Goal: Task Accomplishment & Management: Complete application form

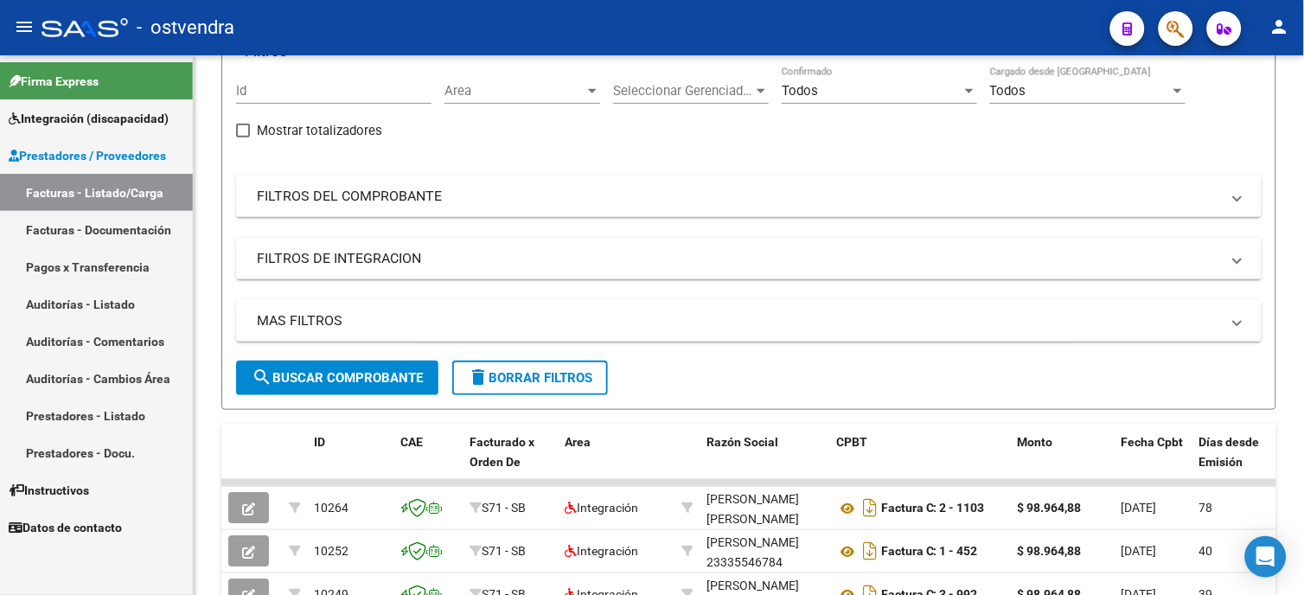
scroll to position [235, 0]
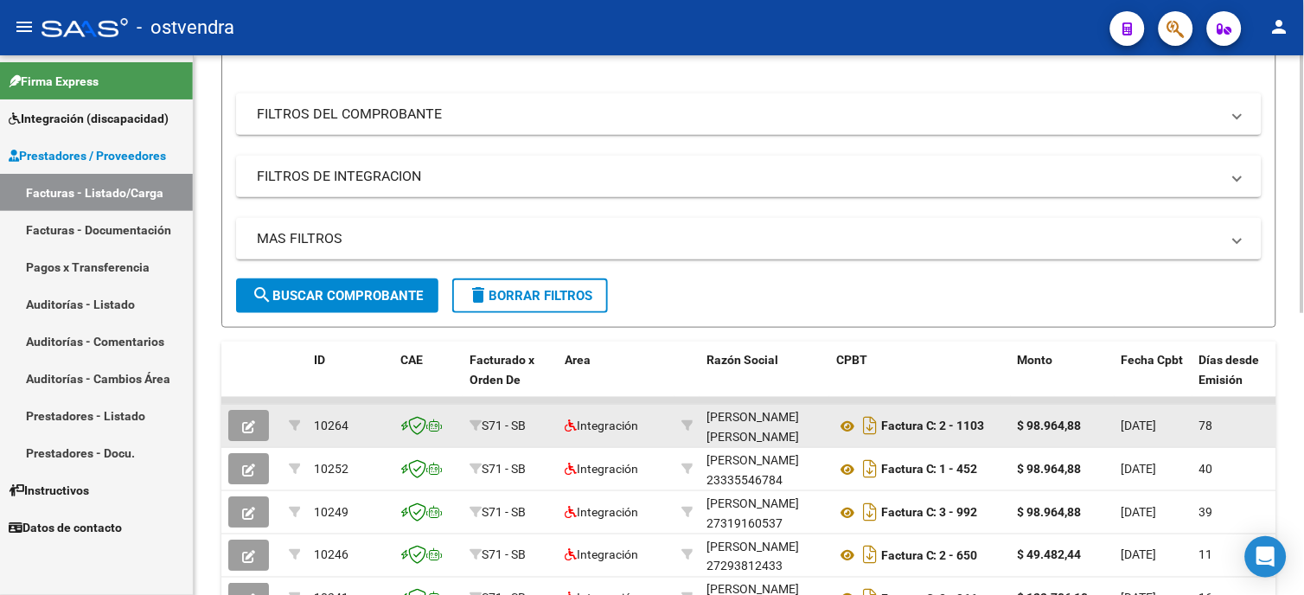
click at [258, 434] on button "button" at bounding box center [248, 425] width 41 height 31
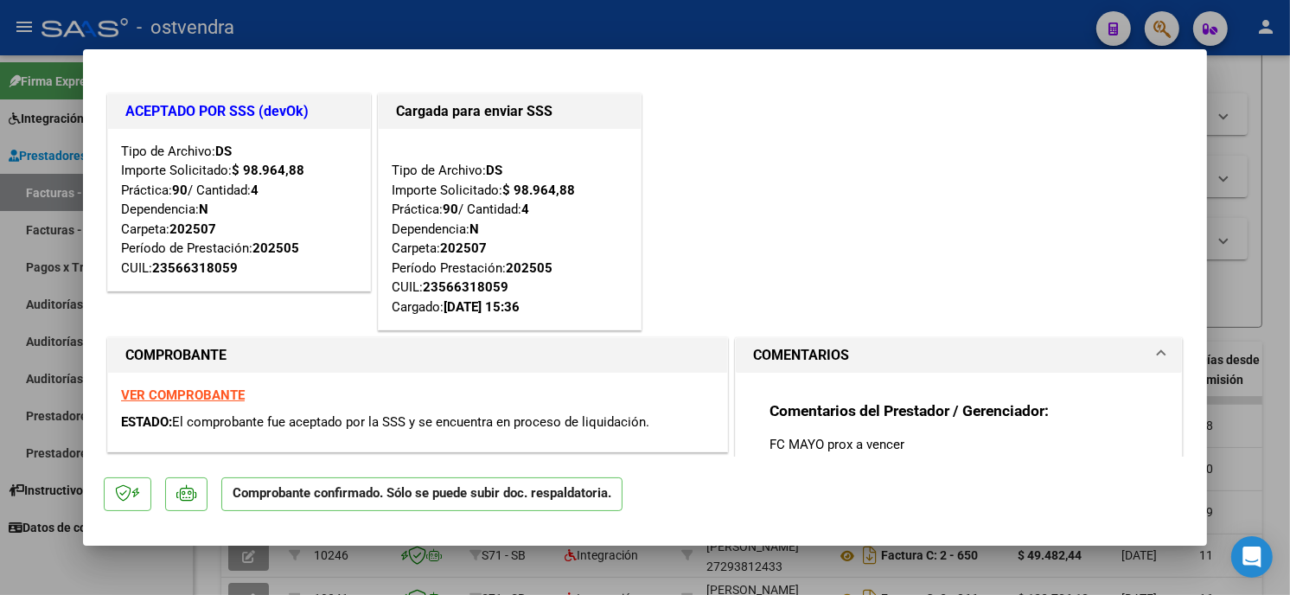
click at [477, 35] on div at bounding box center [645, 297] width 1290 height 595
type input "$ 0,00"
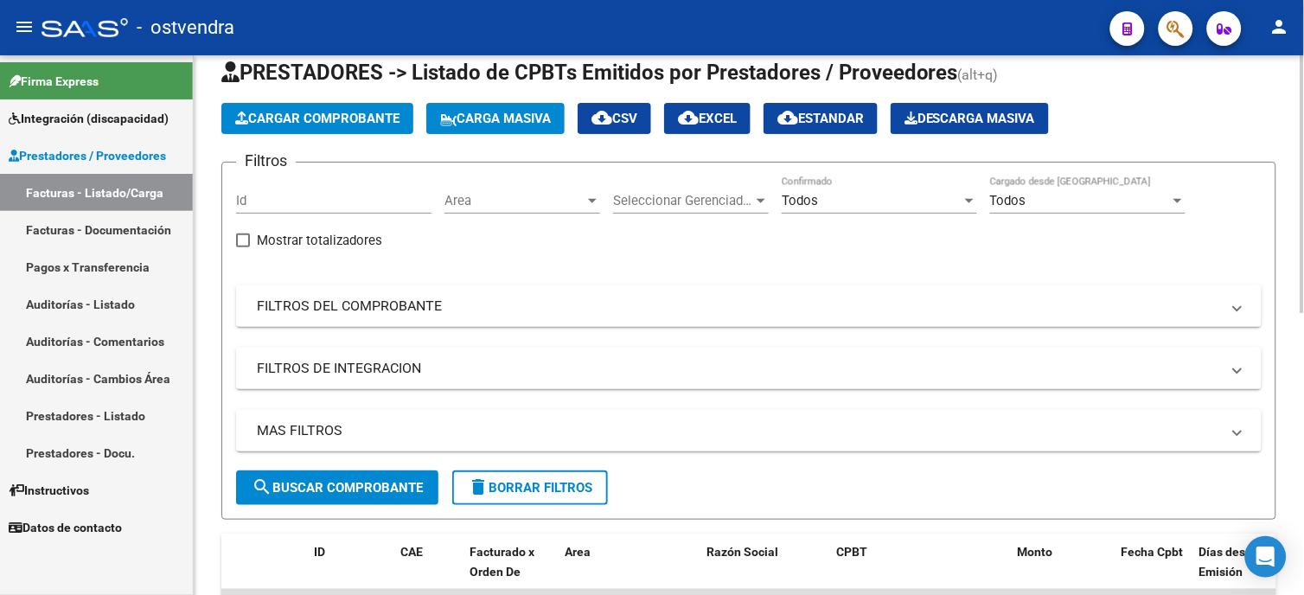
scroll to position [0, 0]
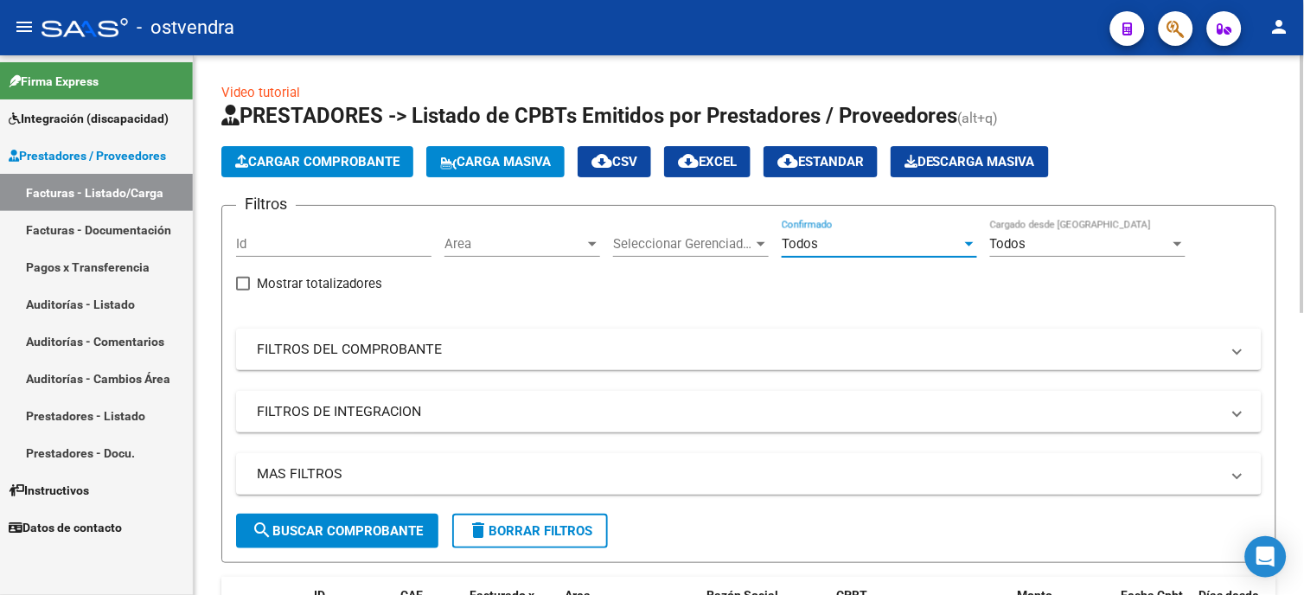
click at [799, 240] on span "Todos" at bounding box center [800, 244] width 36 height 16
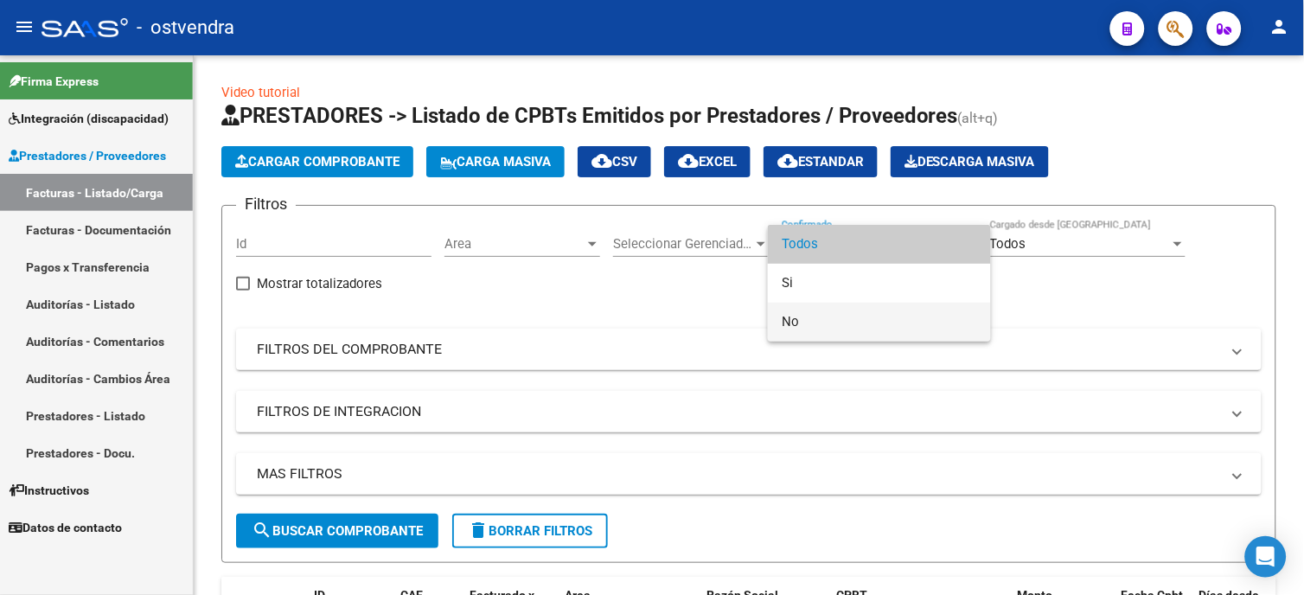
click at [798, 321] on span "No" at bounding box center [879, 322] width 195 height 39
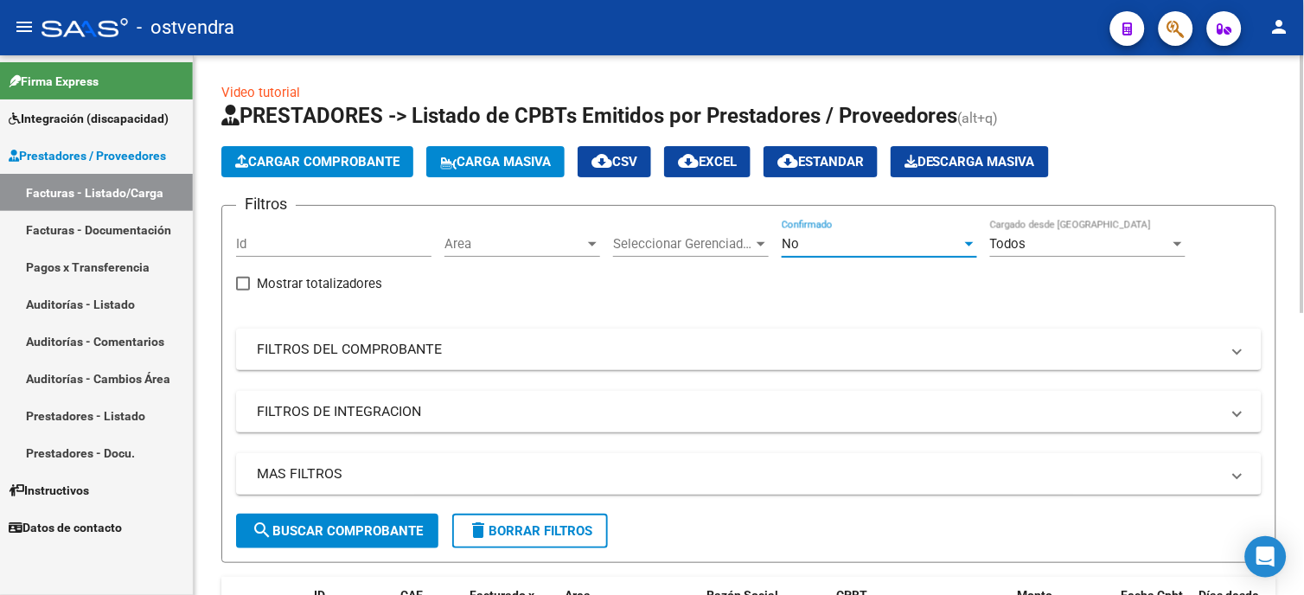
click at [400, 523] on span "search Buscar Comprobante" at bounding box center [337, 531] width 171 height 16
click at [102, 131] on link "Integración (discapacidad)" at bounding box center [96, 117] width 193 height 37
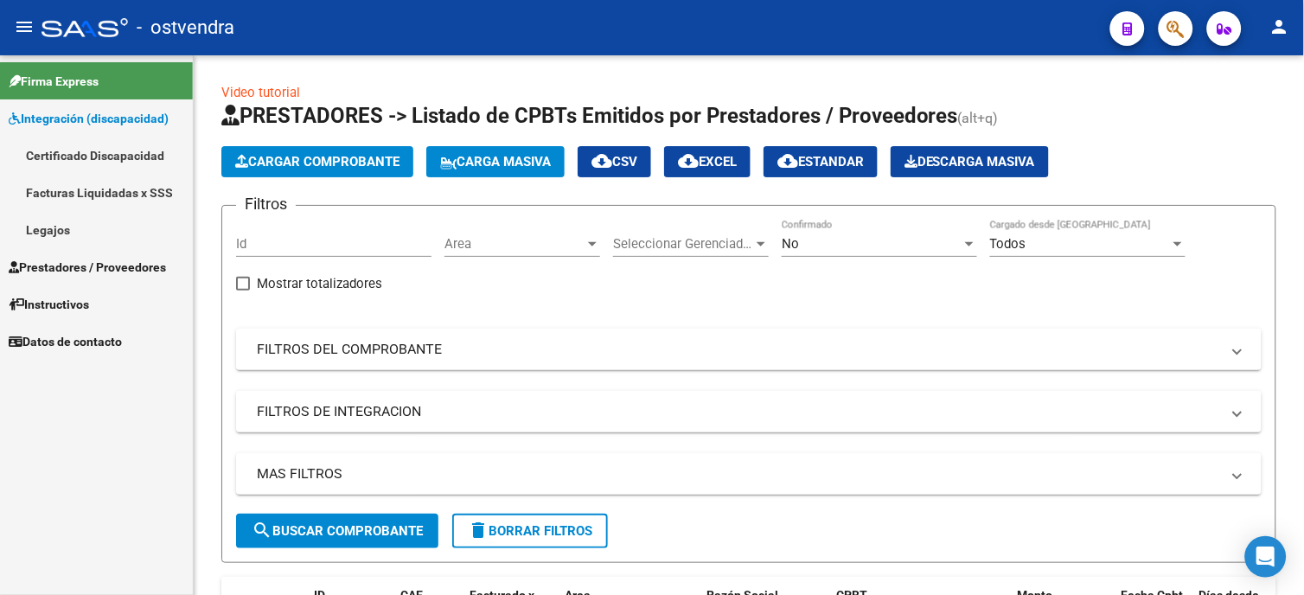
click at [99, 230] on link "Legajos" at bounding box center [96, 229] width 193 height 37
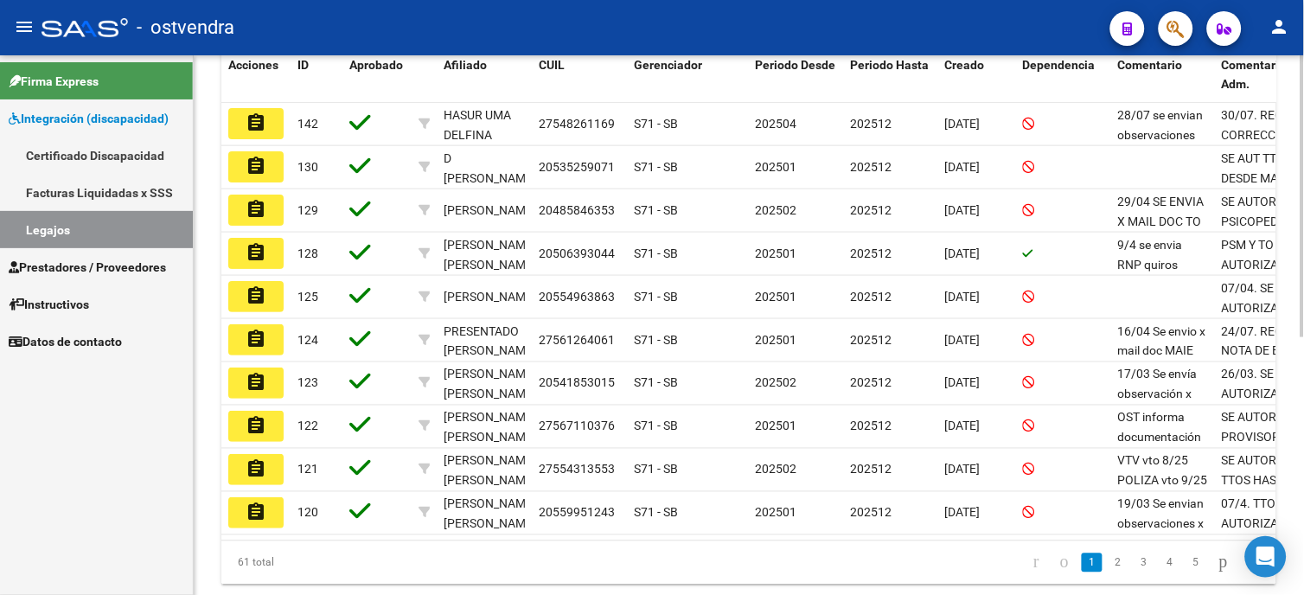
scroll to position [480, 0]
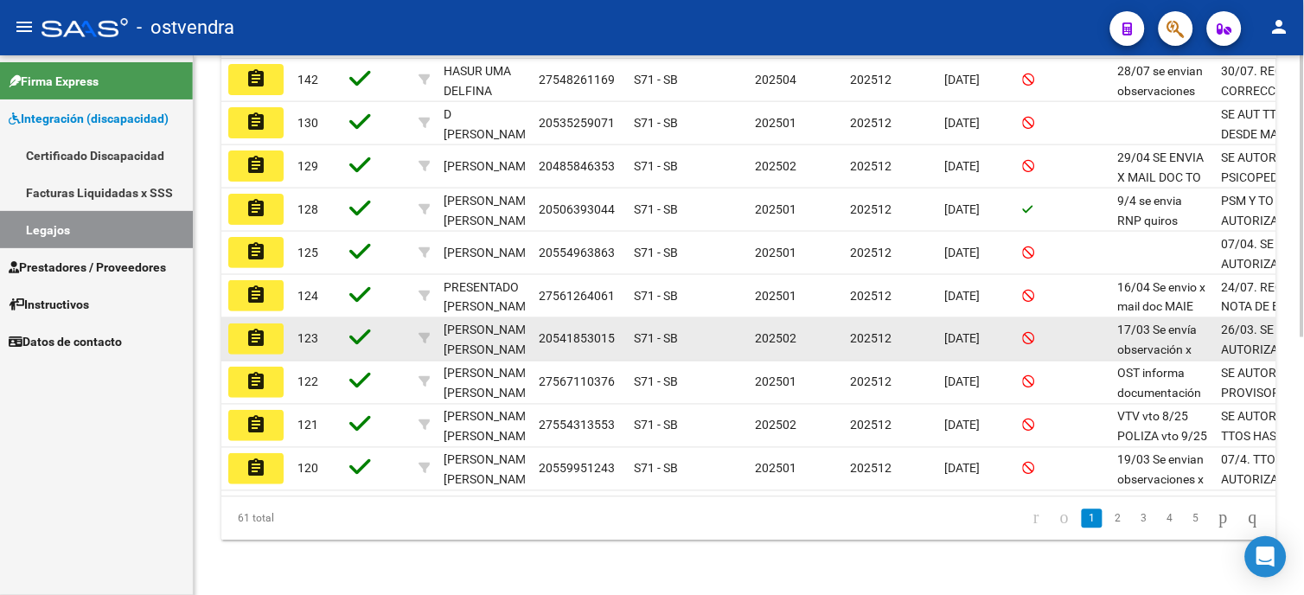
click at [272, 331] on button "assignment" at bounding box center [255, 338] width 55 height 31
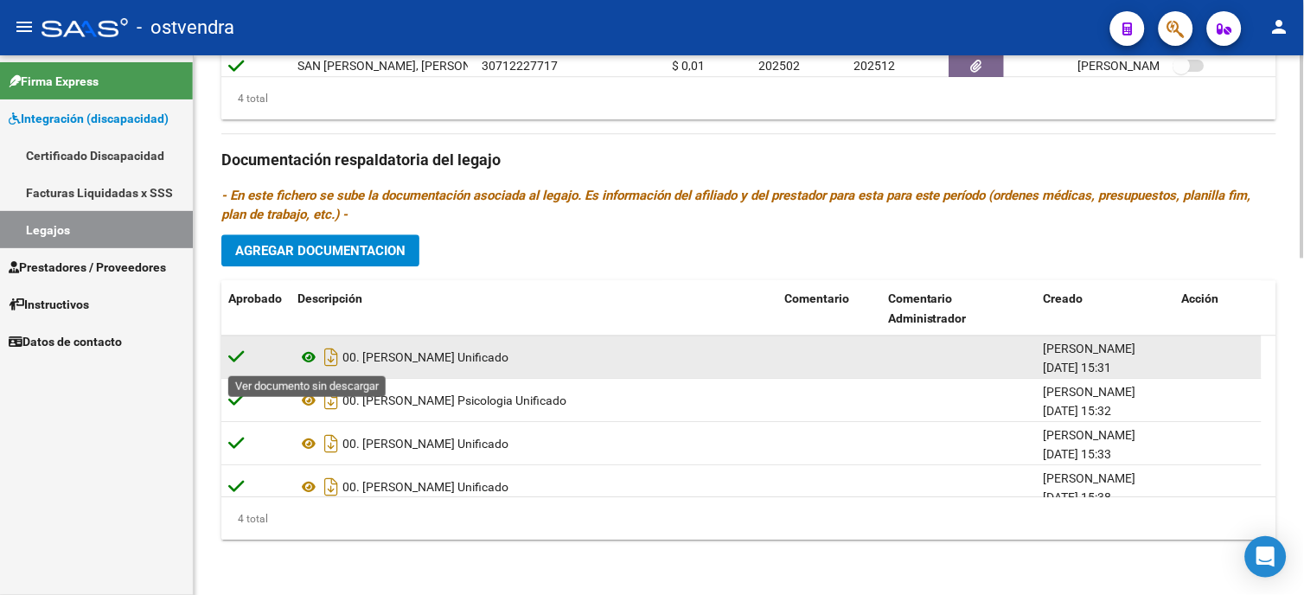
click at [305, 360] on icon at bounding box center [309, 357] width 22 height 21
click at [314, 355] on icon at bounding box center [309, 357] width 22 height 21
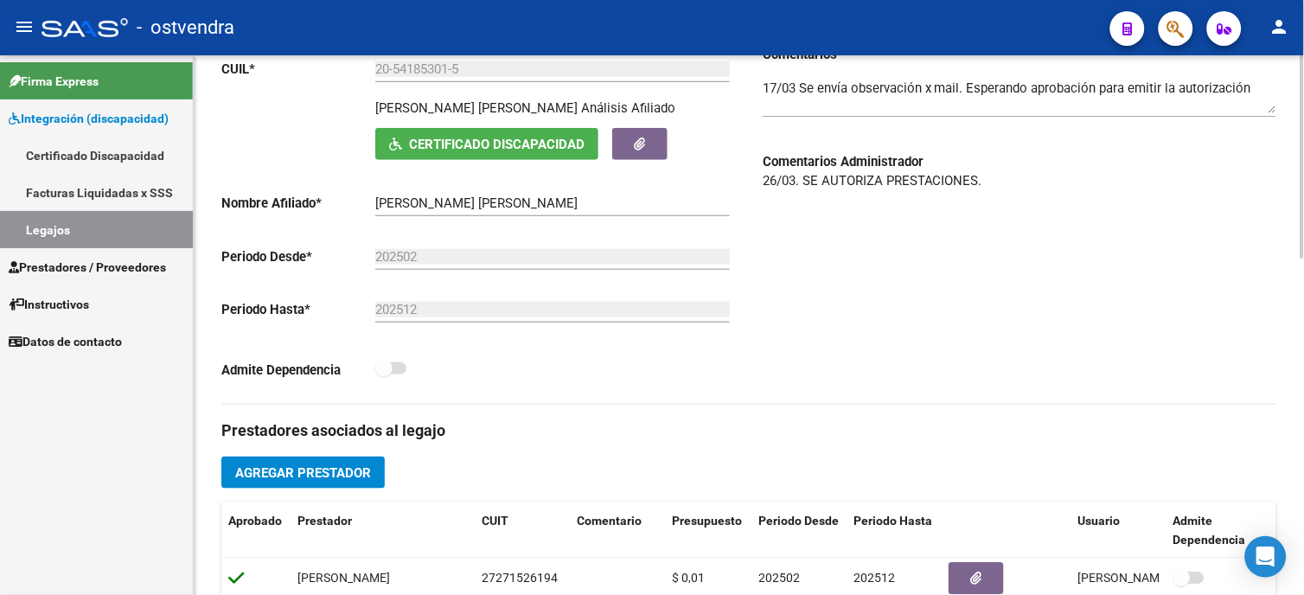
scroll to position [131, 0]
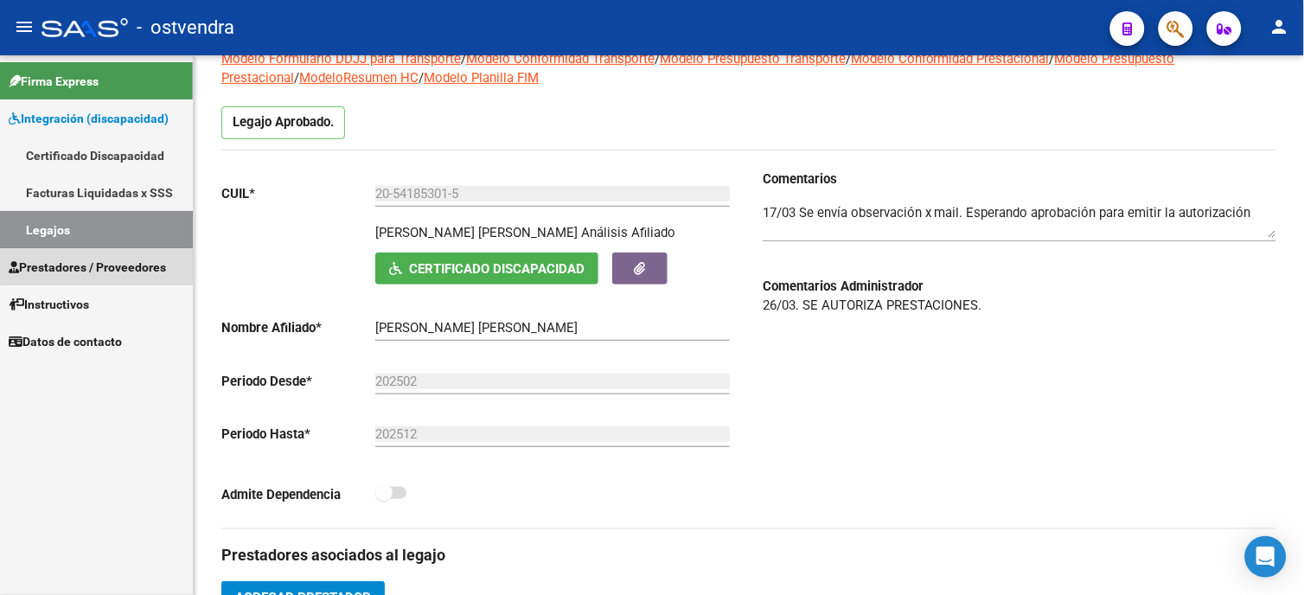
click at [150, 263] on span "Prestadores / Proveedores" at bounding box center [87, 267] width 157 height 19
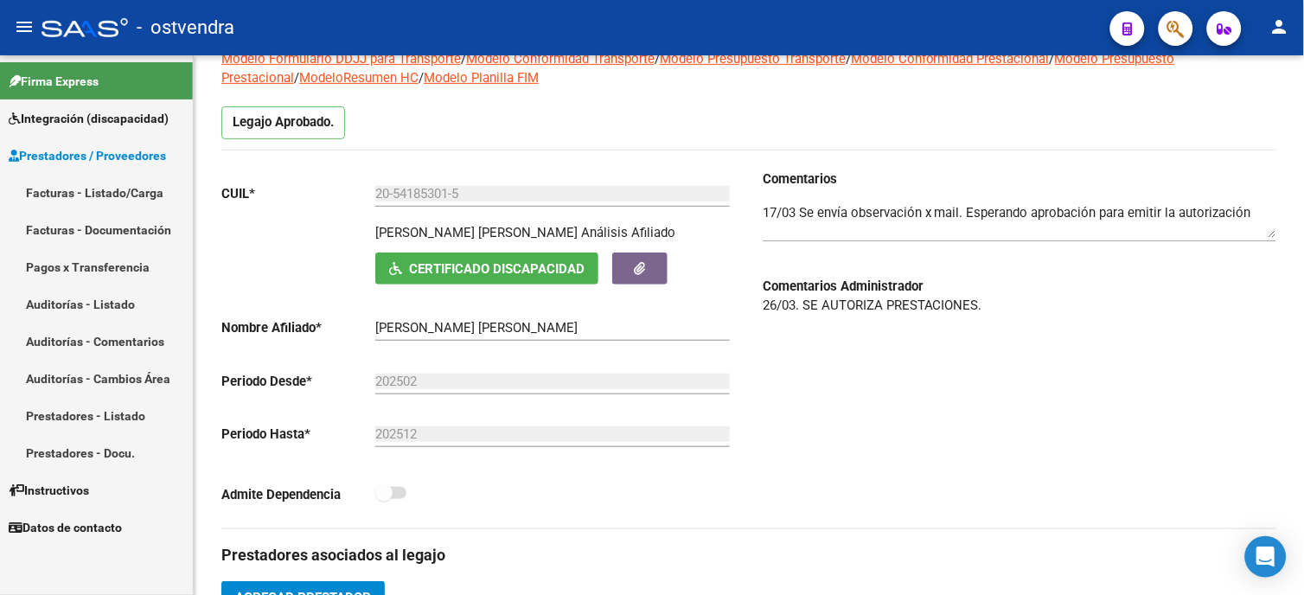
click at [144, 183] on link "Facturas - Listado/Carga" at bounding box center [96, 192] width 193 height 37
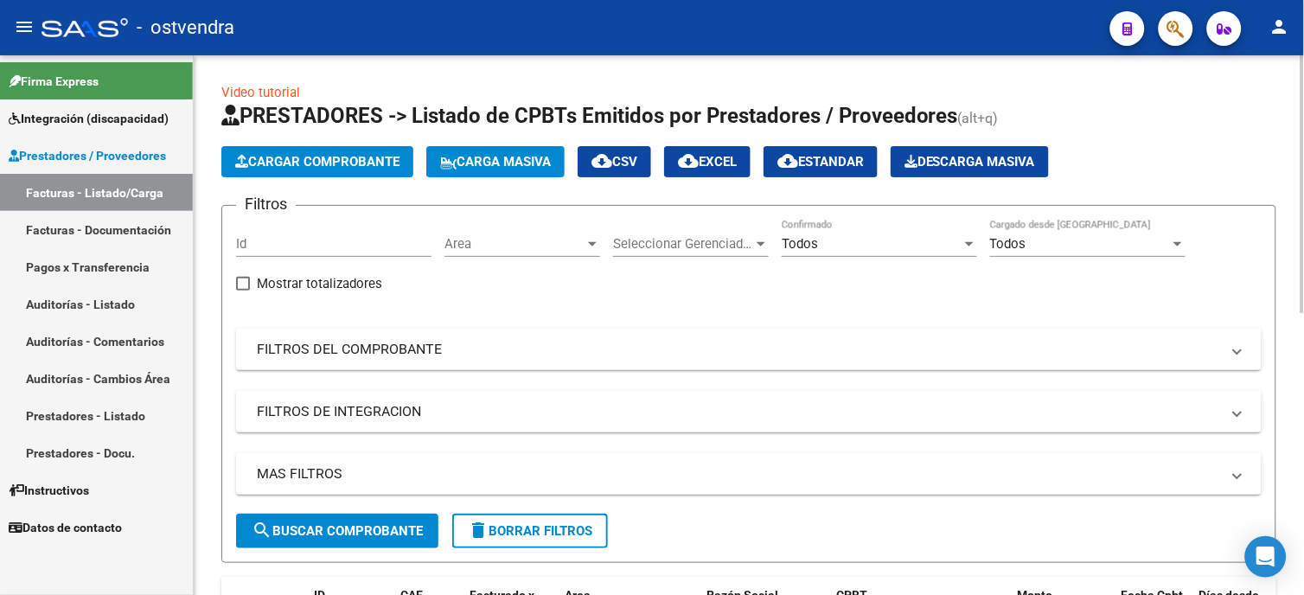
click at [365, 165] on span "Cargar Comprobante" at bounding box center [317, 162] width 164 height 16
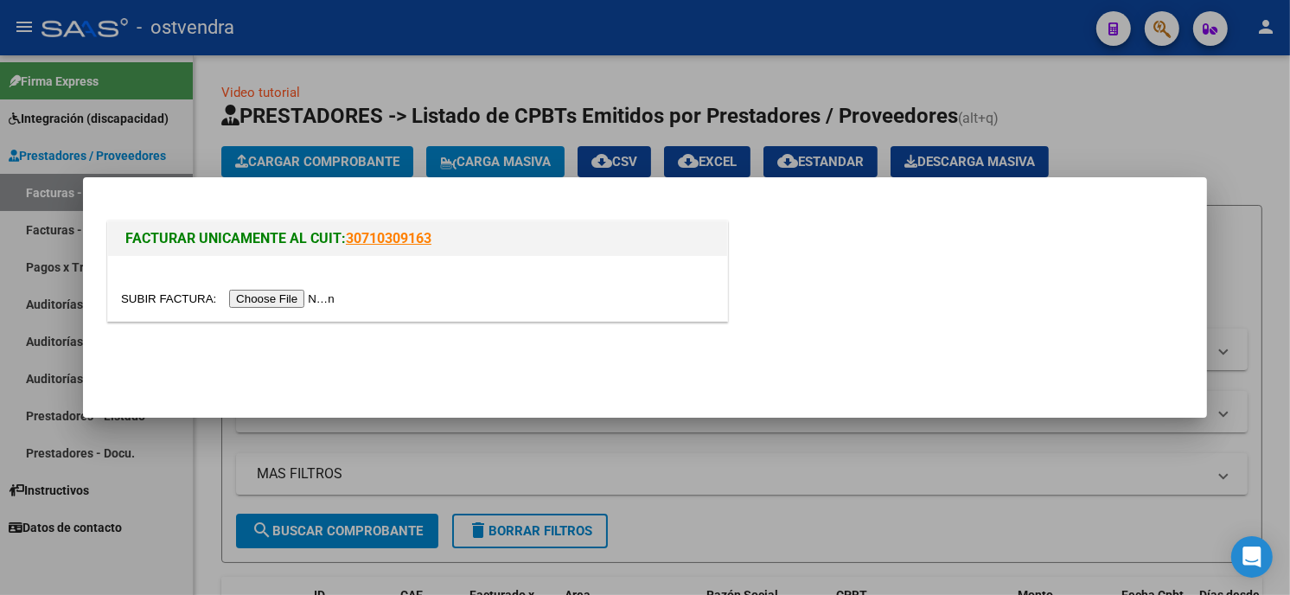
click at [306, 304] on input "file" at bounding box center [230, 299] width 219 height 18
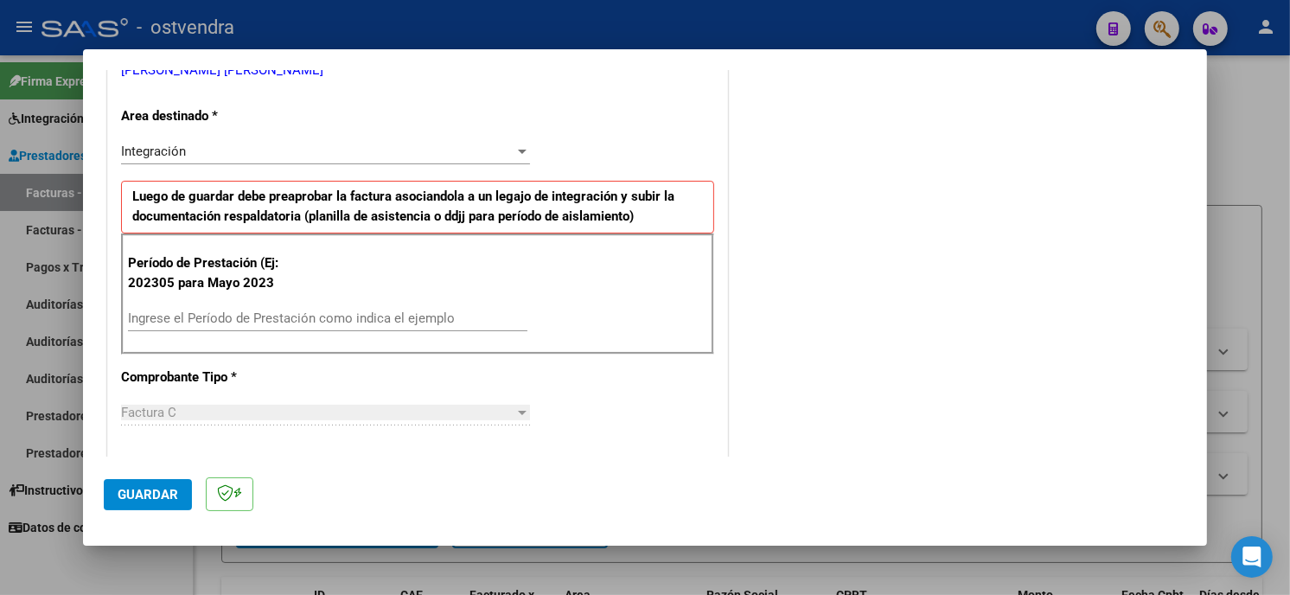
scroll to position [384, 0]
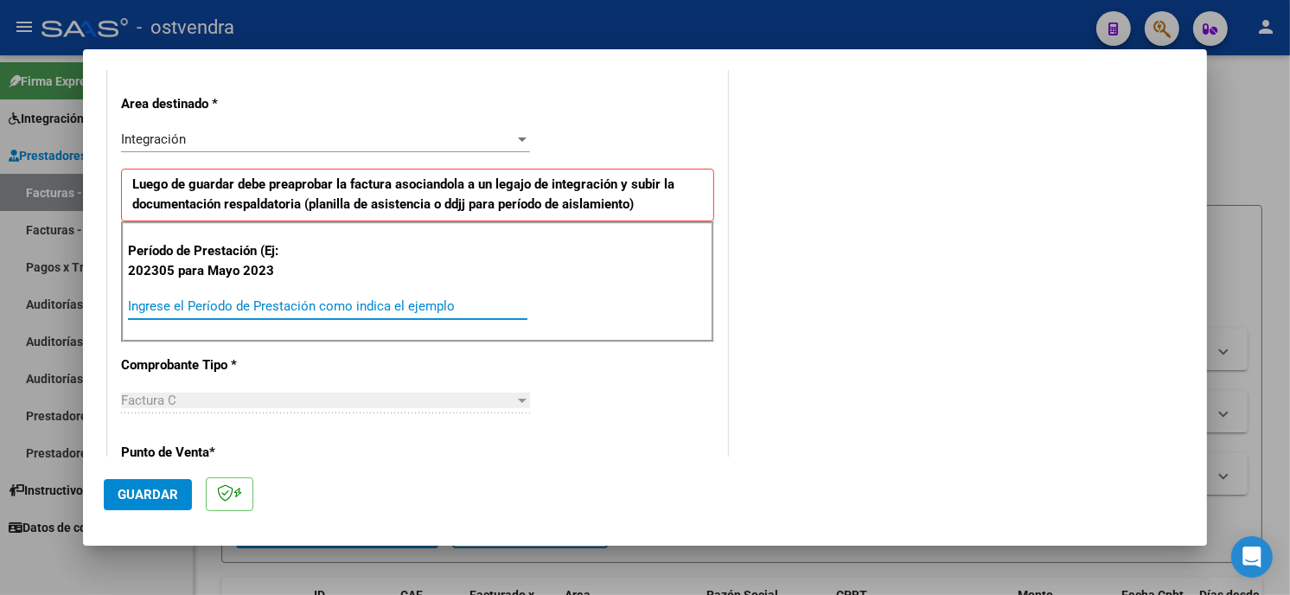
click at [305, 306] on input "Ingrese el Período de Prestación como indica el ejemplo" at bounding box center [328, 306] width 400 height 16
type input "202506"
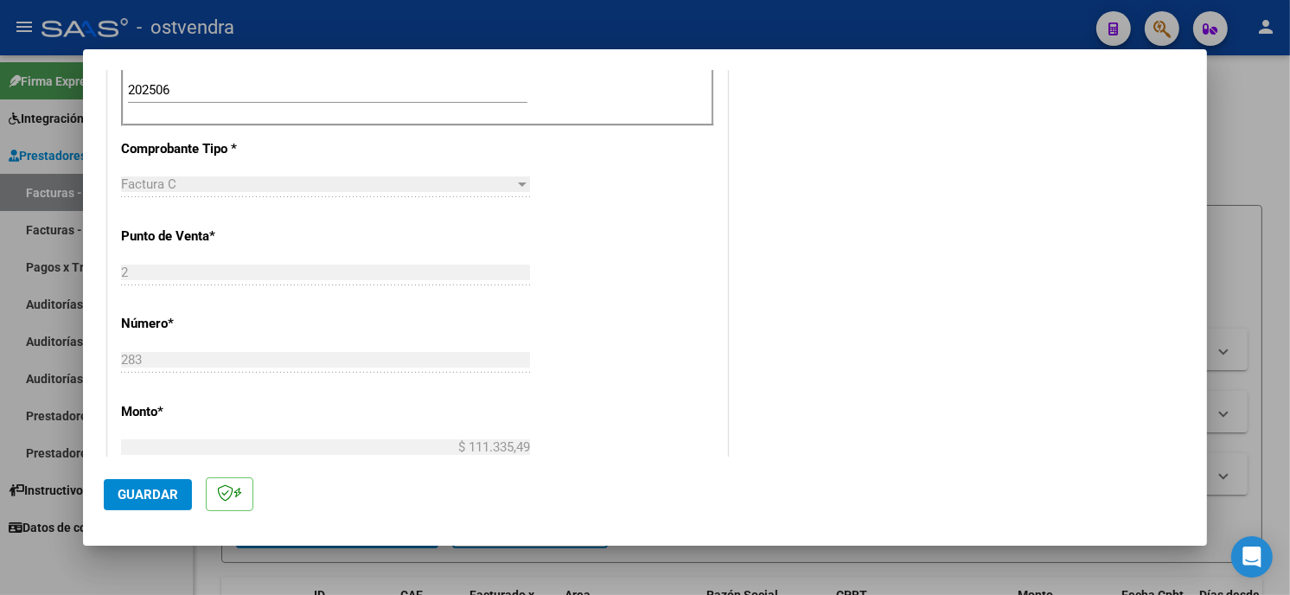
scroll to position [672, 0]
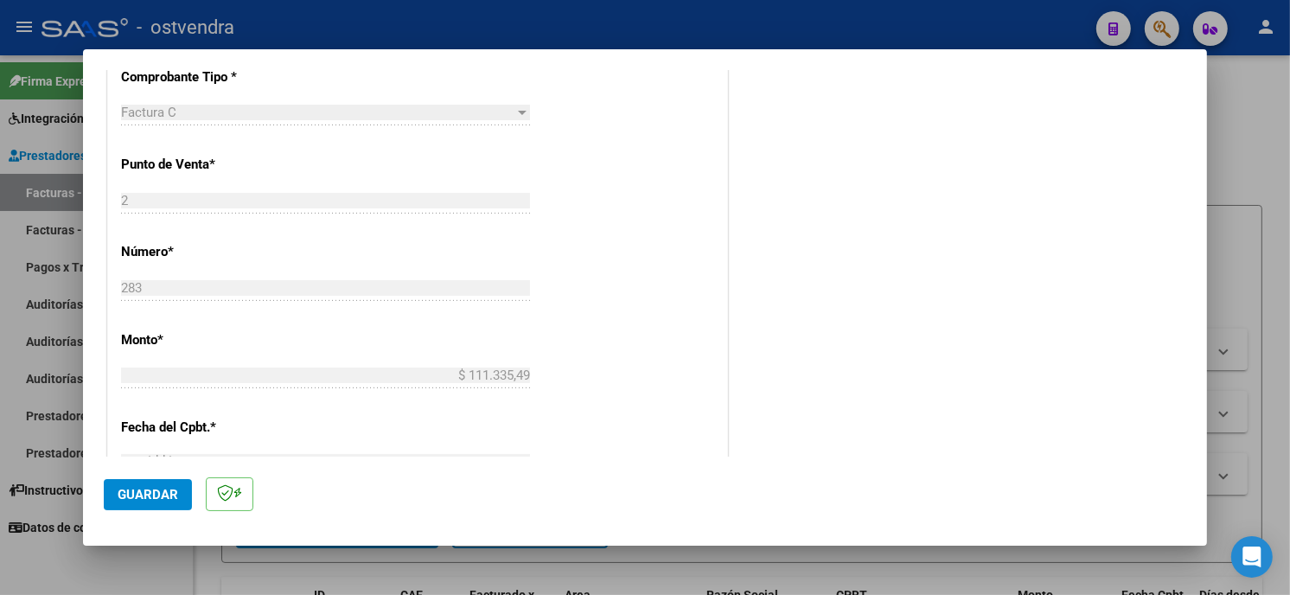
click at [157, 490] on span "Guardar" at bounding box center [148, 495] width 61 height 16
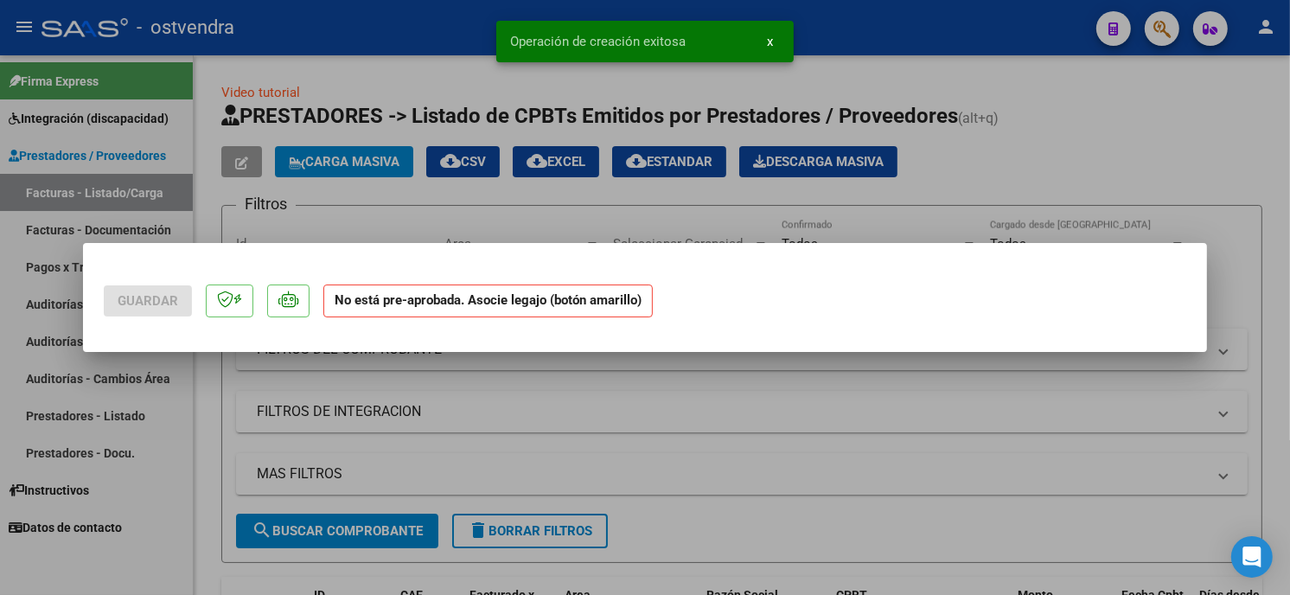
scroll to position [0, 0]
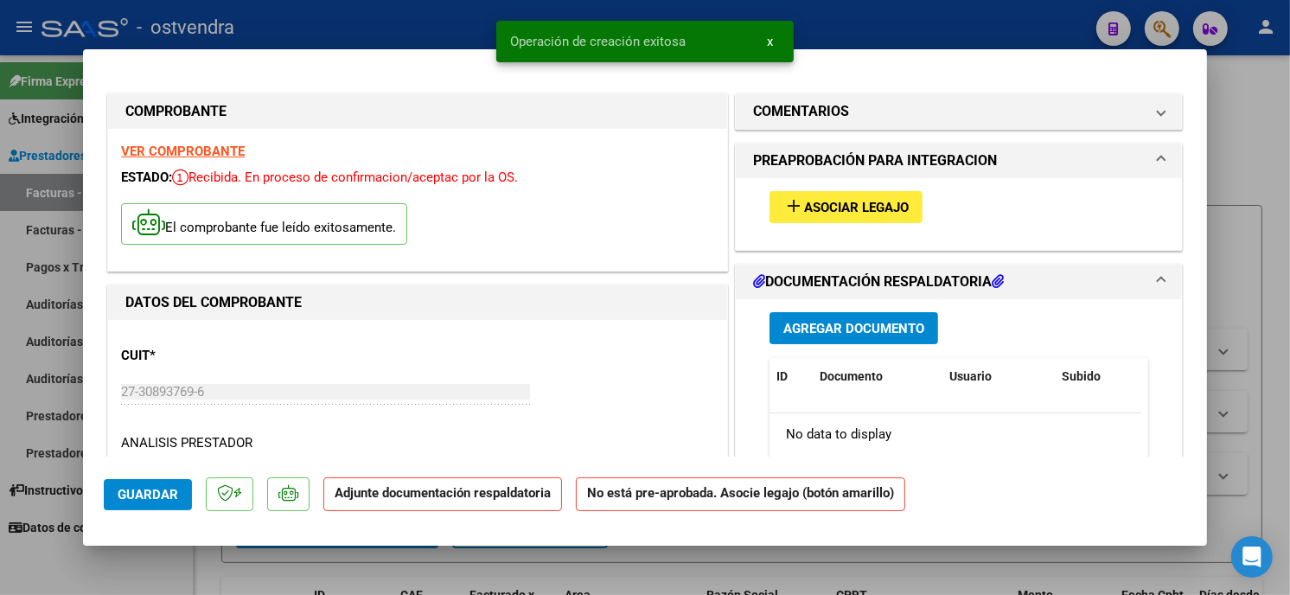
click at [904, 214] on button "add Asociar Legajo" at bounding box center [846, 207] width 153 height 32
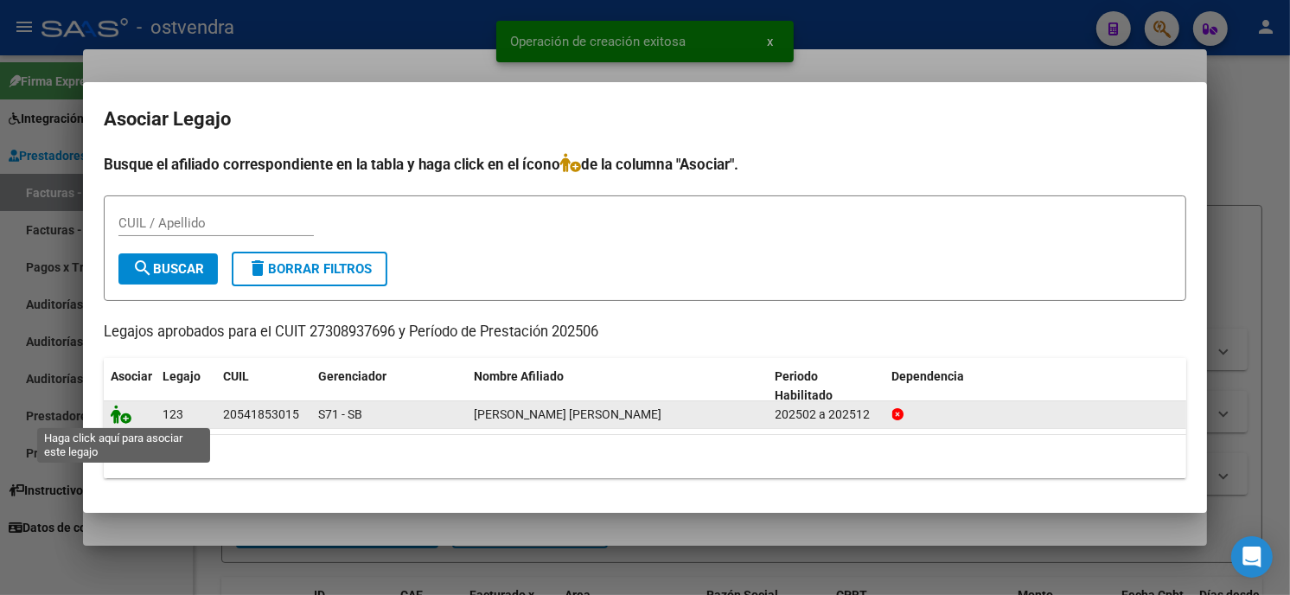
click at [125, 419] on icon at bounding box center [121, 414] width 21 height 19
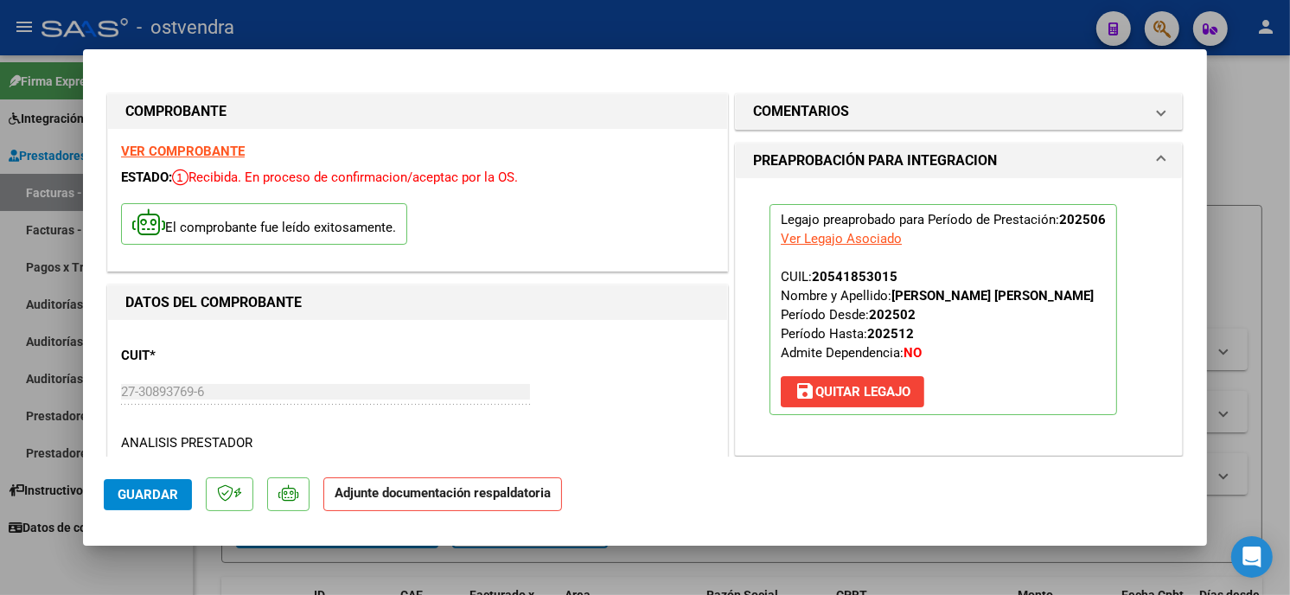
scroll to position [192, 0]
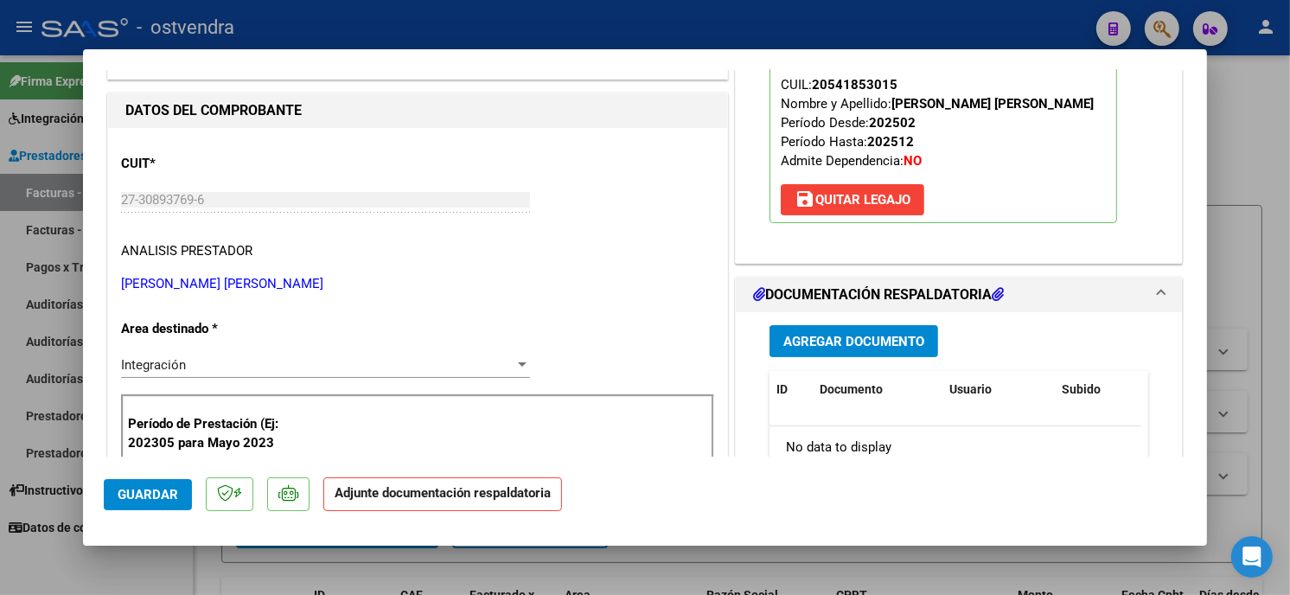
click at [914, 341] on span "Agregar Documento" at bounding box center [854, 342] width 141 height 16
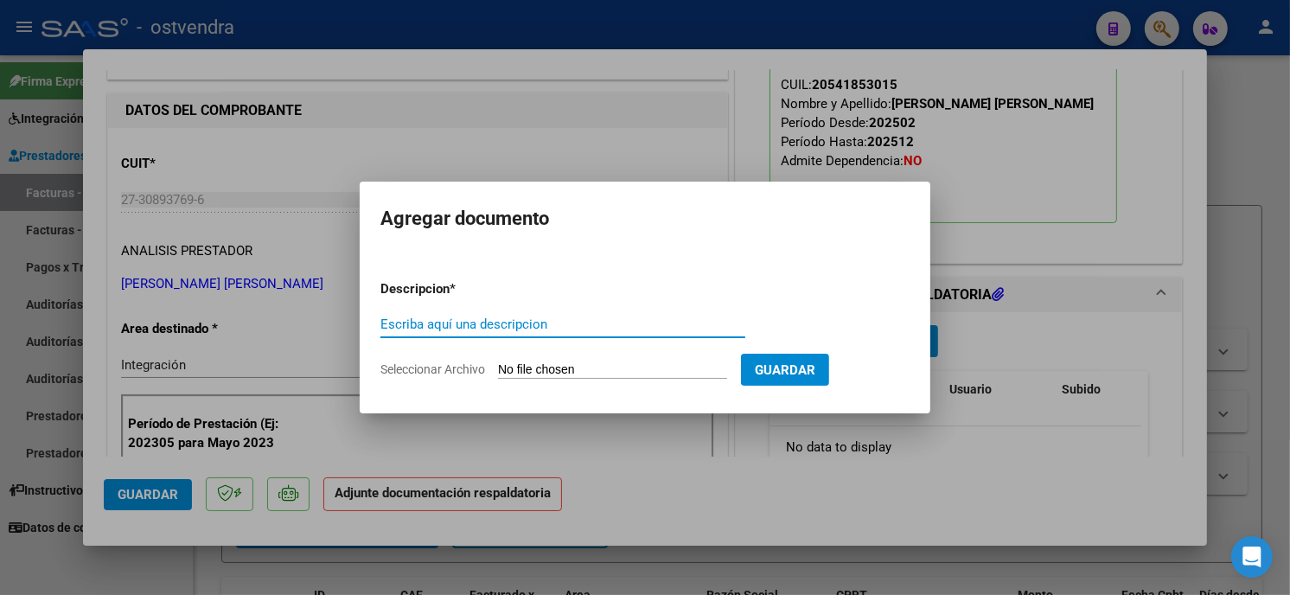
click at [539, 365] on input "Seleccionar Archivo" at bounding box center [612, 370] width 229 height 16
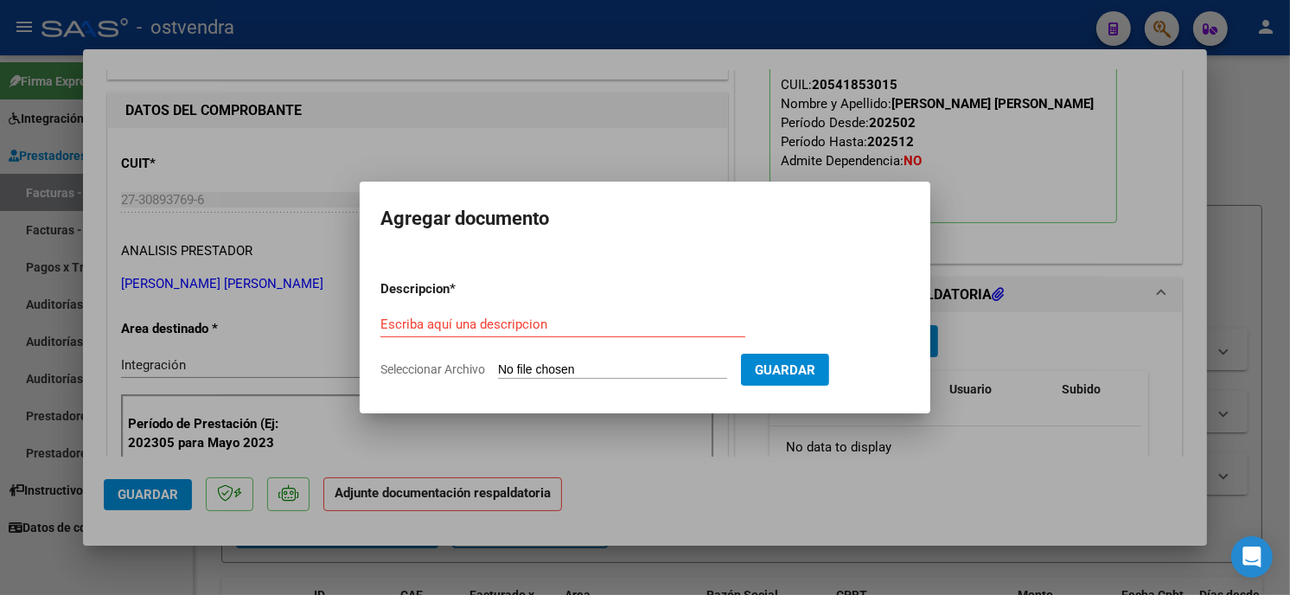
type input "C:\fakepath\ASISTENCIA C-2-283.pdf"
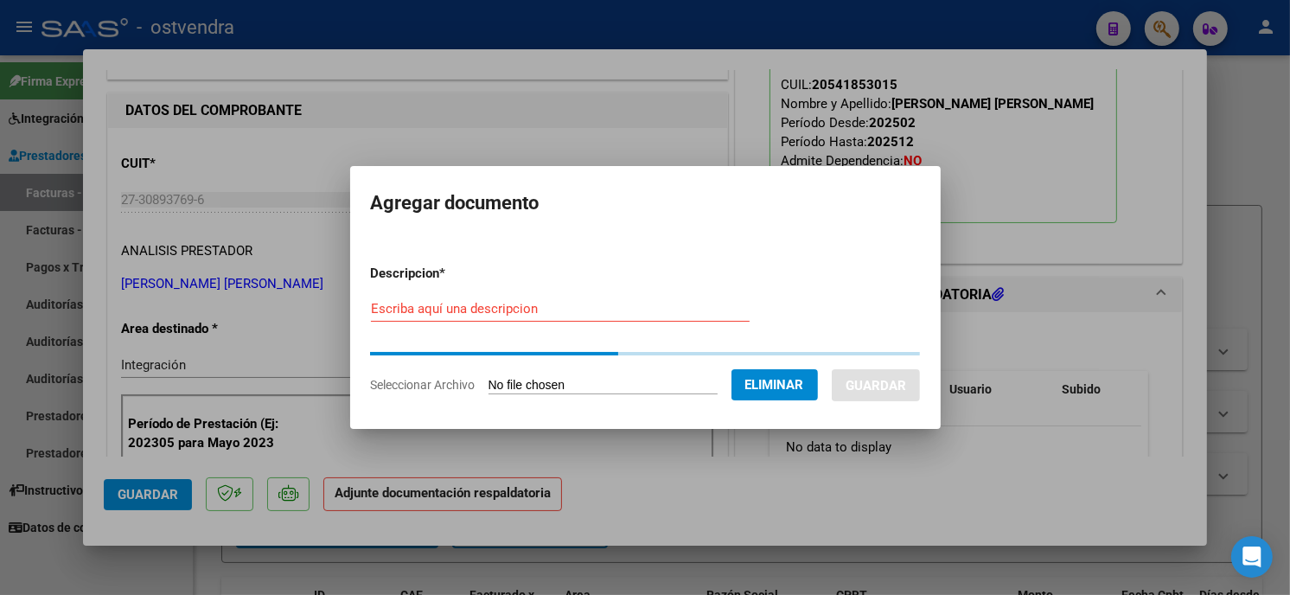
click at [534, 311] on input "Escriba aquí una descripcion" at bounding box center [560, 309] width 379 height 16
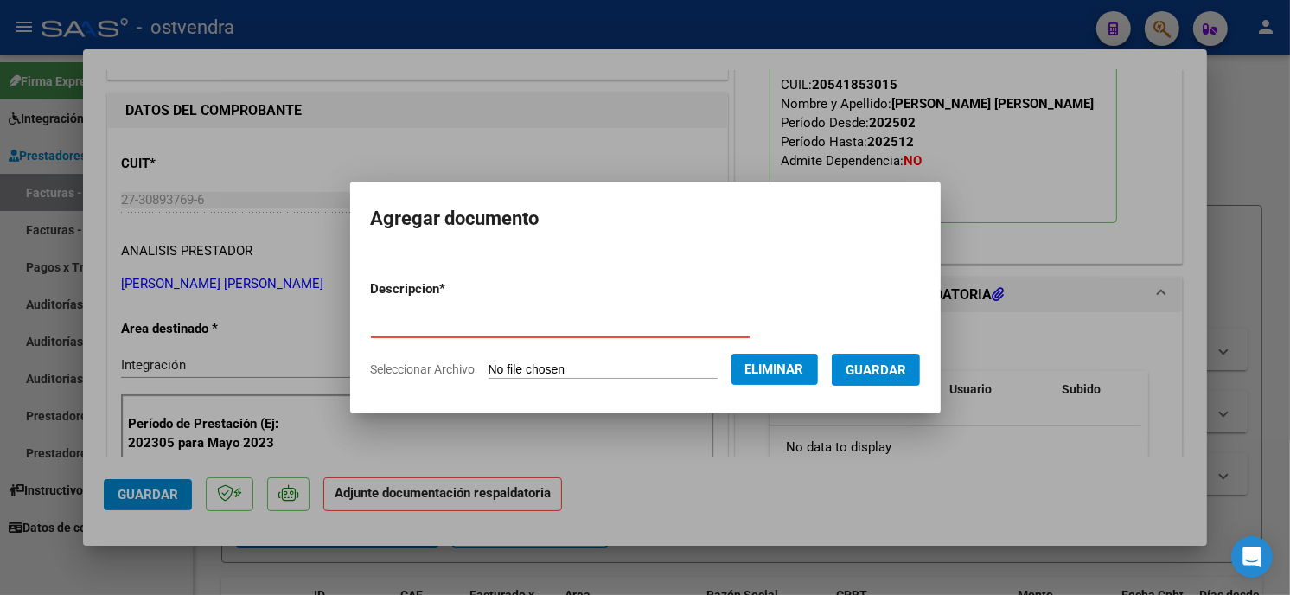
type input "PLANILLA DE ASISTENCIA"
click at [859, 368] on span "Guardar" at bounding box center [876, 370] width 61 height 16
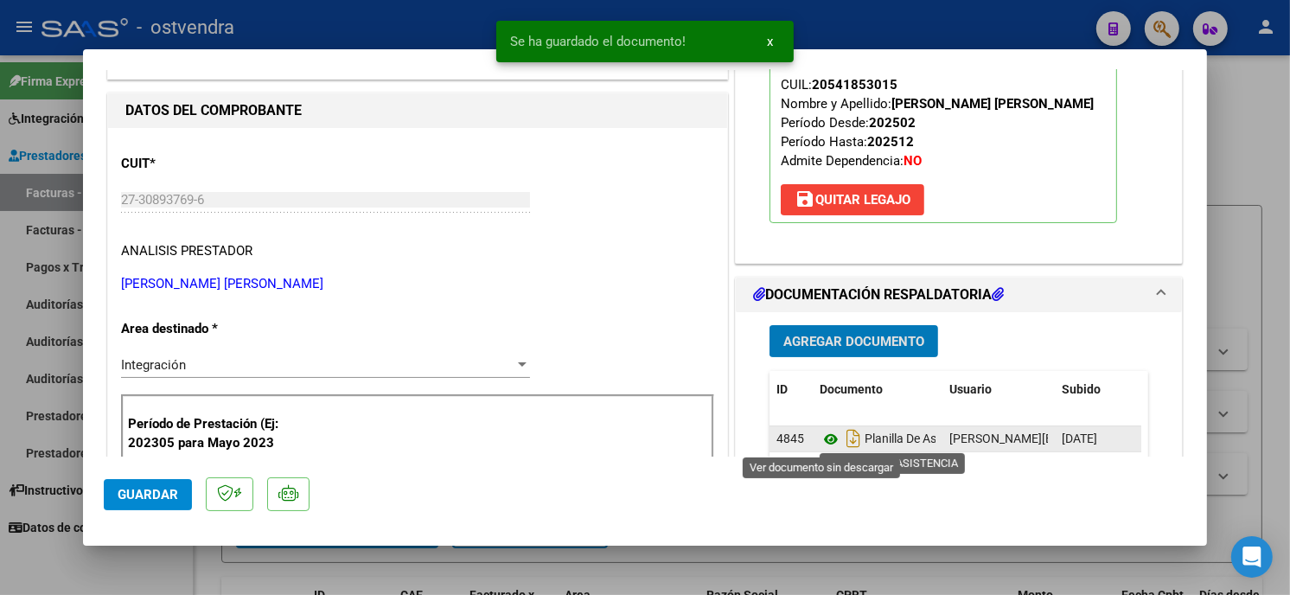
click at [820, 442] on icon at bounding box center [831, 439] width 22 height 21
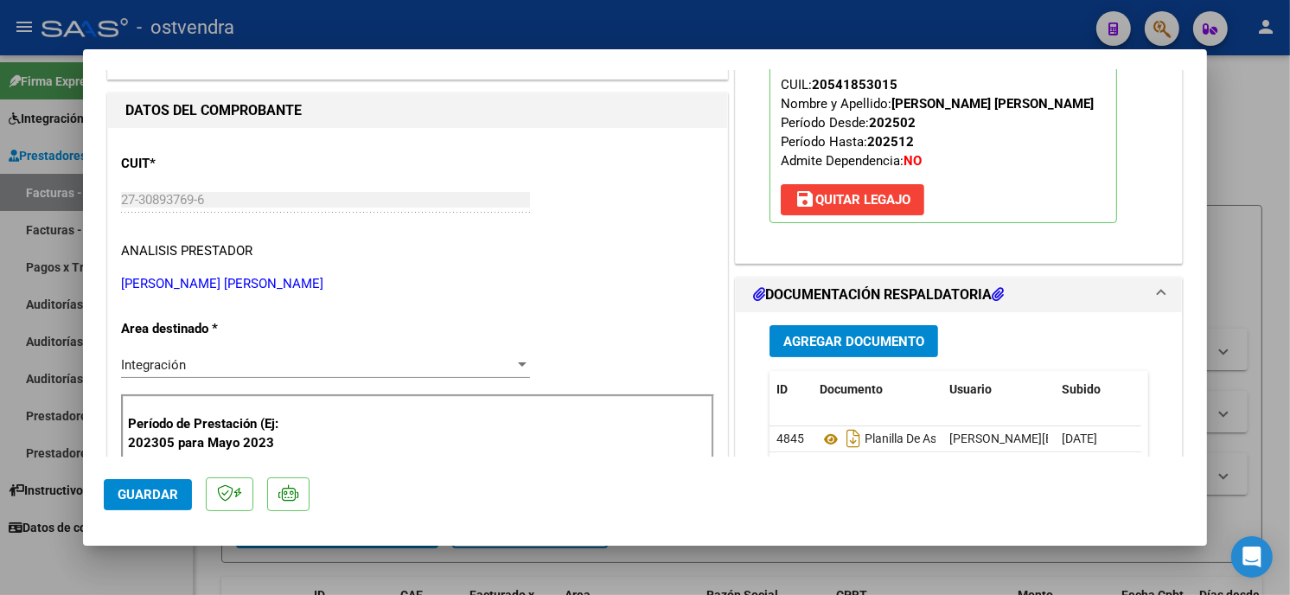
click at [874, 340] on span "Agregar Documento" at bounding box center [854, 342] width 141 height 16
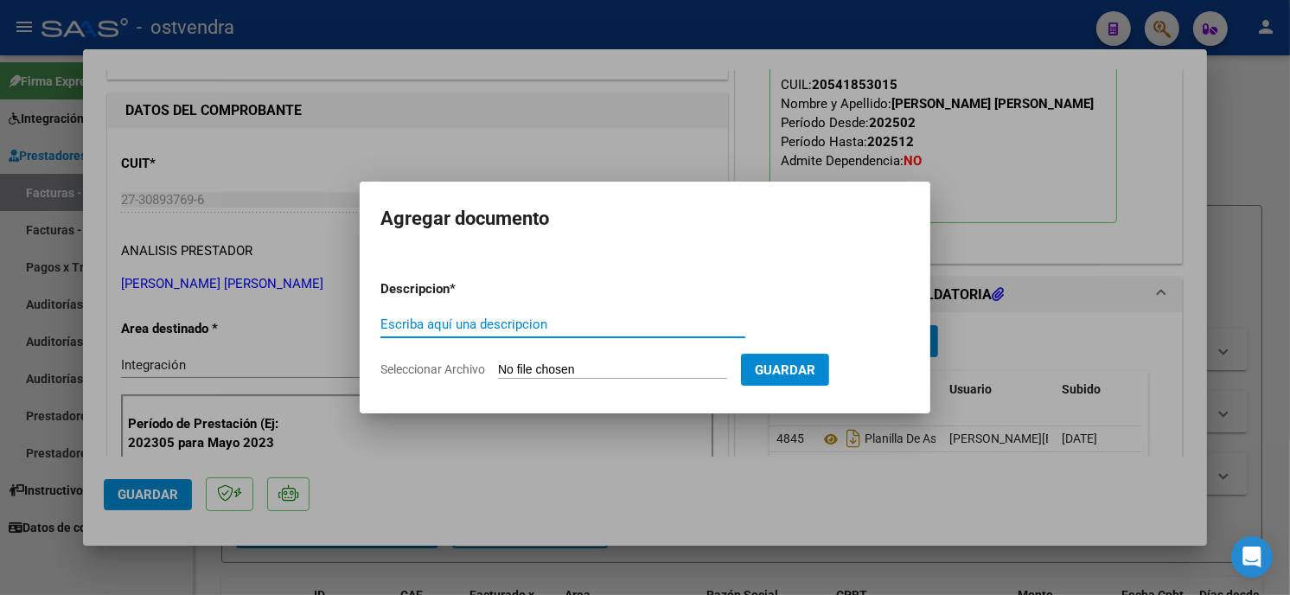
click at [608, 364] on input "Seleccionar Archivo" at bounding box center [612, 370] width 229 height 16
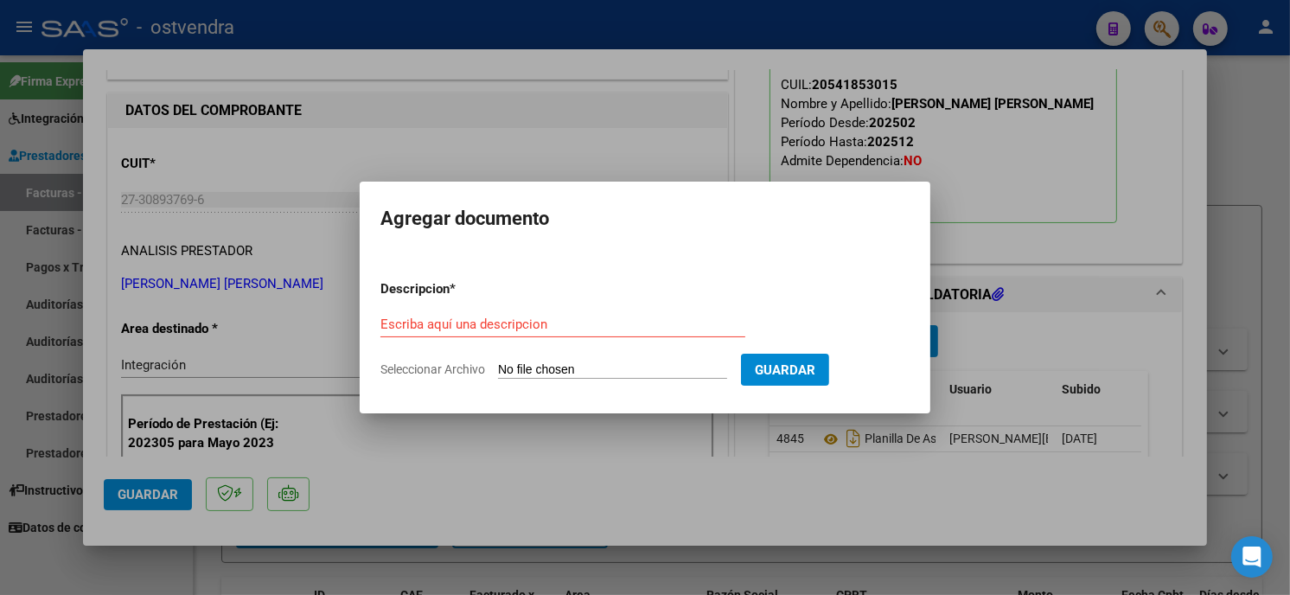
type input "C:\fakepath\[PERSON_NAME].pdf"
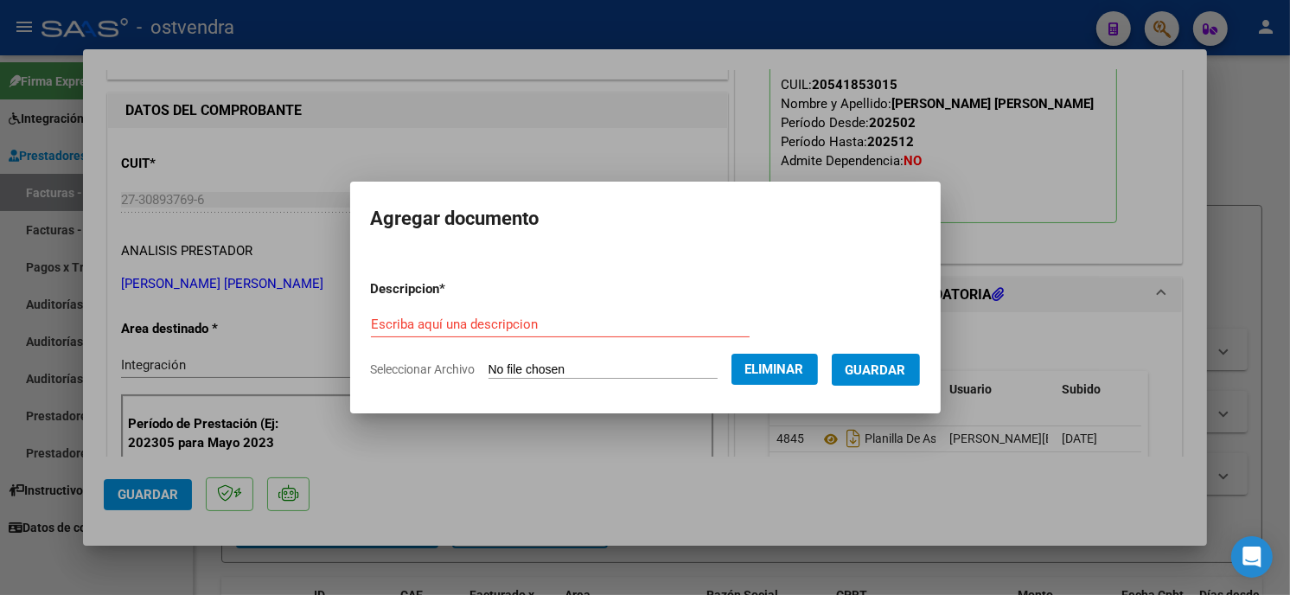
click at [556, 315] on div "Escriba aquí una descripcion" at bounding box center [560, 324] width 379 height 26
click at [555, 330] on input "Escriba aquí una descripcion" at bounding box center [560, 325] width 379 height 16
type input "PLANILLA DE ASISTENCIA"
click at [903, 372] on span "Guardar" at bounding box center [876, 370] width 61 height 16
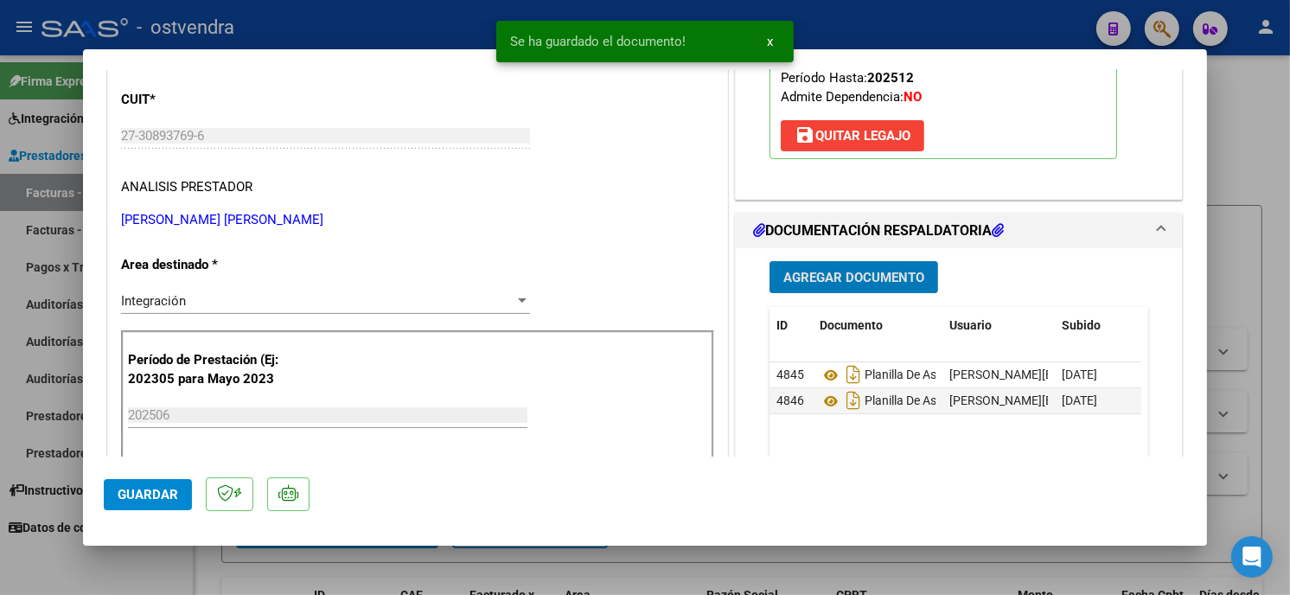
scroll to position [288, 0]
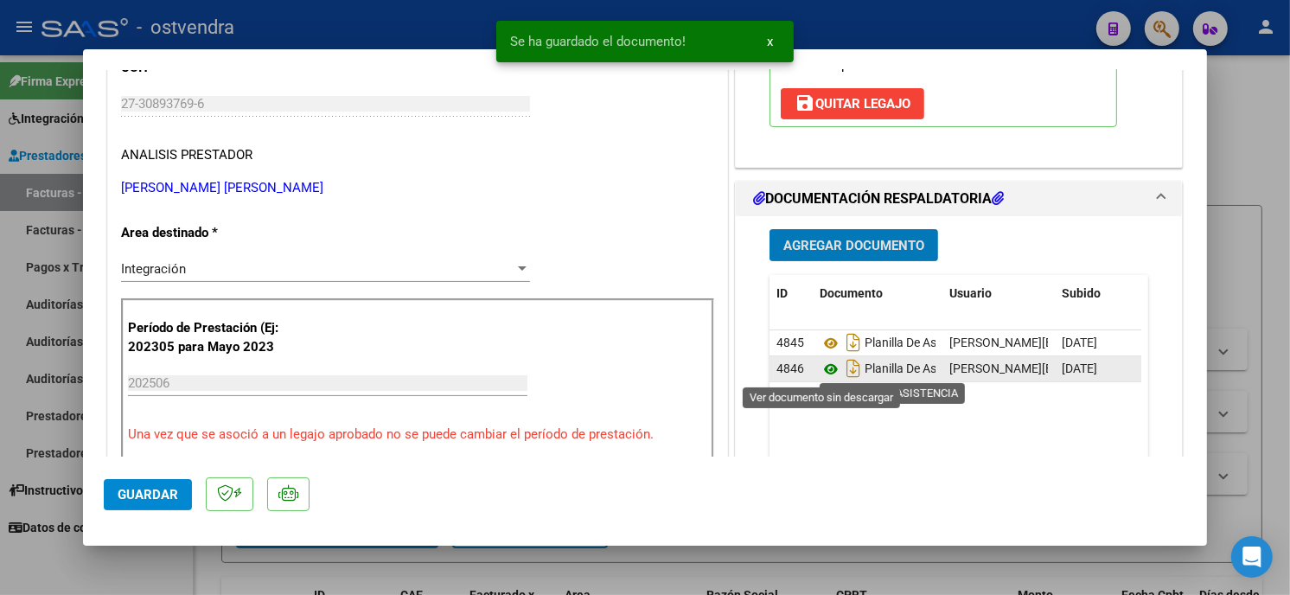
click at [826, 369] on icon at bounding box center [831, 369] width 22 height 21
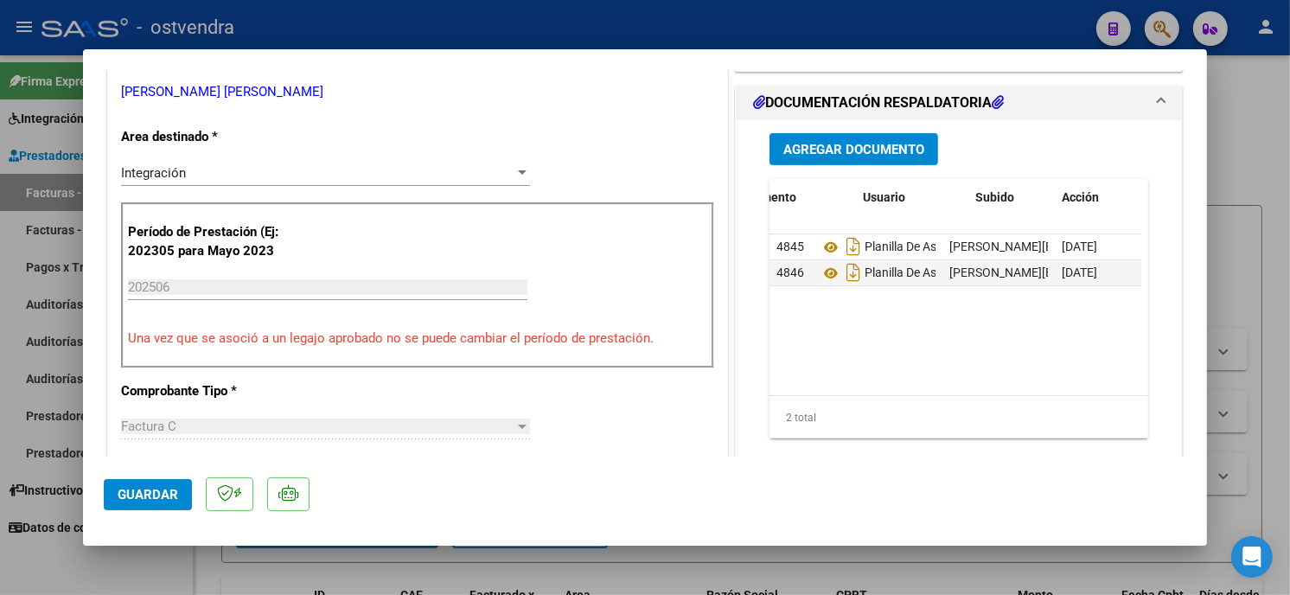
scroll to position [0, 86]
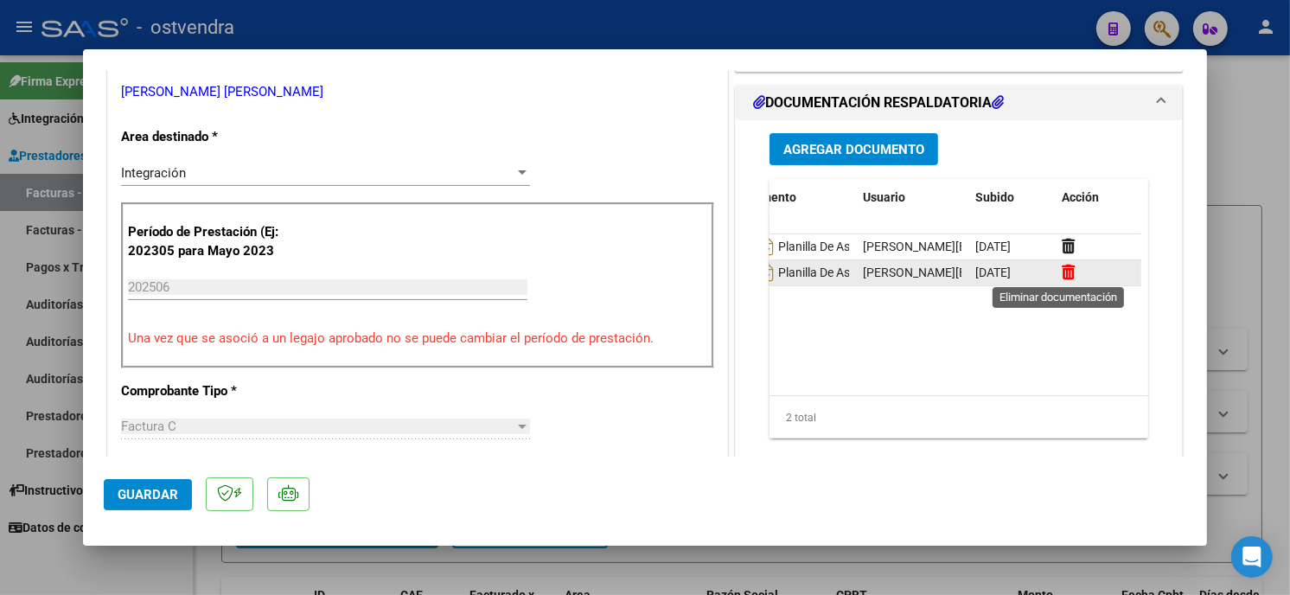
click at [1062, 275] on icon at bounding box center [1068, 272] width 13 height 16
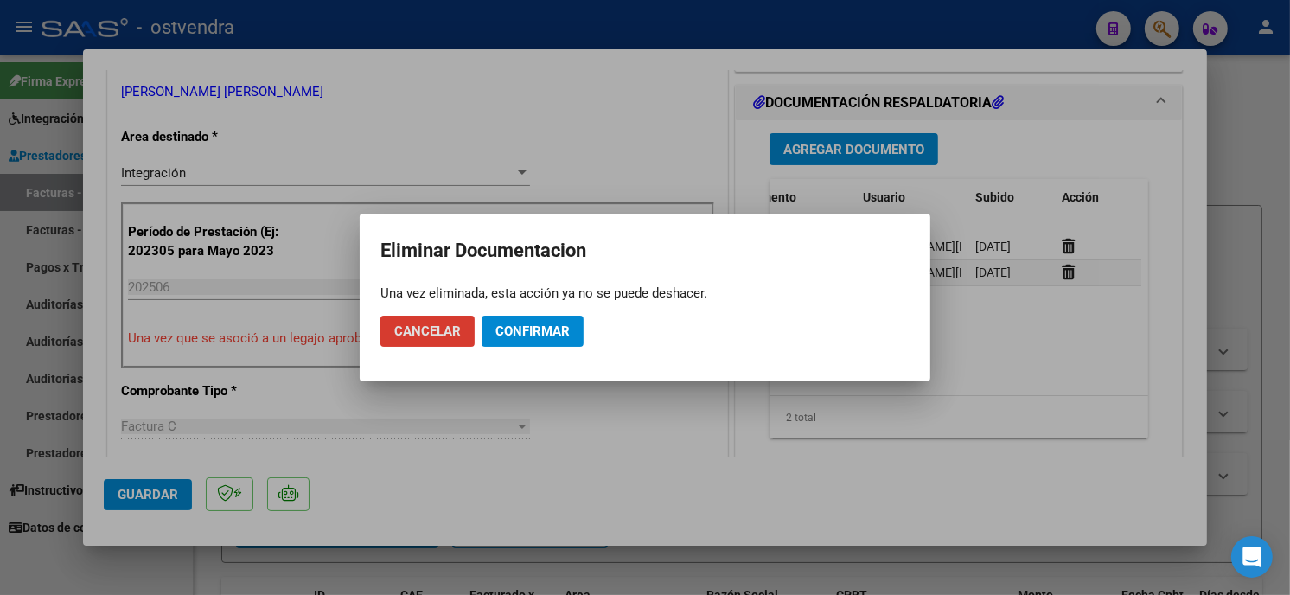
click at [542, 342] on button "Confirmar" at bounding box center [533, 331] width 102 height 31
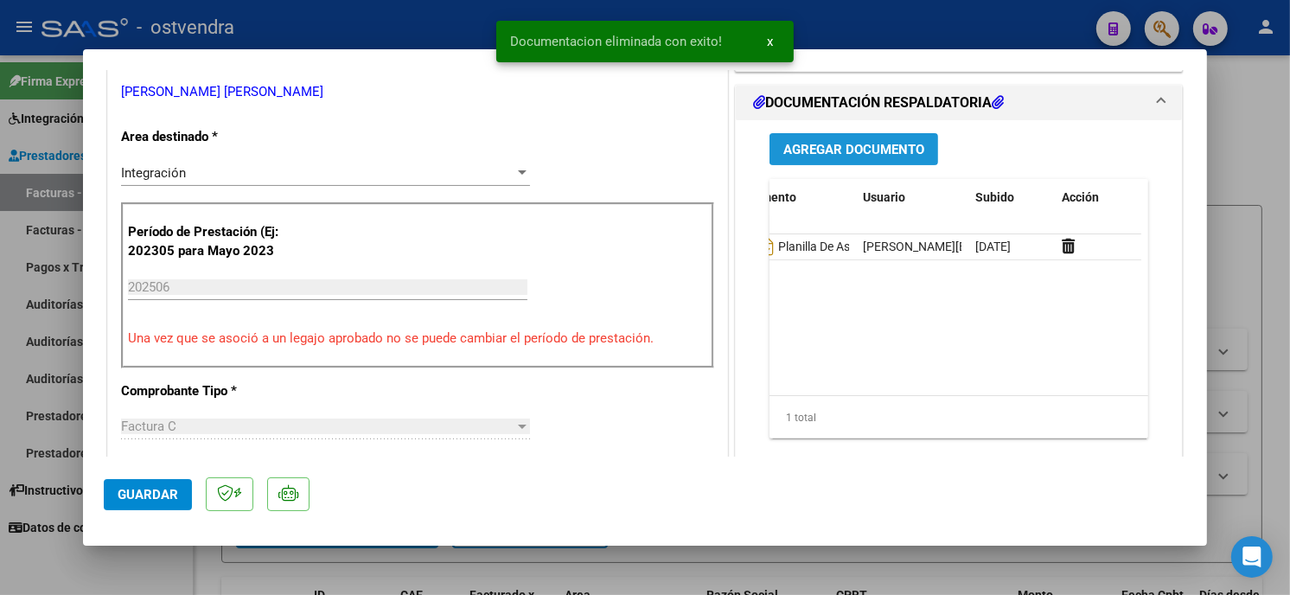
click at [854, 154] on span "Agregar Documento" at bounding box center [854, 150] width 141 height 16
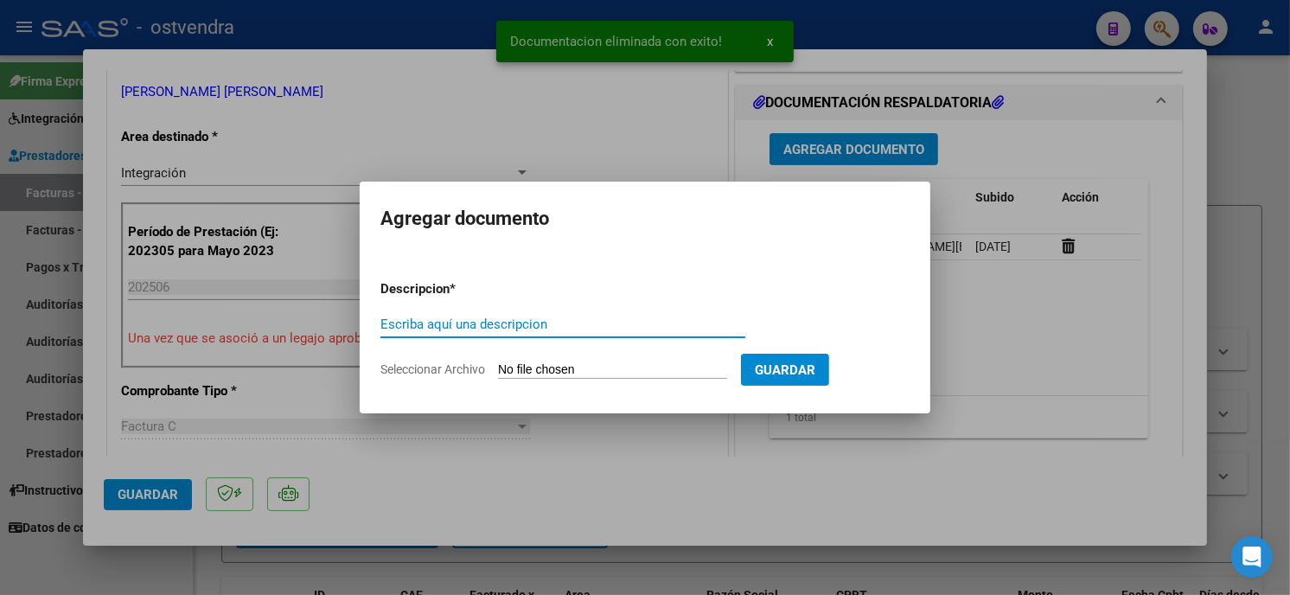
click at [618, 368] on input "Seleccionar Archivo" at bounding box center [612, 370] width 229 height 16
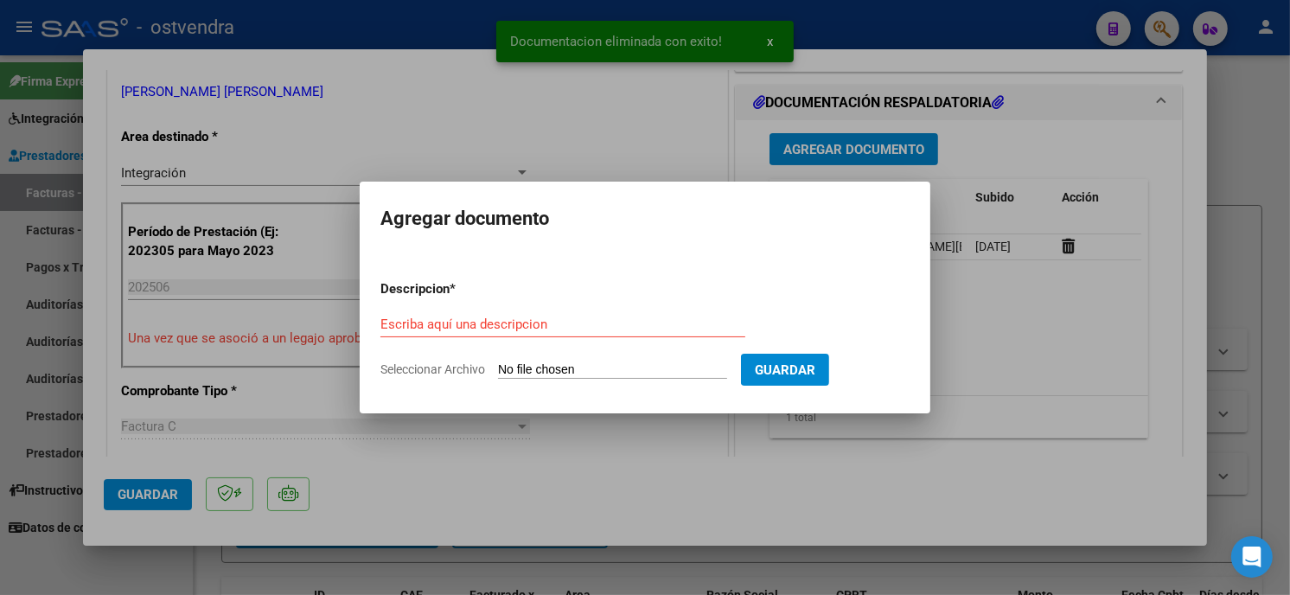
type input "C:\fakepath\[PERSON_NAME].pdf"
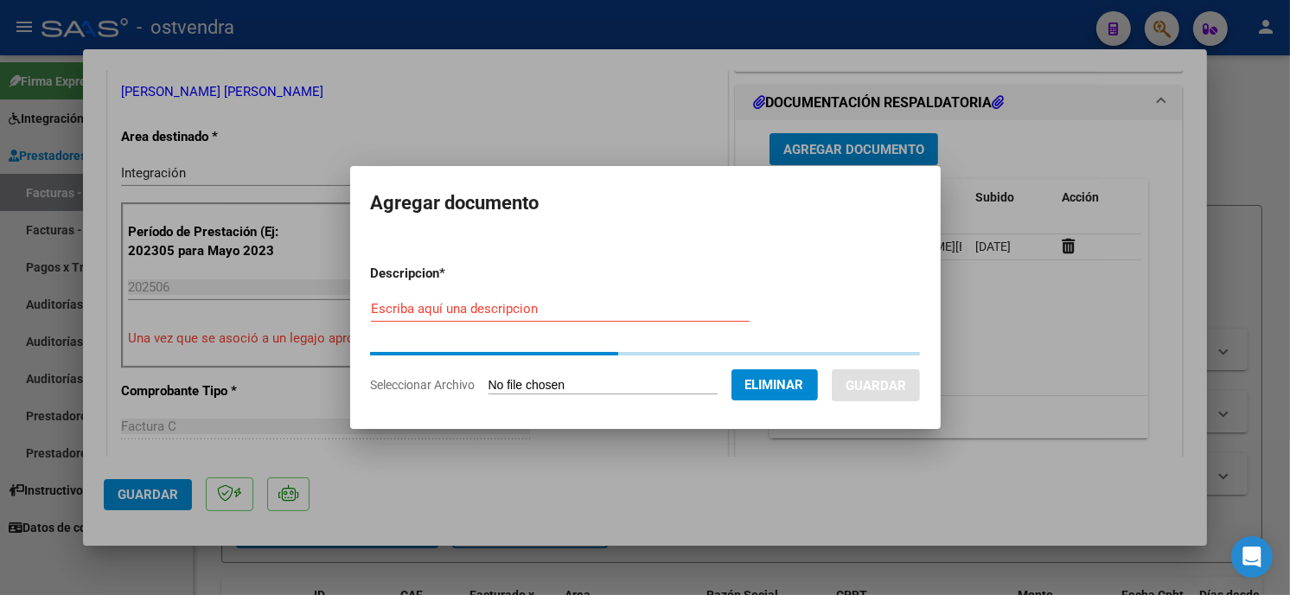
click at [515, 315] on div "Escriba aquí una descripcion" at bounding box center [560, 309] width 379 height 26
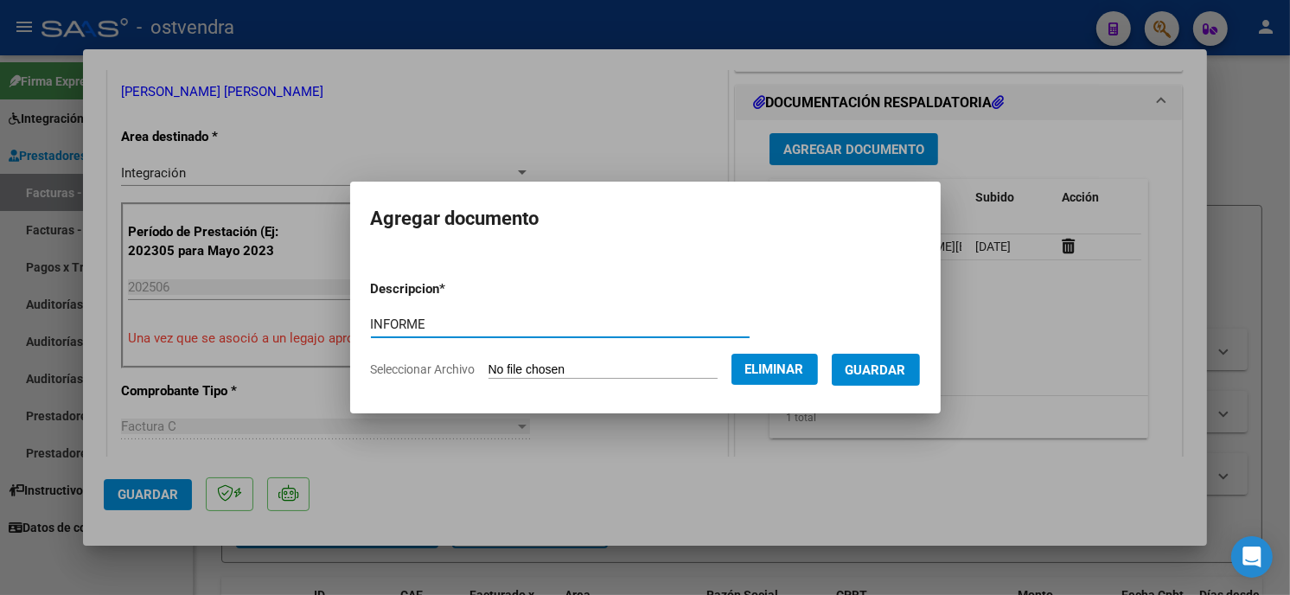
type input "INFORME DE MEDIO TERMINO"
click at [876, 372] on span "Guardar" at bounding box center [876, 370] width 61 height 16
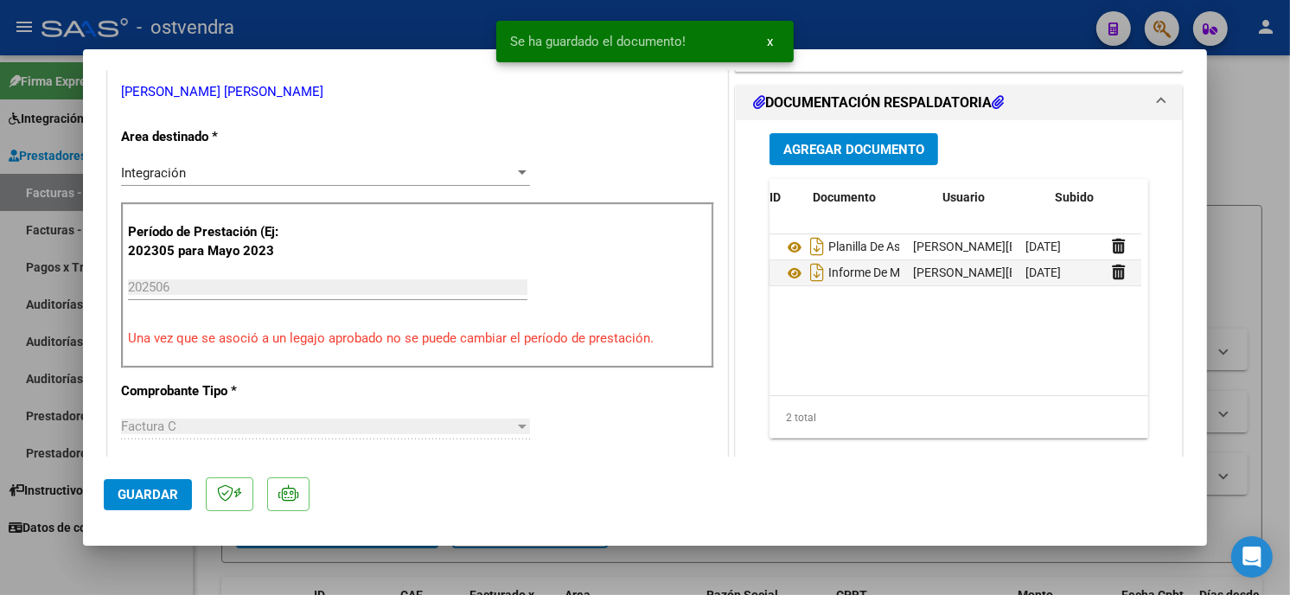
scroll to position [0, 0]
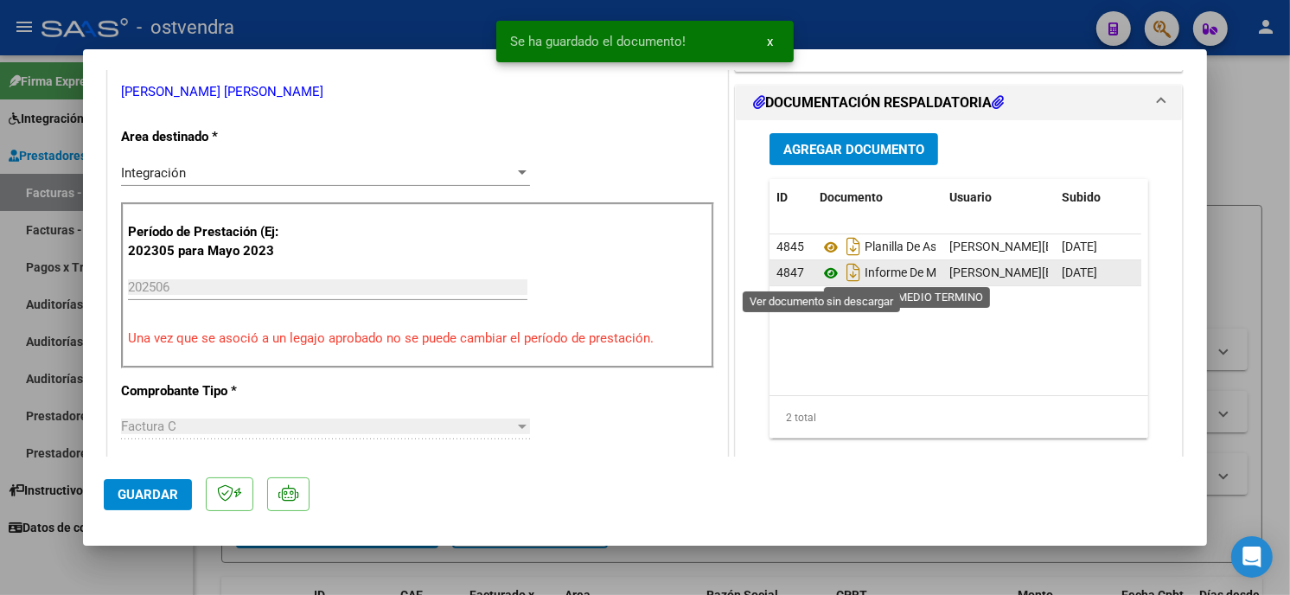
click at [820, 272] on icon at bounding box center [831, 273] width 22 height 21
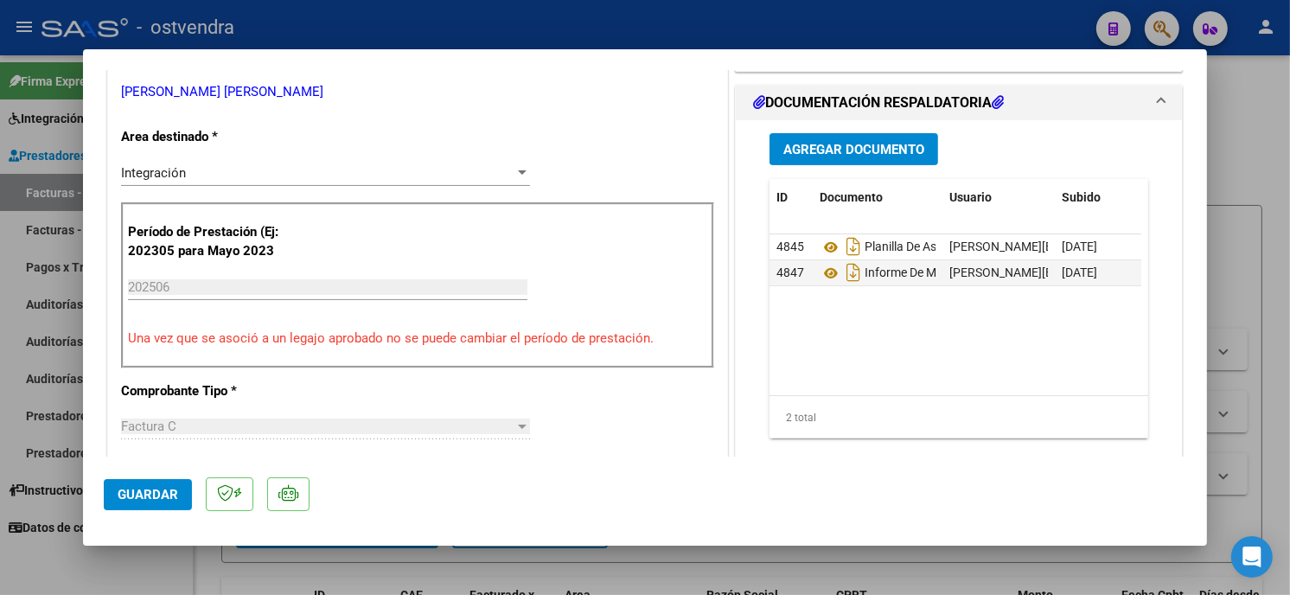
click at [138, 502] on button "Guardar" at bounding box center [148, 494] width 88 height 31
click at [357, 43] on div at bounding box center [645, 297] width 1290 height 595
type input "$ 0,00"
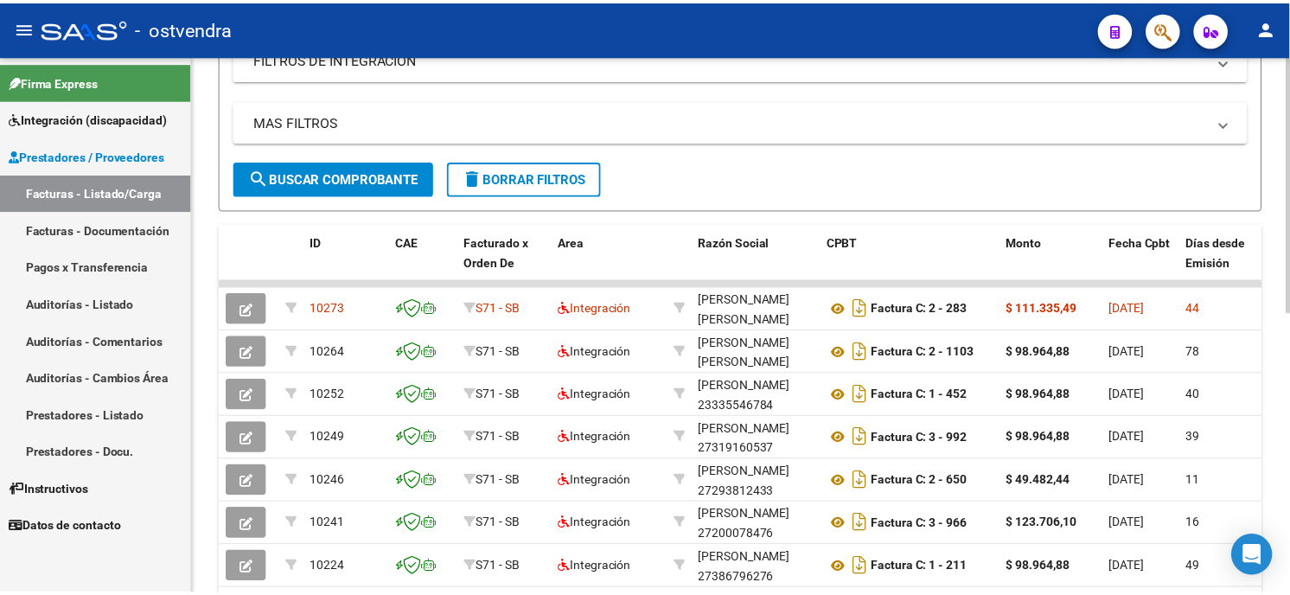
scroll to position [384, 0]
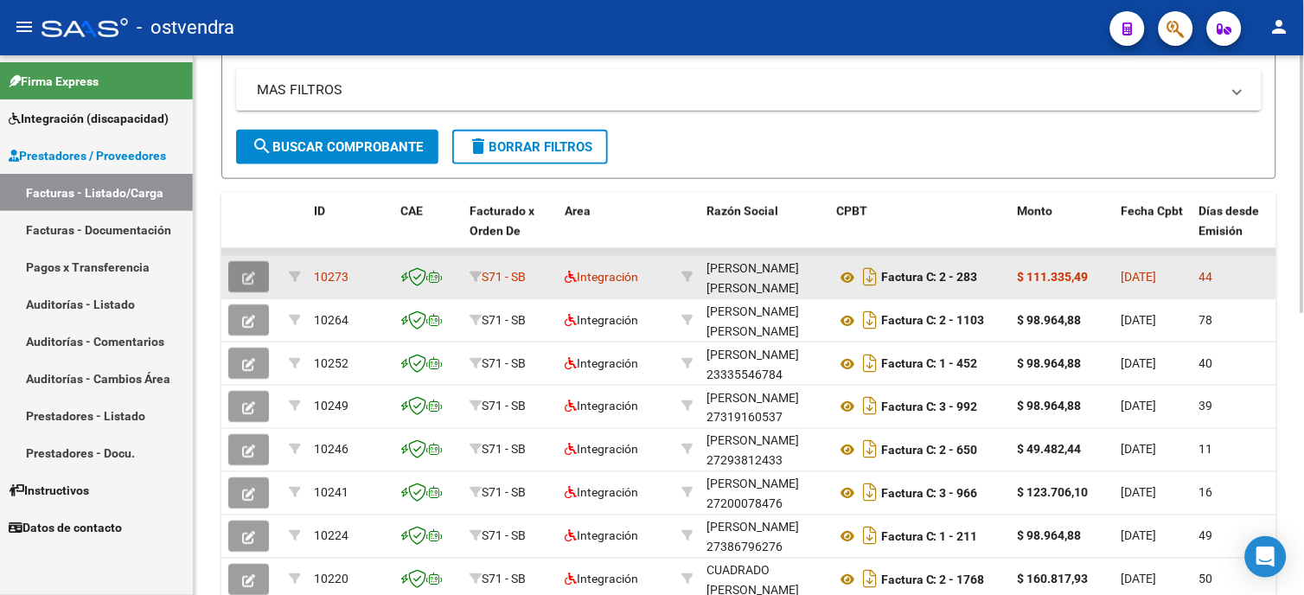
click at [247, 269] on span "button" at bounding box center [248, 277] width 13 height 16
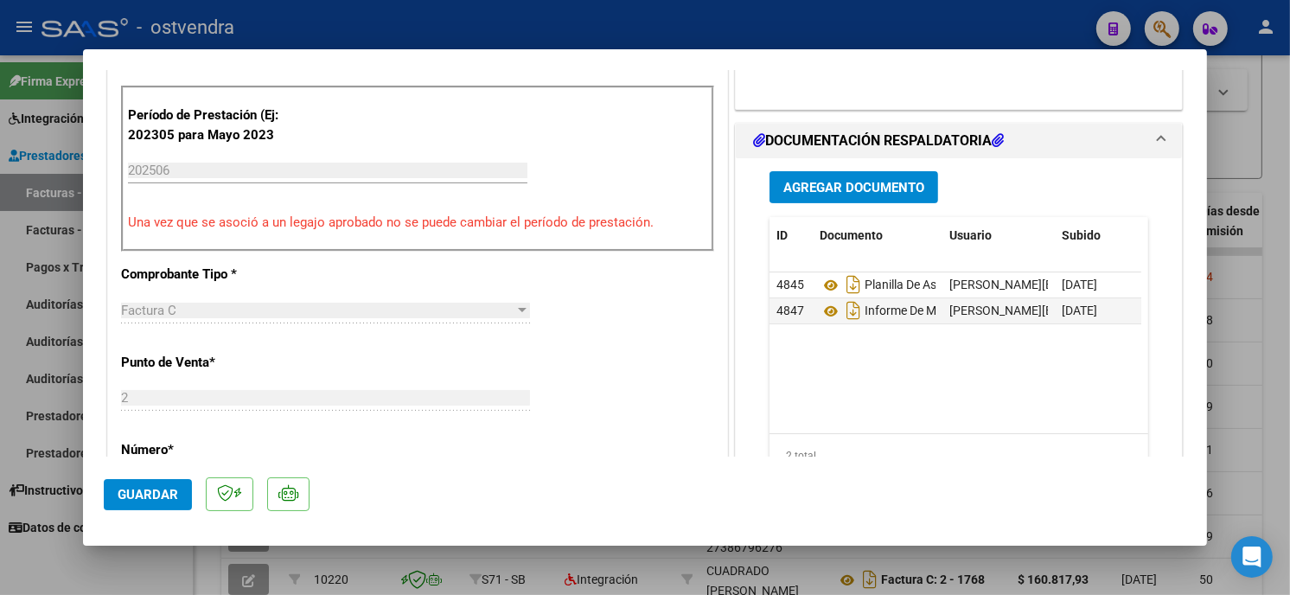
scroll to position [480, 0]
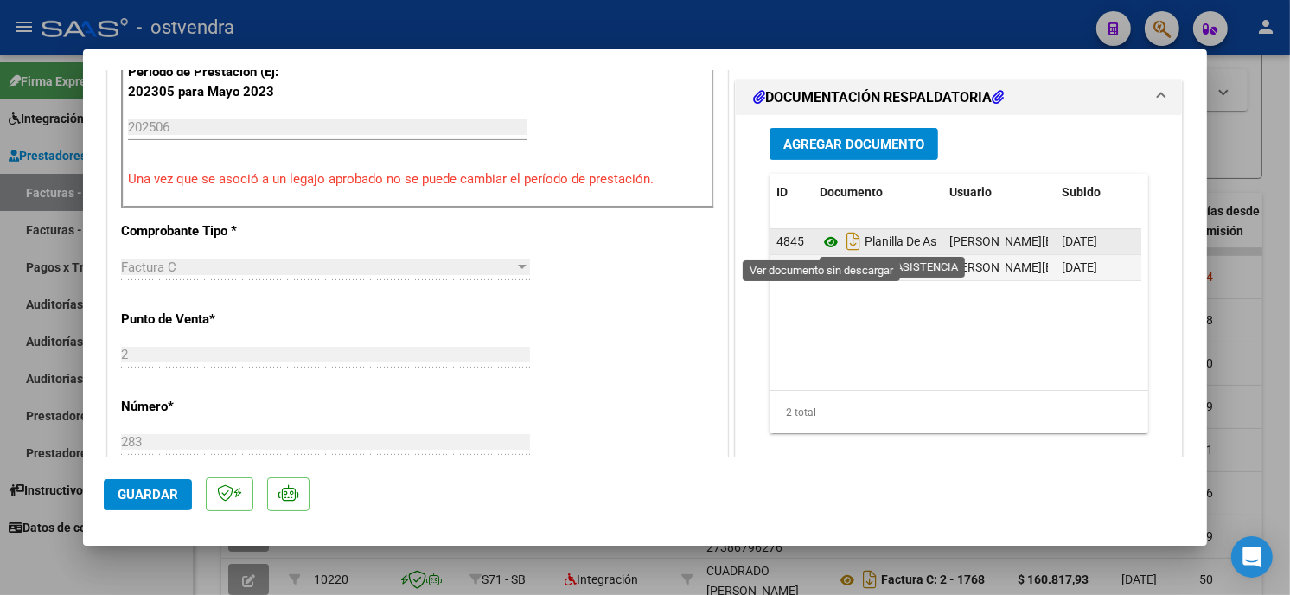
click at [820, 246] on icon at bounding box center [831, 242] width 22 height 21
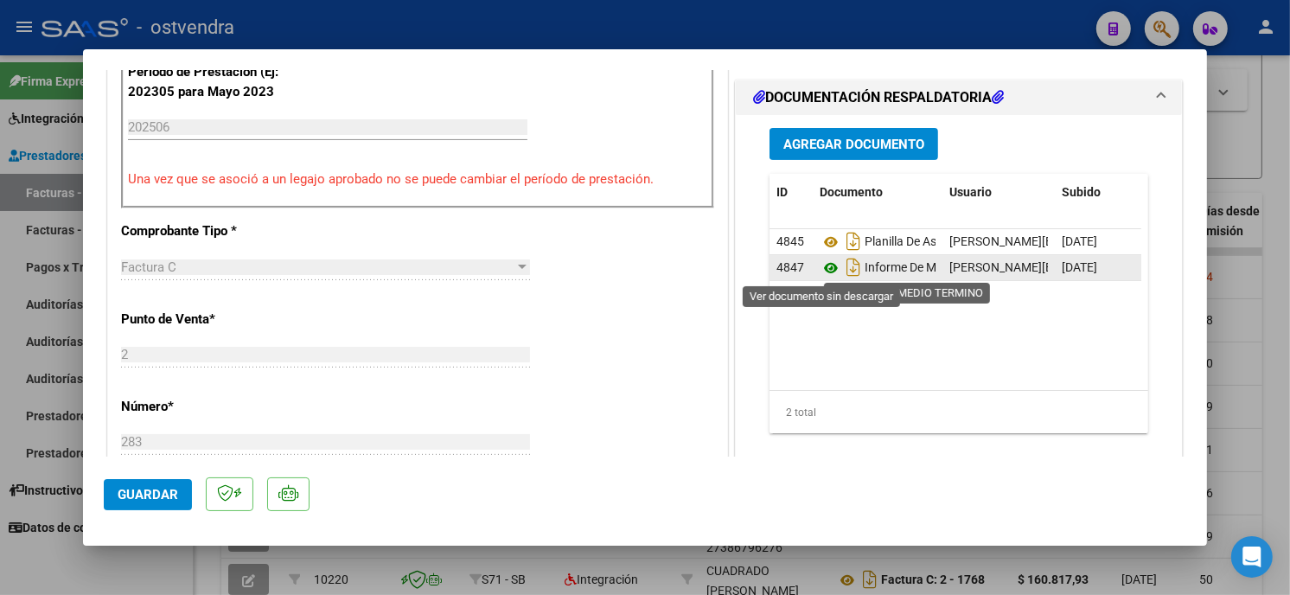
click at [820, 268] on icon at bounding box center [831, 268] width 22 height 21
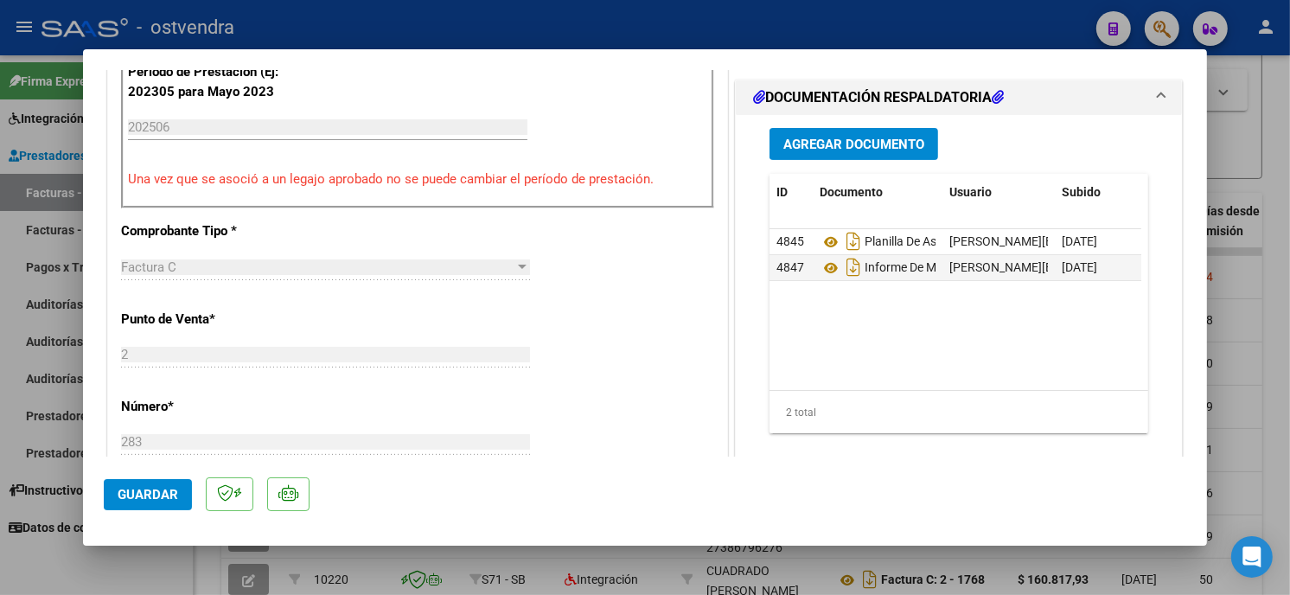
click at [1031, 11] on div at bounding box center [645, 297] width 1290 height 595
type input "$ 0,00"
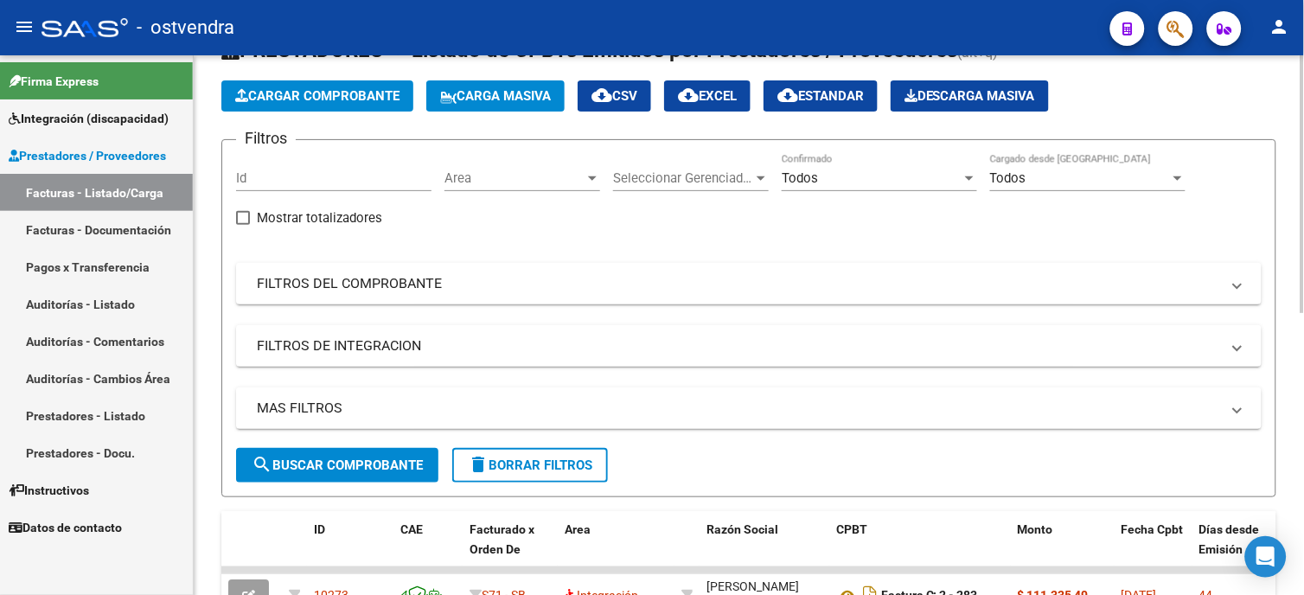
scroll to position [0, 0]
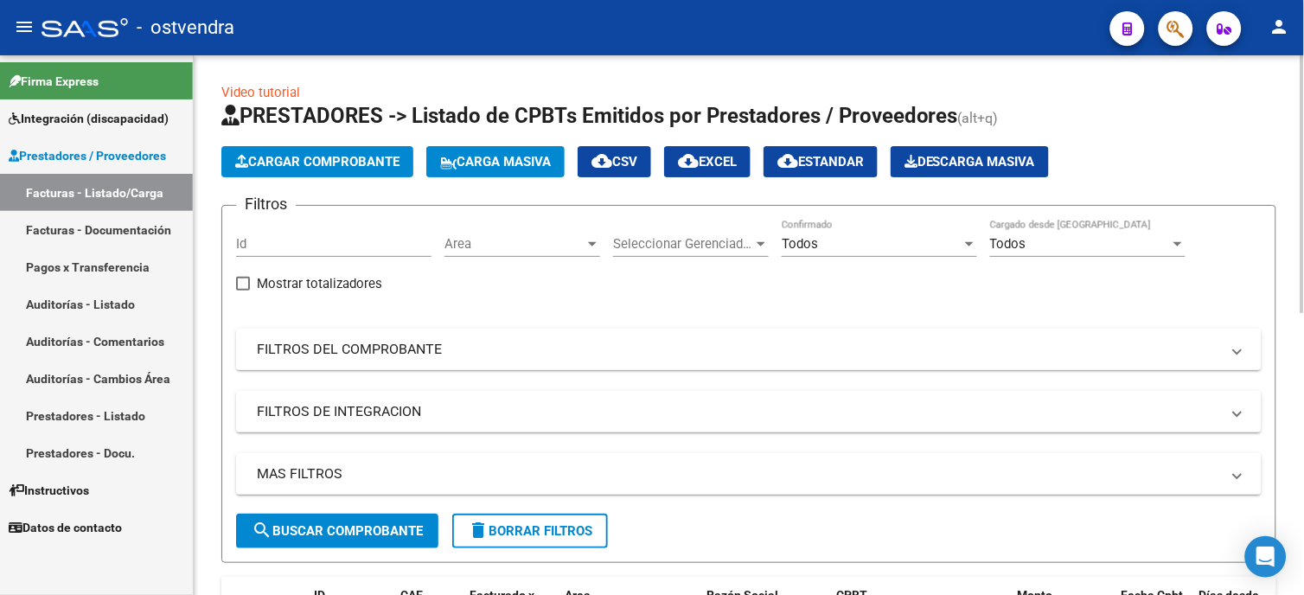
click at [377, 341] on mat-panel-title "FILTROS DEL COMPROBANTE" at bounding box center [738, 349] width 963 height 19
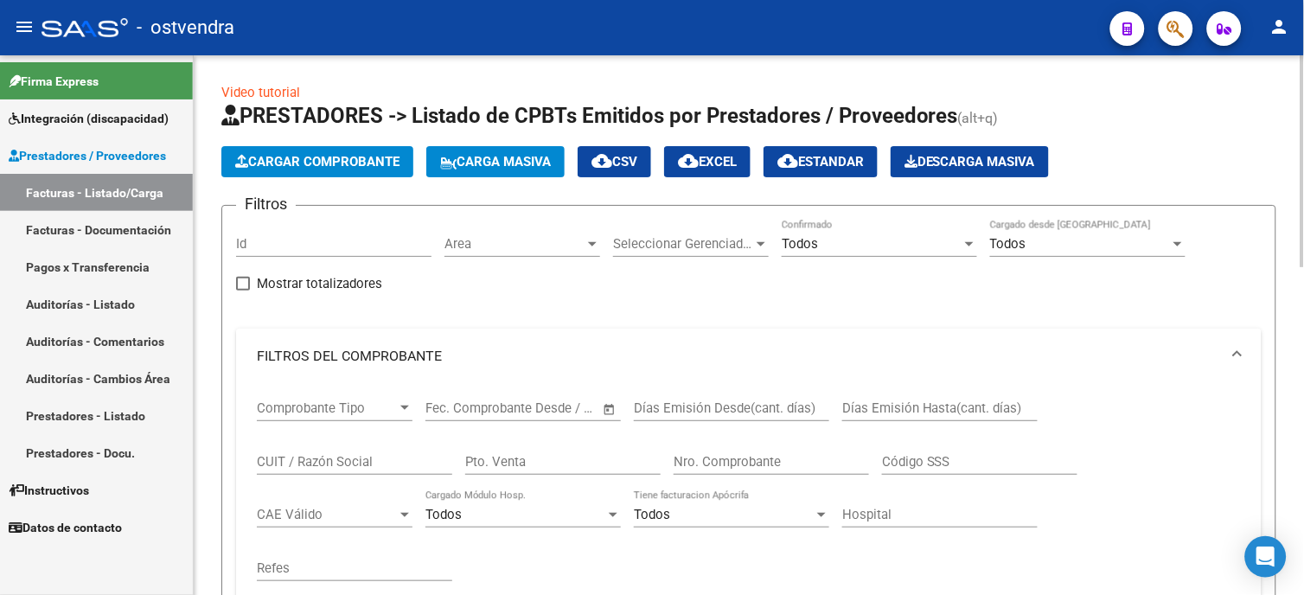
click at [331, 472] on div "CUIT / Razón Social" at bounding box center [354, 456] width 195 height 37
click at [331, 462] on input "CUIT / Razón Social" at bounding box center [354, 462] width 195 height 16
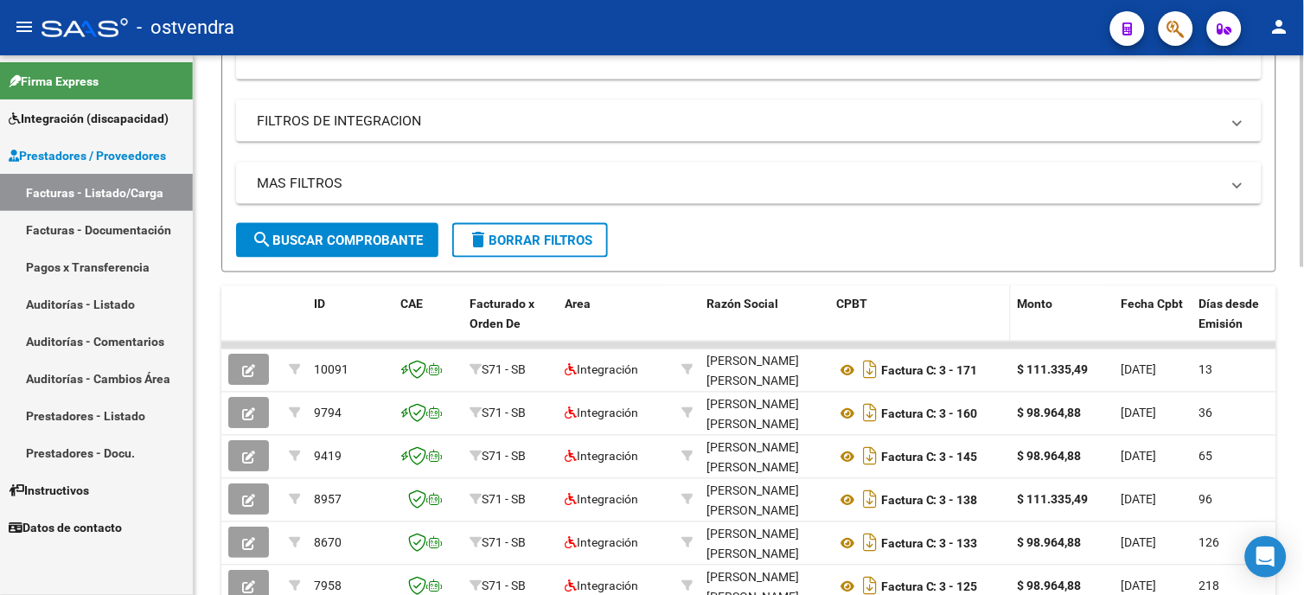
scroll to position [576, 0]
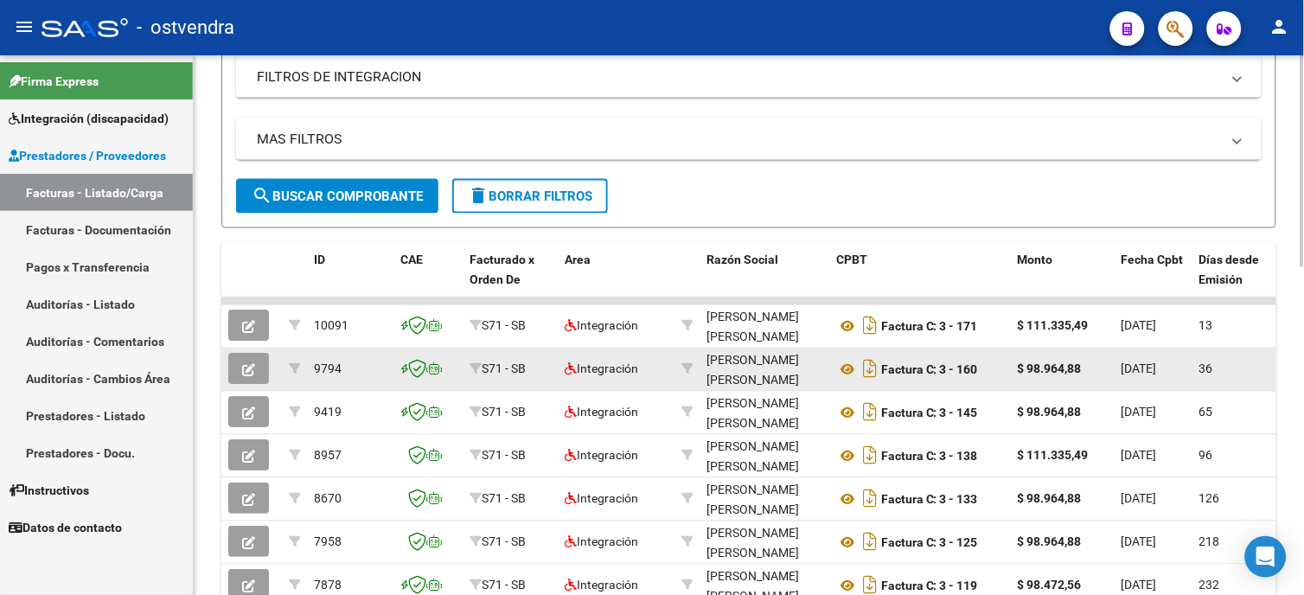
type input "[PERSON_NAME]"
click at [246, 381] on button "button" at bounding box center [248, 369] width 41 height 31
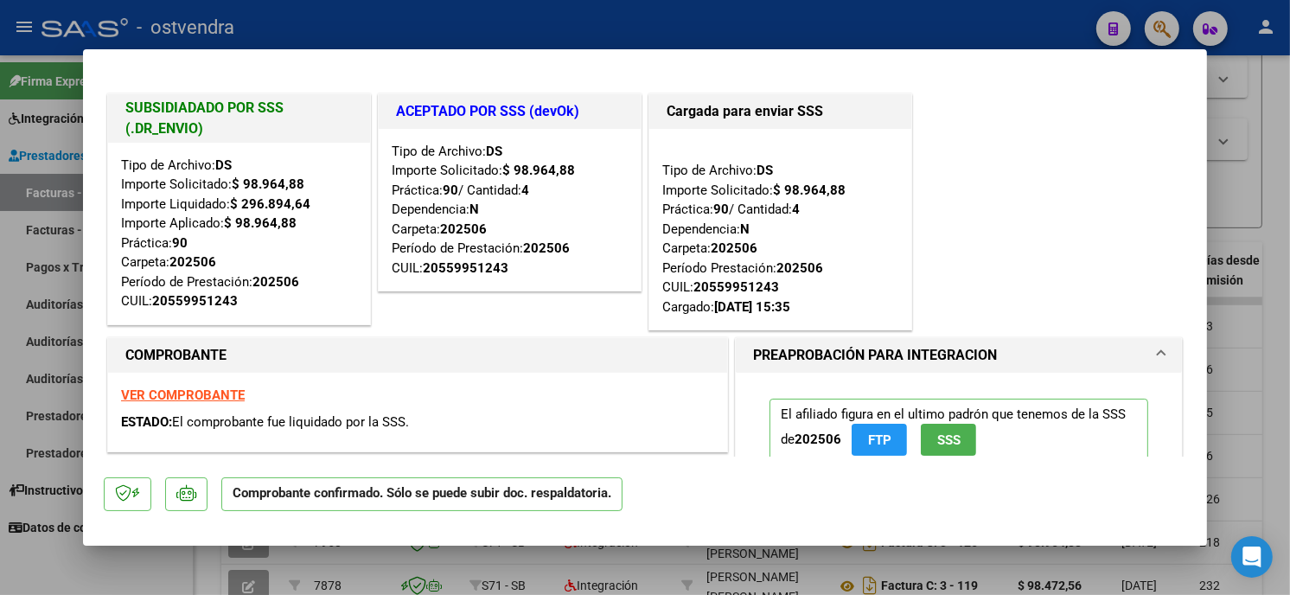
click at [636, 29] on div at bounding box center [645, 297] width 1290 height 595
type input "$ 0,00"
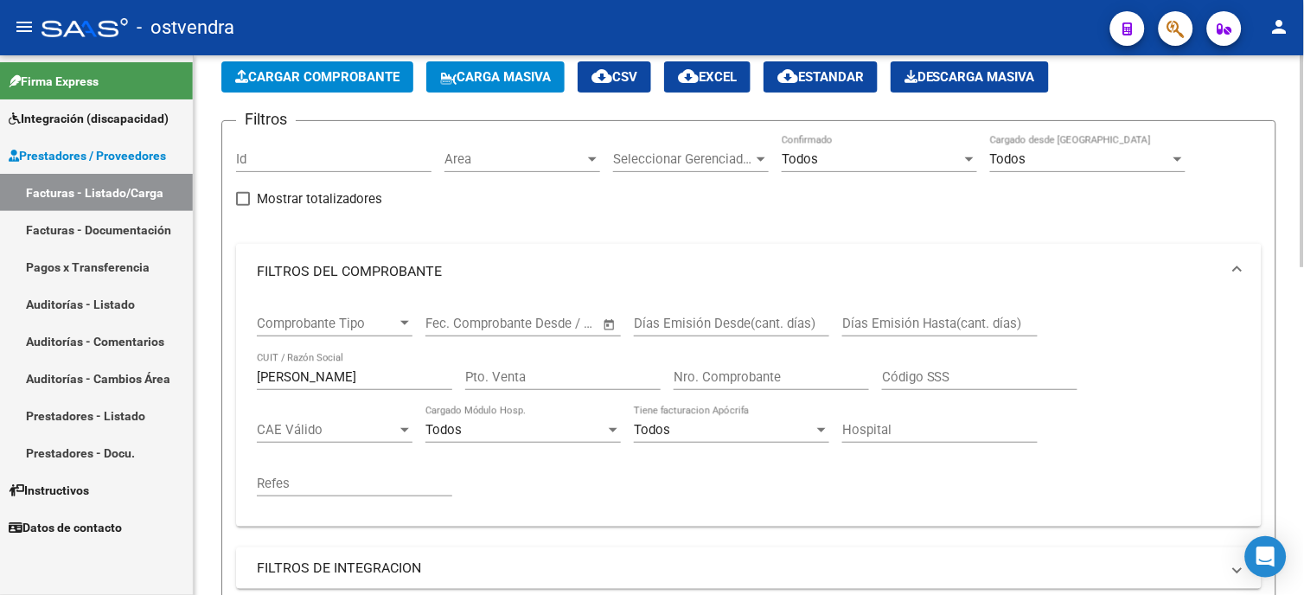
scroll to position [0, 0]
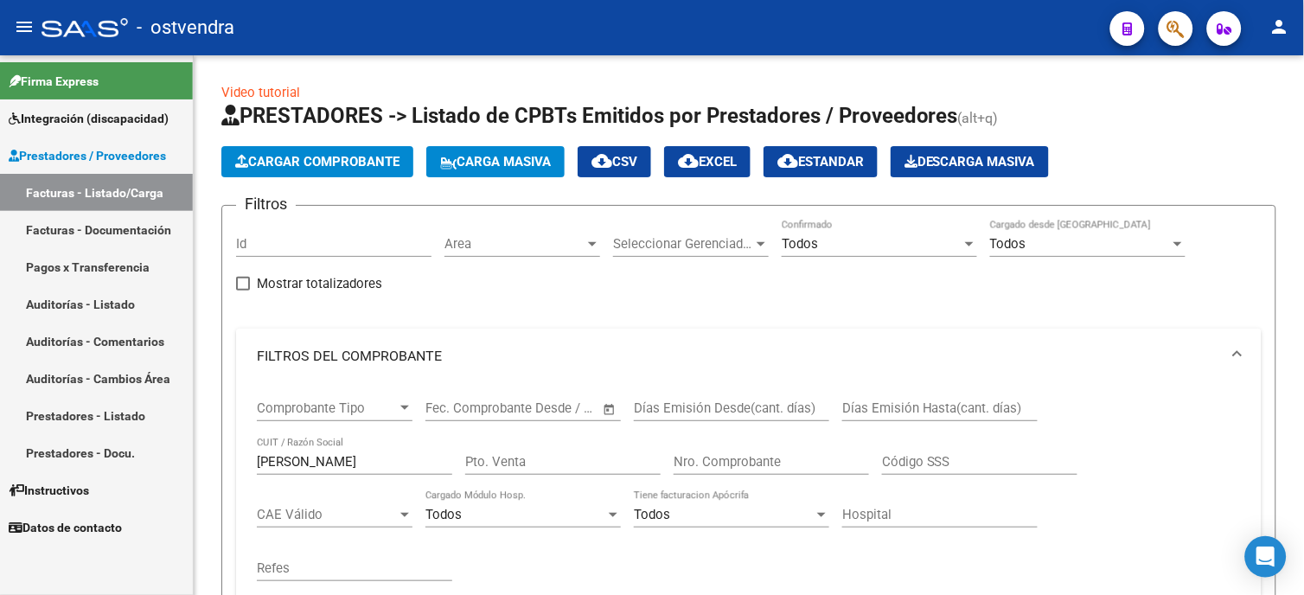
click at [99, 125] on span "Integración (discapacidad)" at bounding box center [89, 118] width 160 height 19
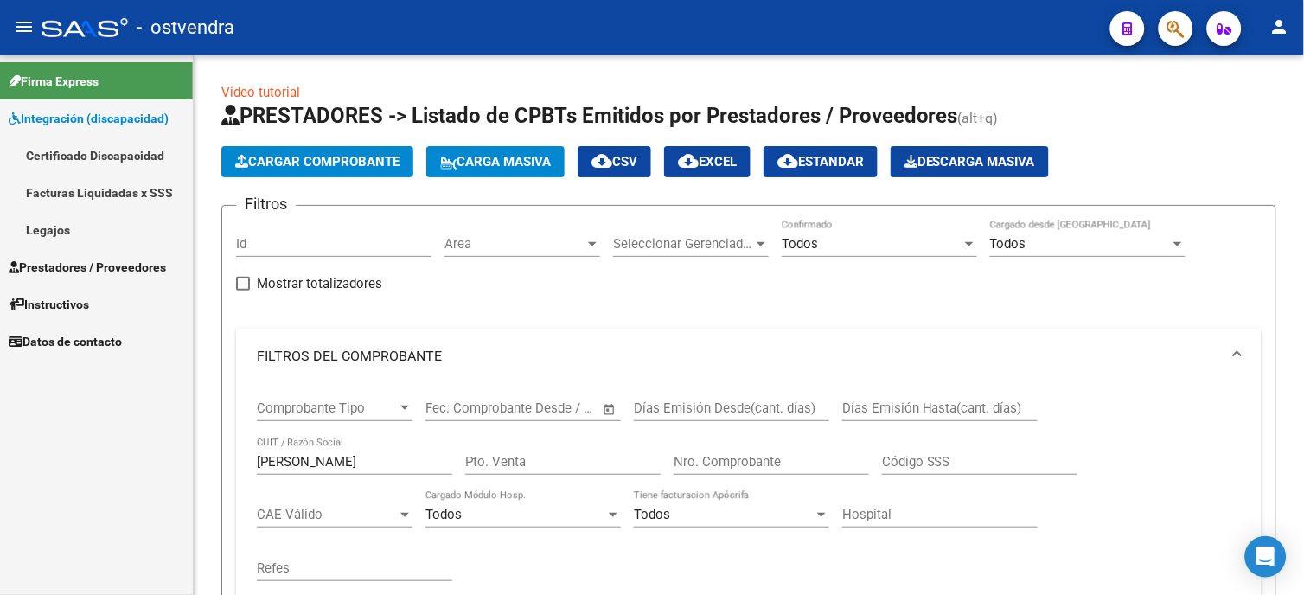
click at [107, 243] on link "Legajos" at bounding box center [96, 229] width 193 height 37
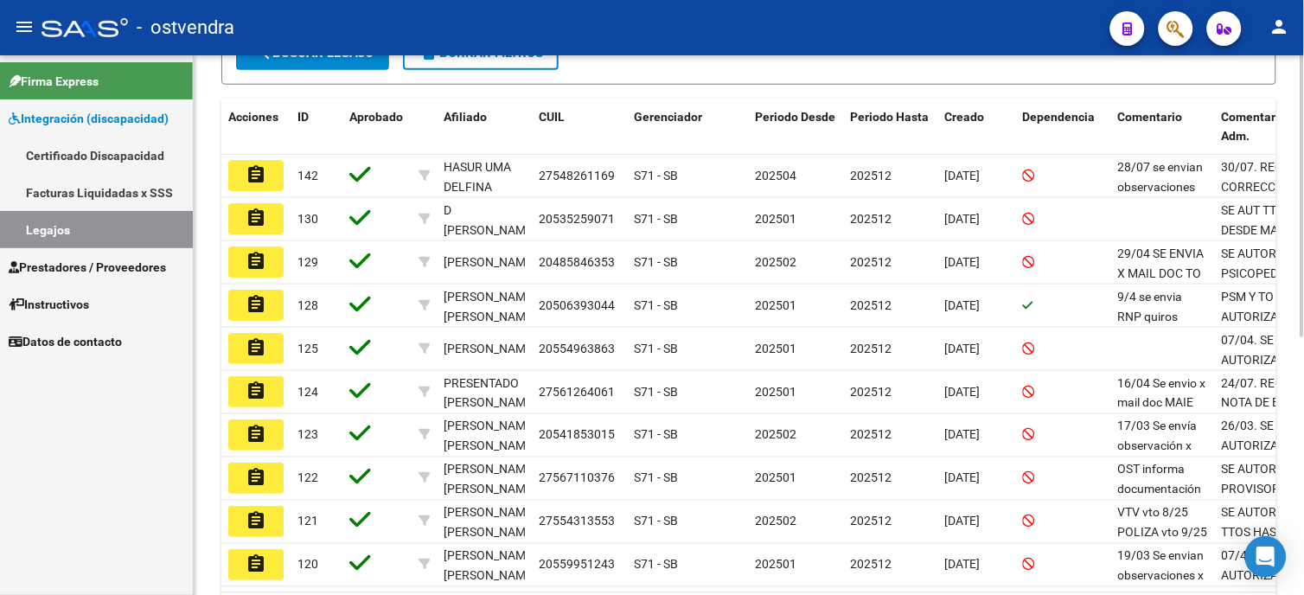
scroll to position [480, 0]
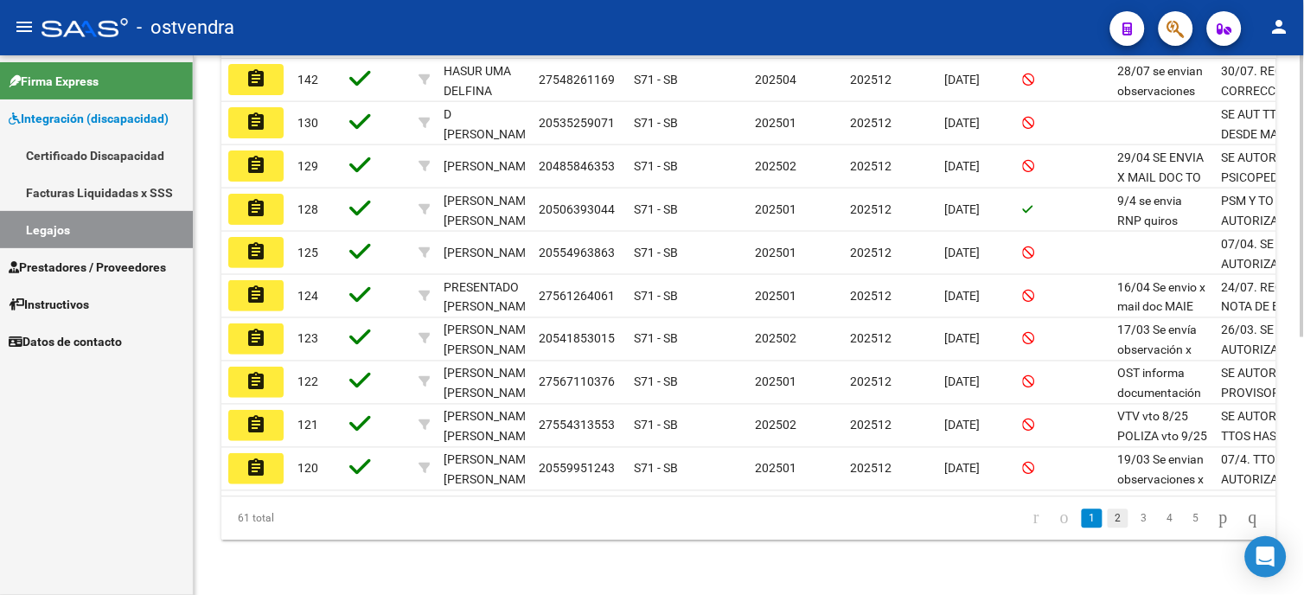
click at [1108, 528] on link "2" at bounding box center [1118, 518] width 21 height 19
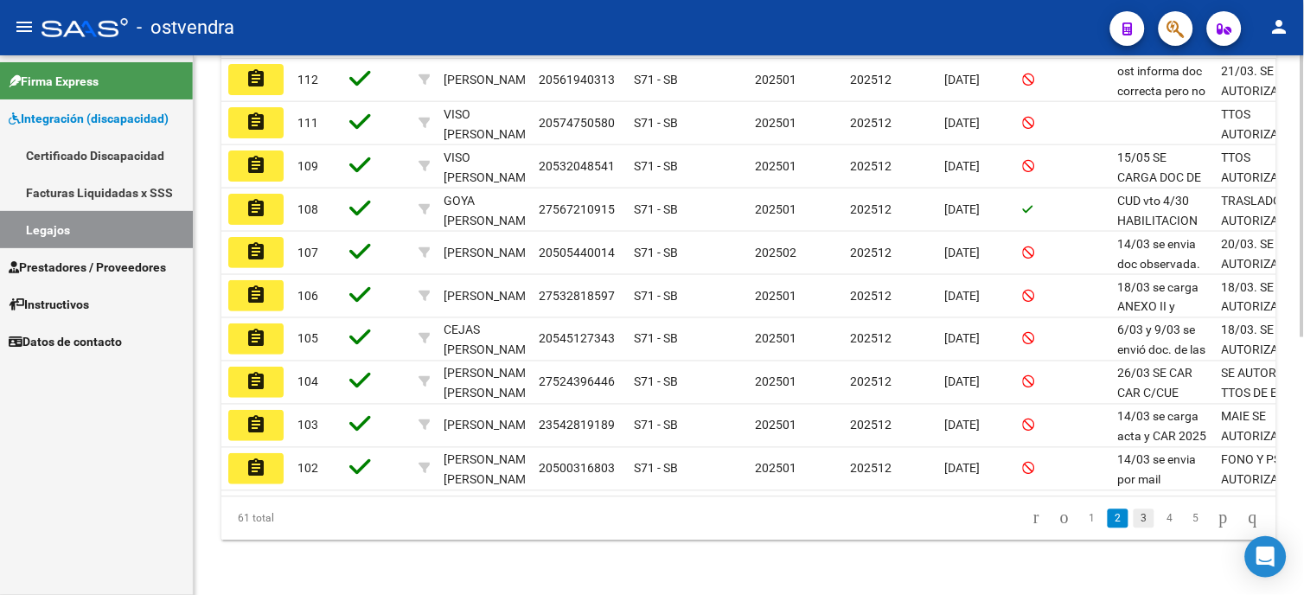
click at [1134, 528] on link "3" at bounding box center [1144, 518] width 21 height 19
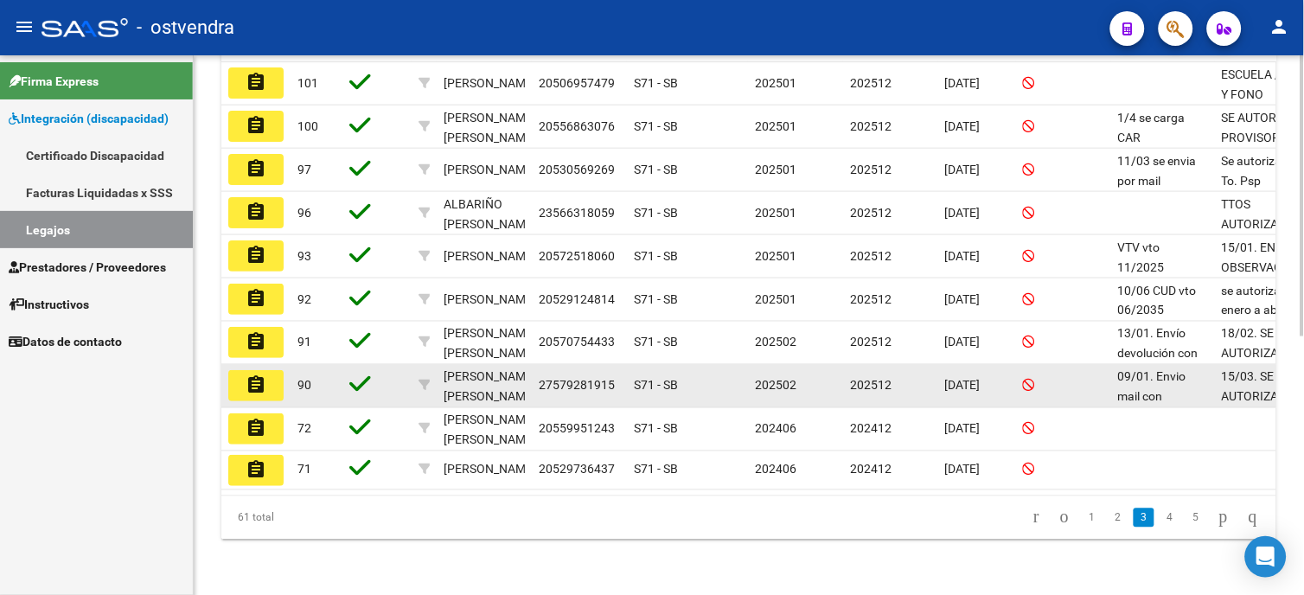
click at [259, 379] on mat-icon "assignment" at bounding box center [256, 384] width 21 height 21
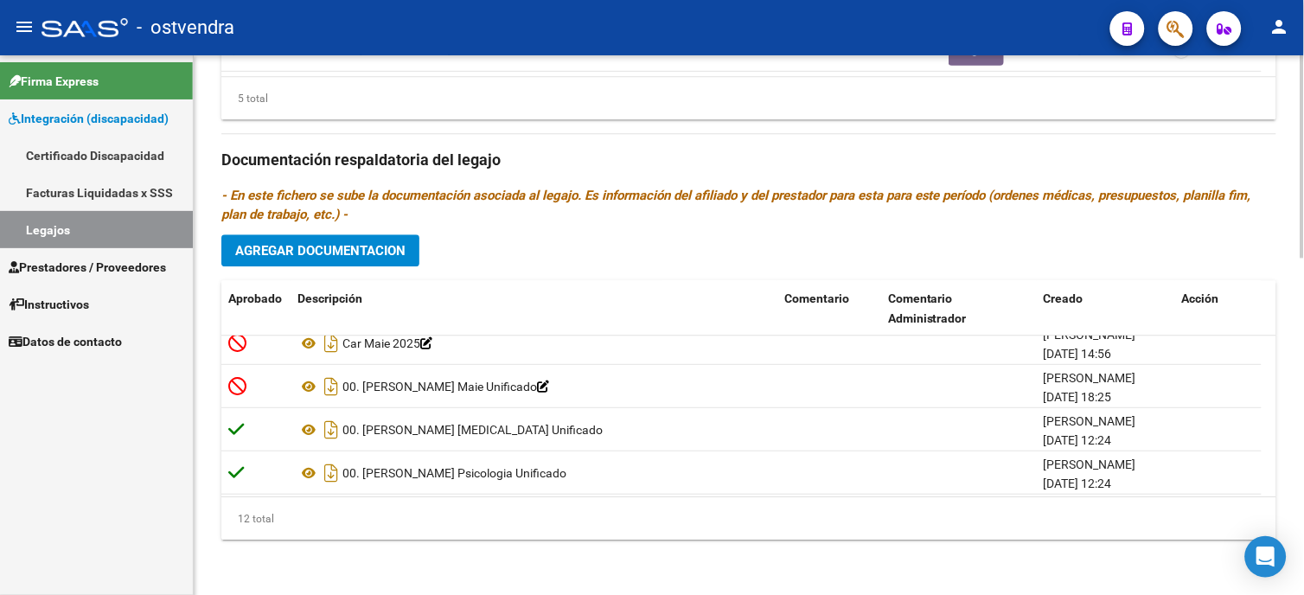
scroll to position [269, 0]
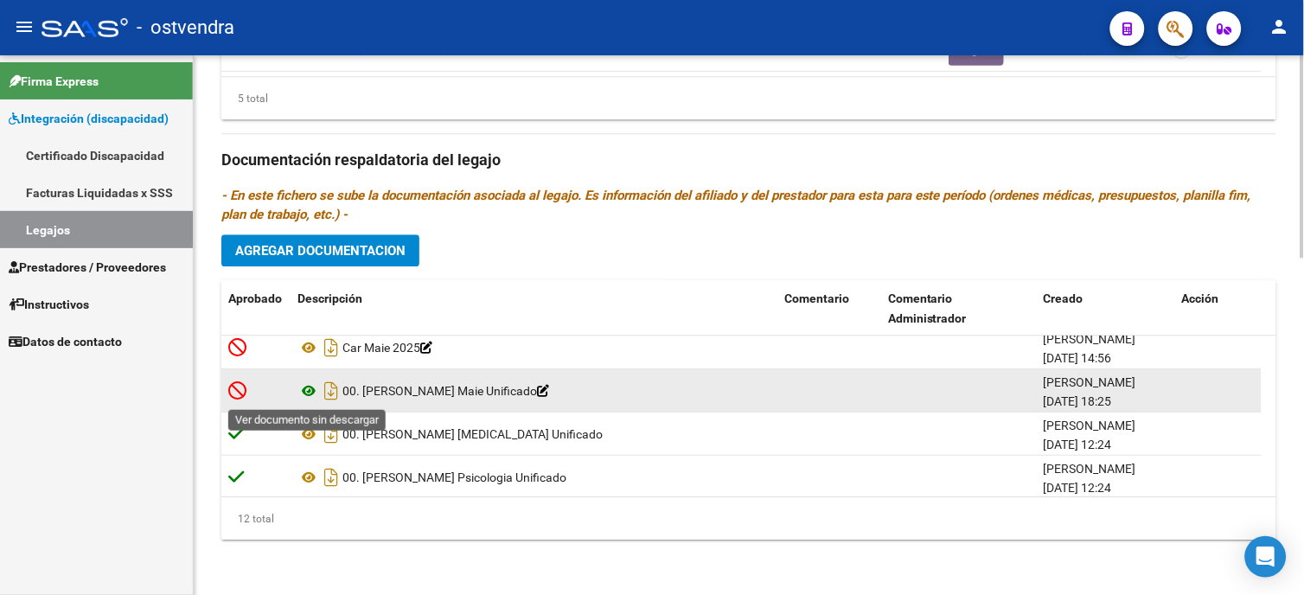
click at [315, 391] on icon at bounding box center [309, 391] width 22 height 21
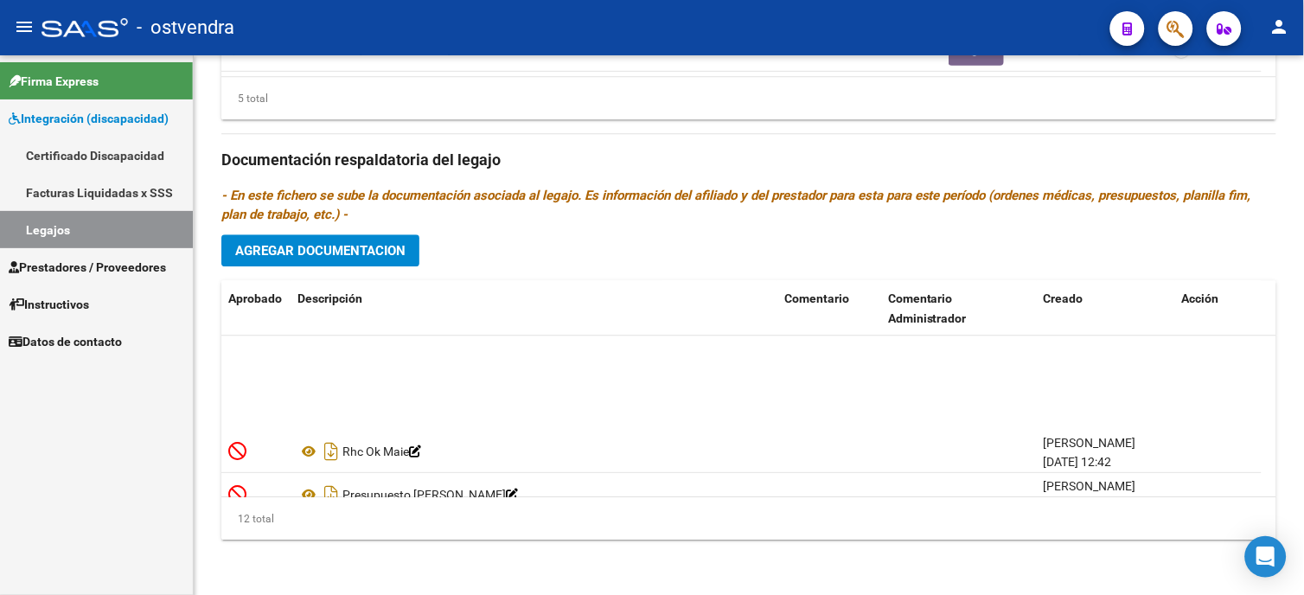
scroll to position [0, 0]
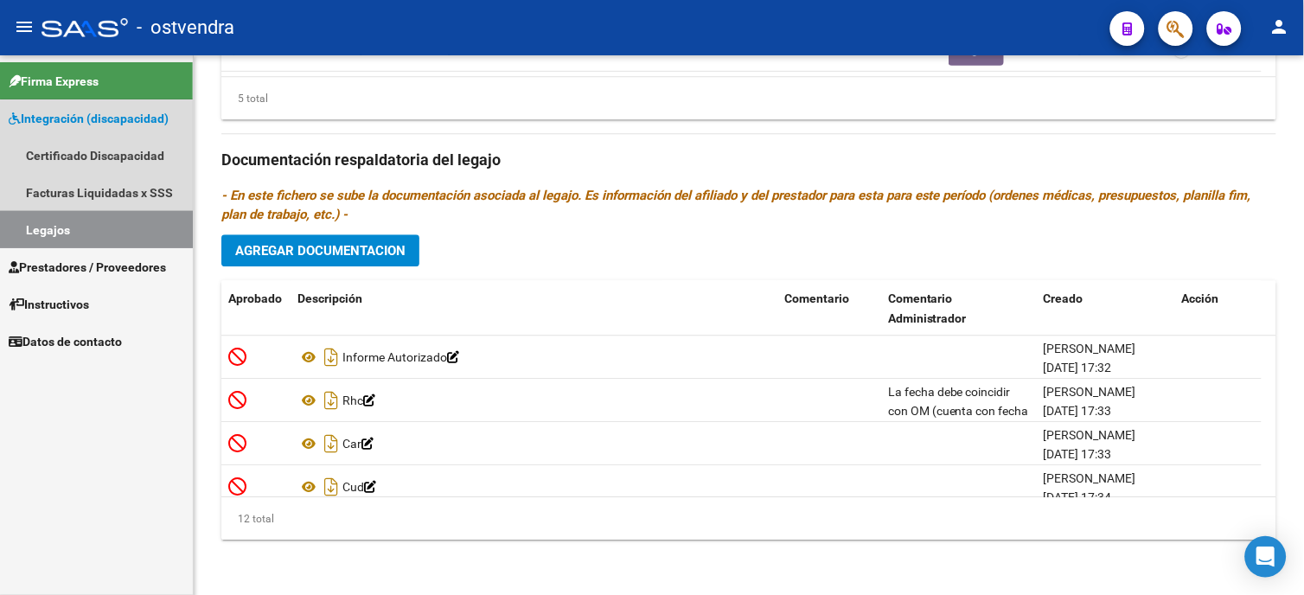
click at [131, 227] on link "Legajos" at bounding box center [96, 229] width 193 height 37
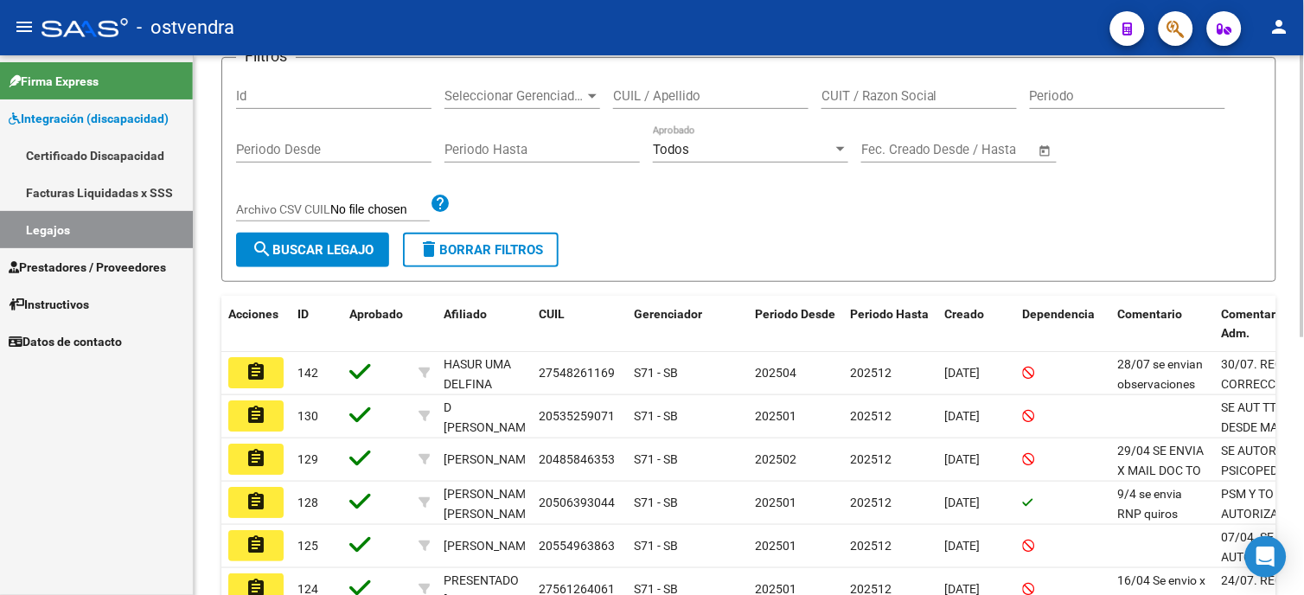
scroll to position [192, 0]
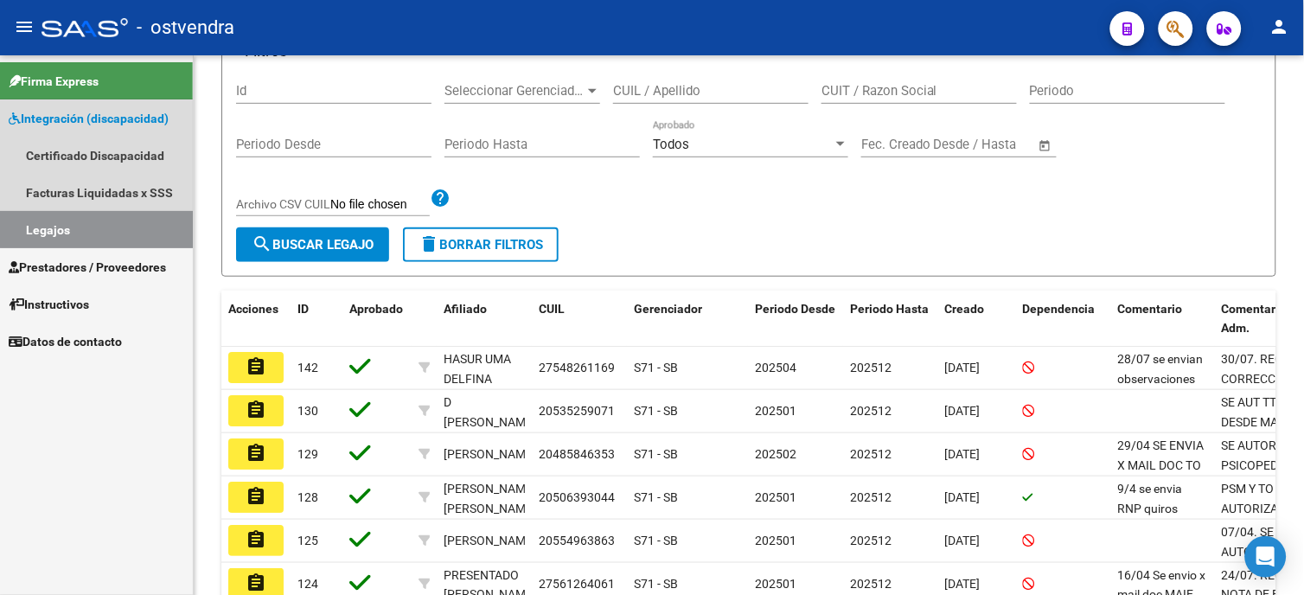
click at [121, 128] on link "Integración (discapacidad)" at bounding box center [96, 117] width 193 height 37
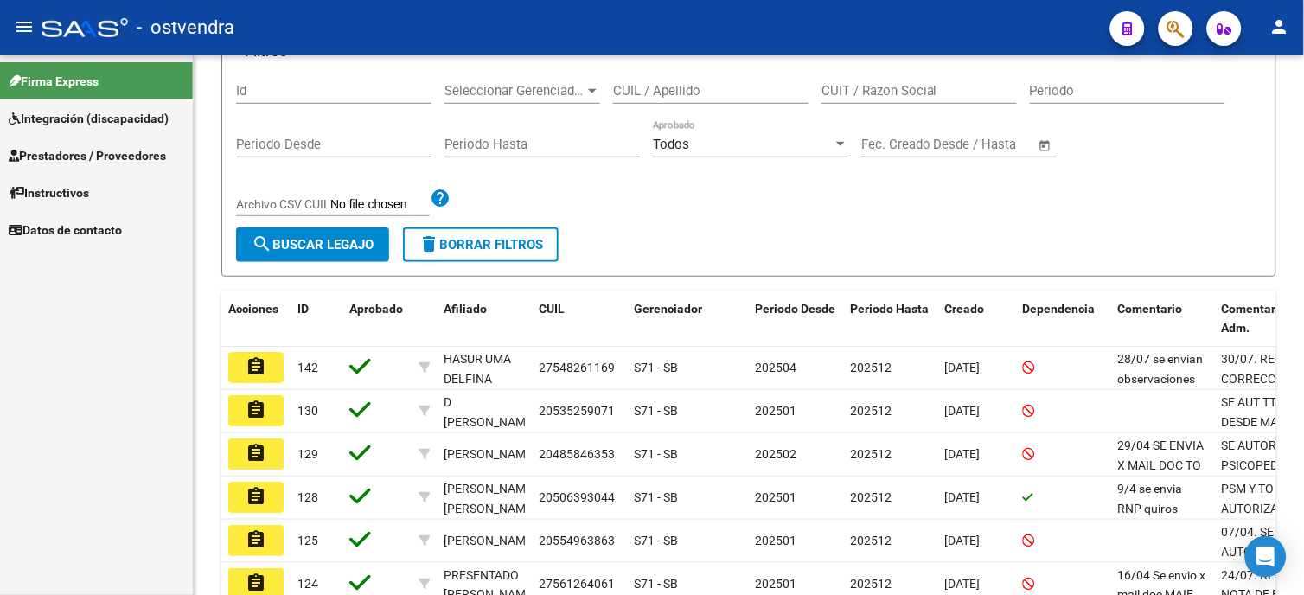
click at [106, 157] on span "Prestadores / Proveedores" at bounding box center [87, 155] width 157 height 19
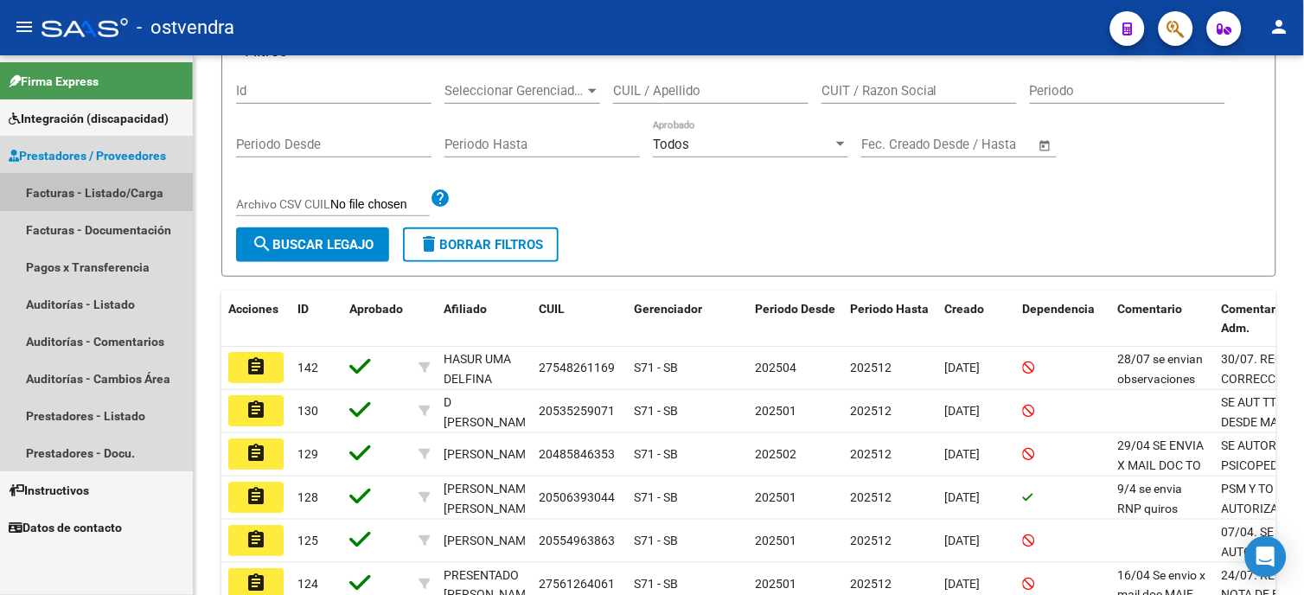
click at [93, 200] on link "Facturas - Listado/Carga" at bounding box center [96, 192] width 193 height 37
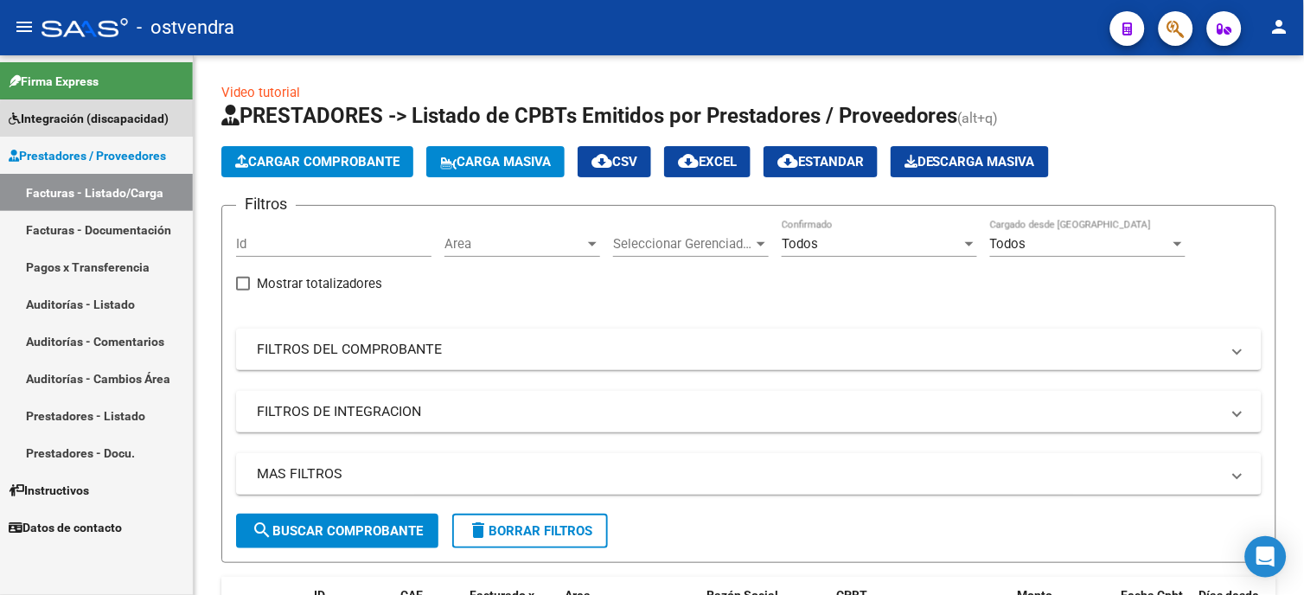
click at [118, 131] on link "Integración (discapacidad)" at bounding box center [96, 117] width 193 height 37
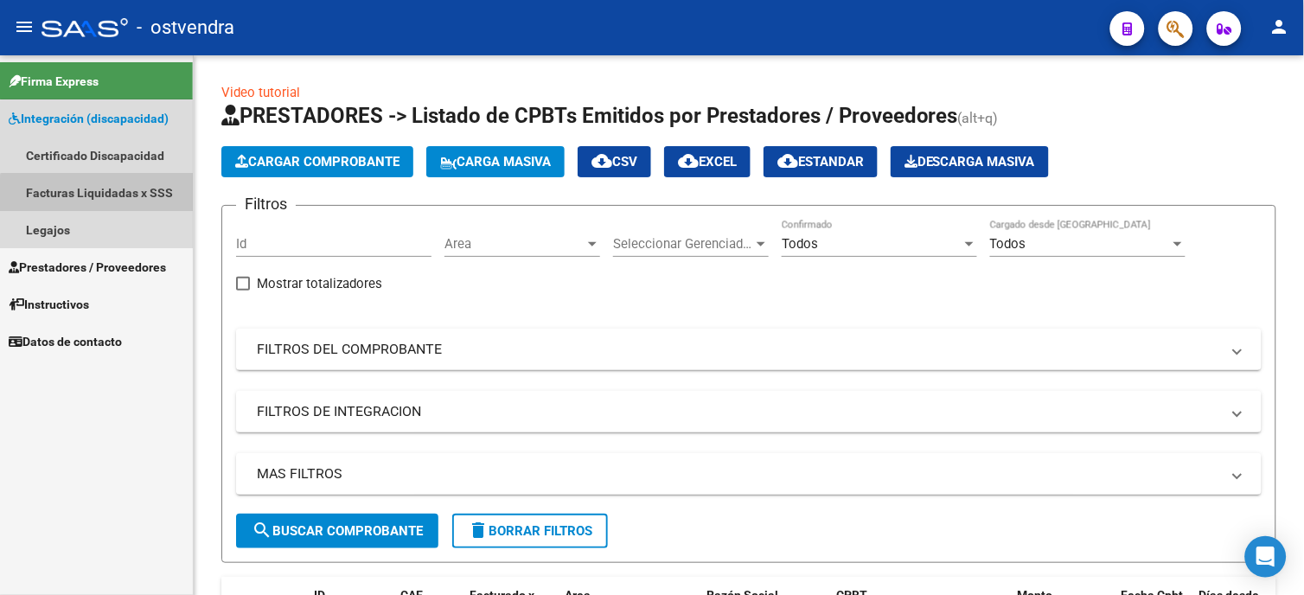
click at [109, 208] on link "Facturas Liquidadas x SSS" at bounding box center [96, 192] width 193 height 37
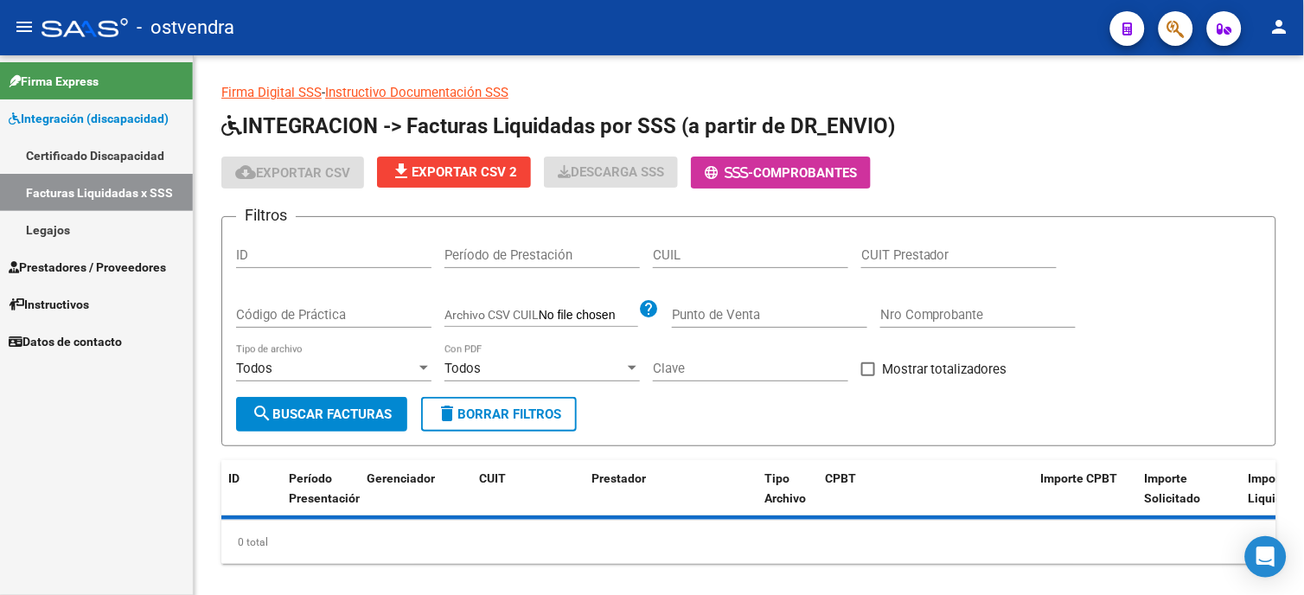
click at [111, 220] on link "Legajos" at bounding box center [96, 229] width 193 height 37
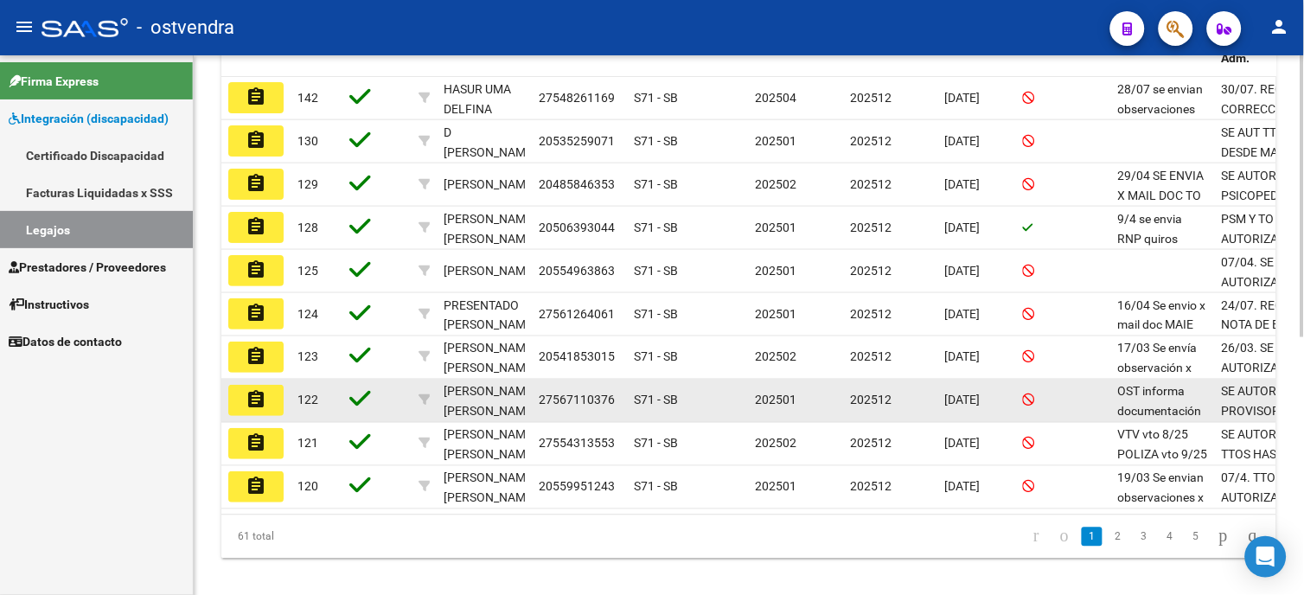
scroll to position [480, 0]
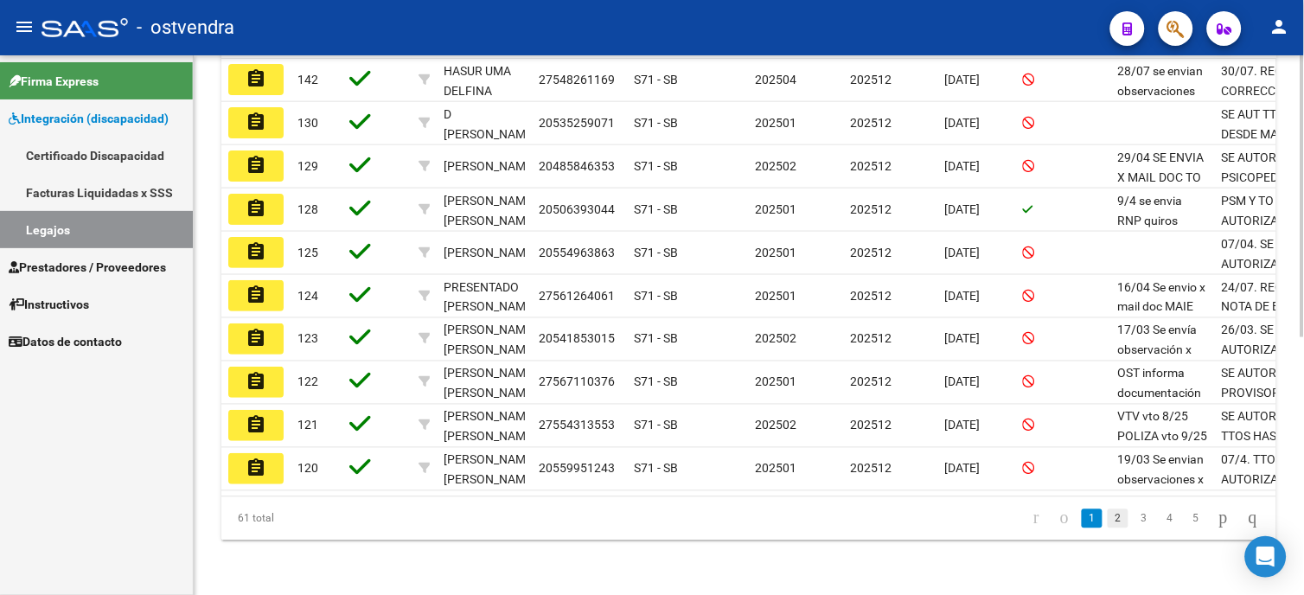
click at [1108, 528] on link "2" at bounding box center [1118, 518] width 21 height 19
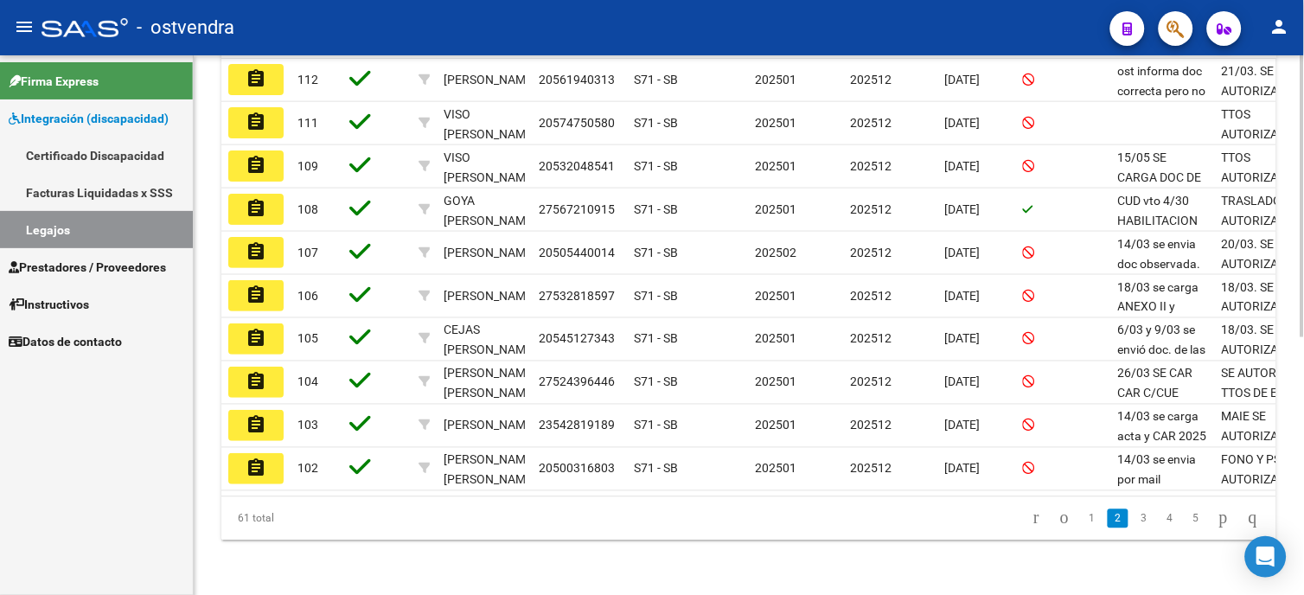
click at [256, 328] on mat-icon "assignment" at bounding box center [256, 338] width 21 height 21
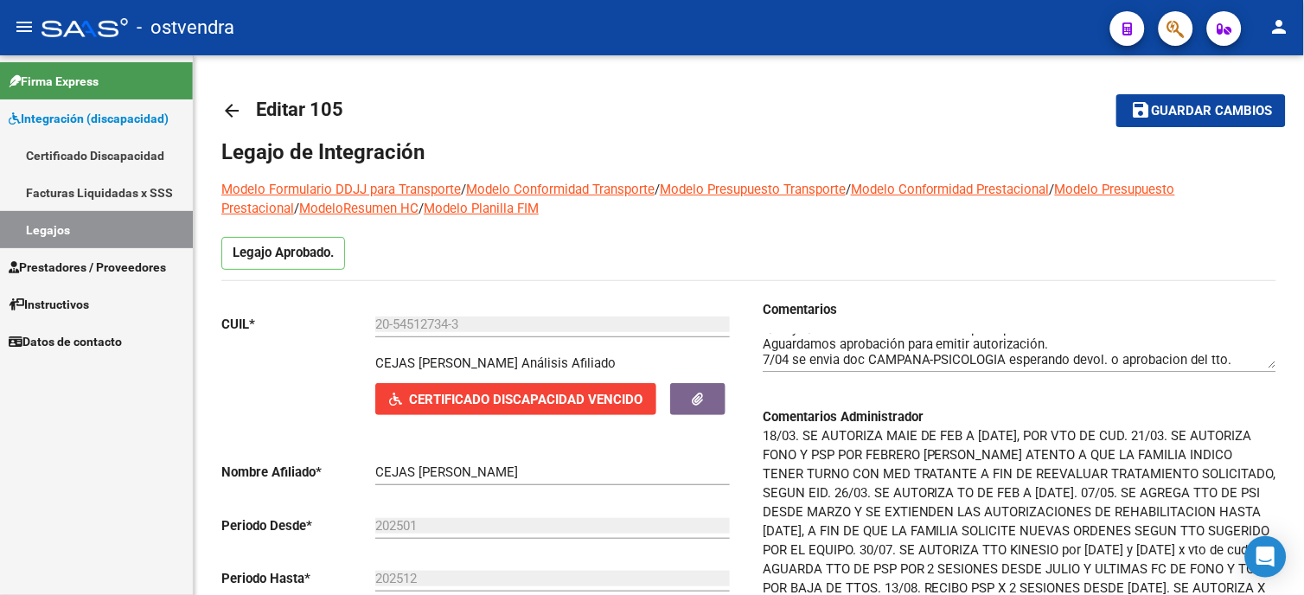
click at [138, 223] on link "Legajos" at bounding box center [96, 229] width 193 height 37
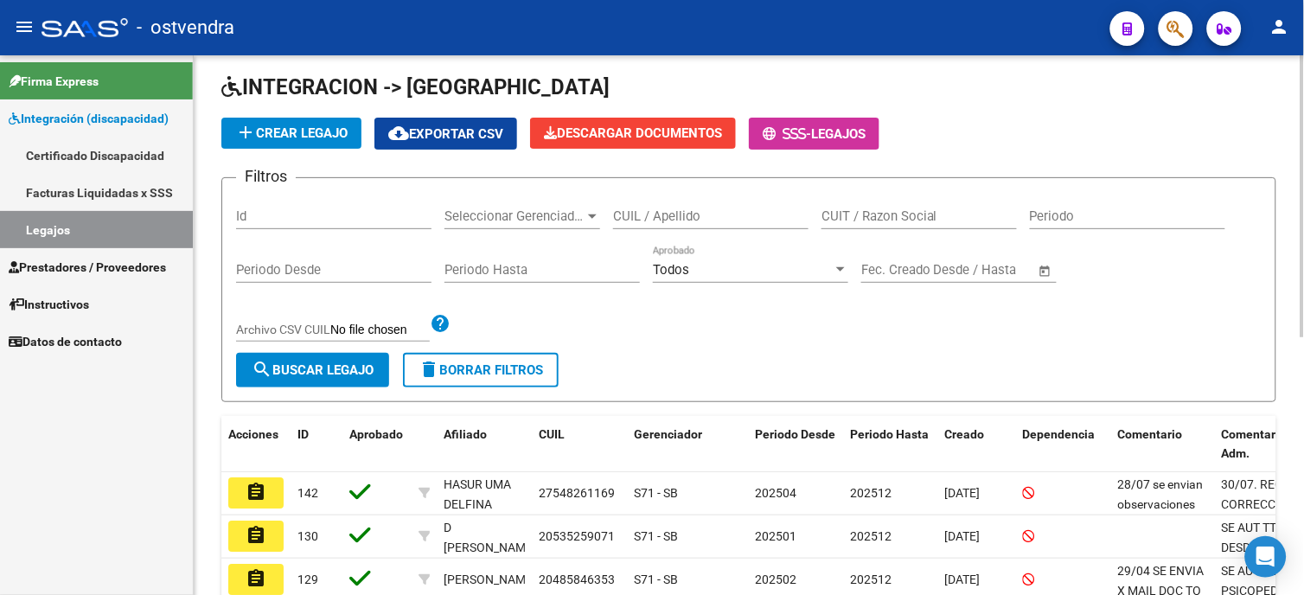
scroll to position [96, 0]
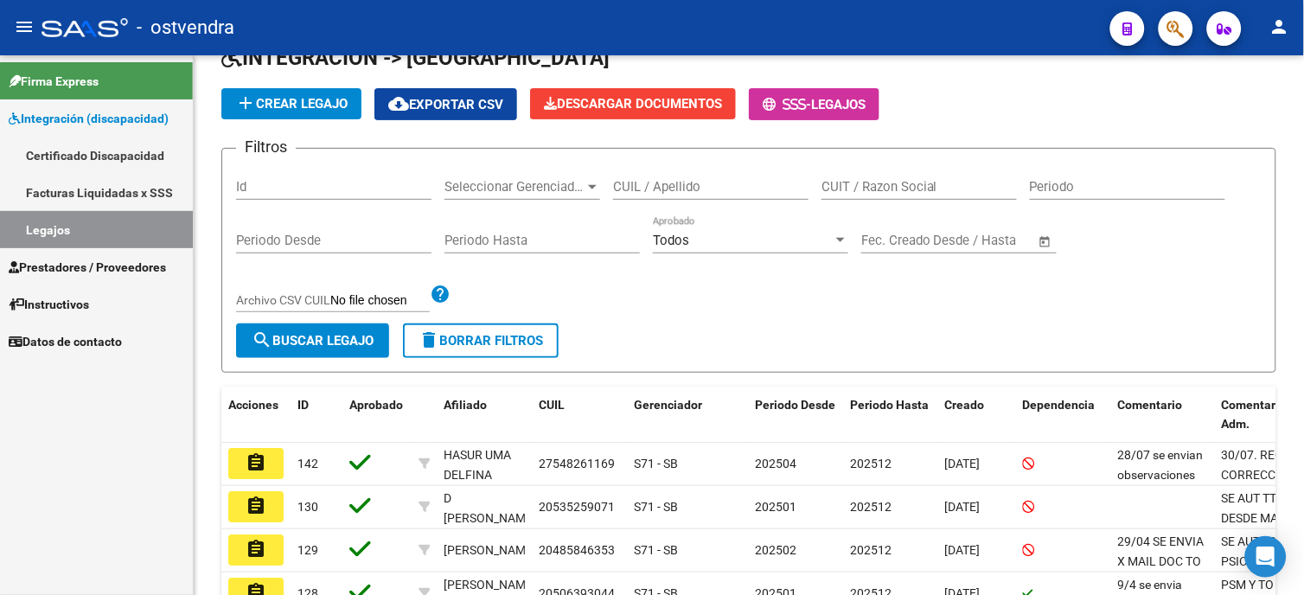
click at [109, 123] on span "Integración (discapacidad)" at bounding box center [89, 118] width 160 height 19
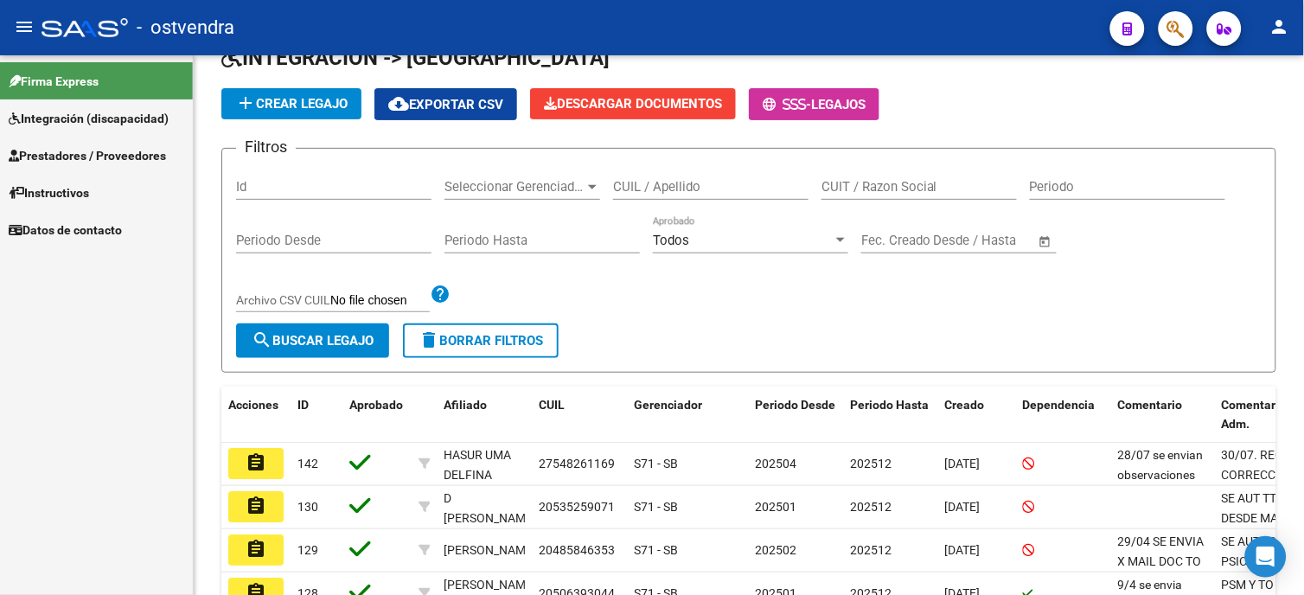
click at [111, 160] on span "Prestadores / Proveedores" at bounding box center [87, 155] width 157 height 19
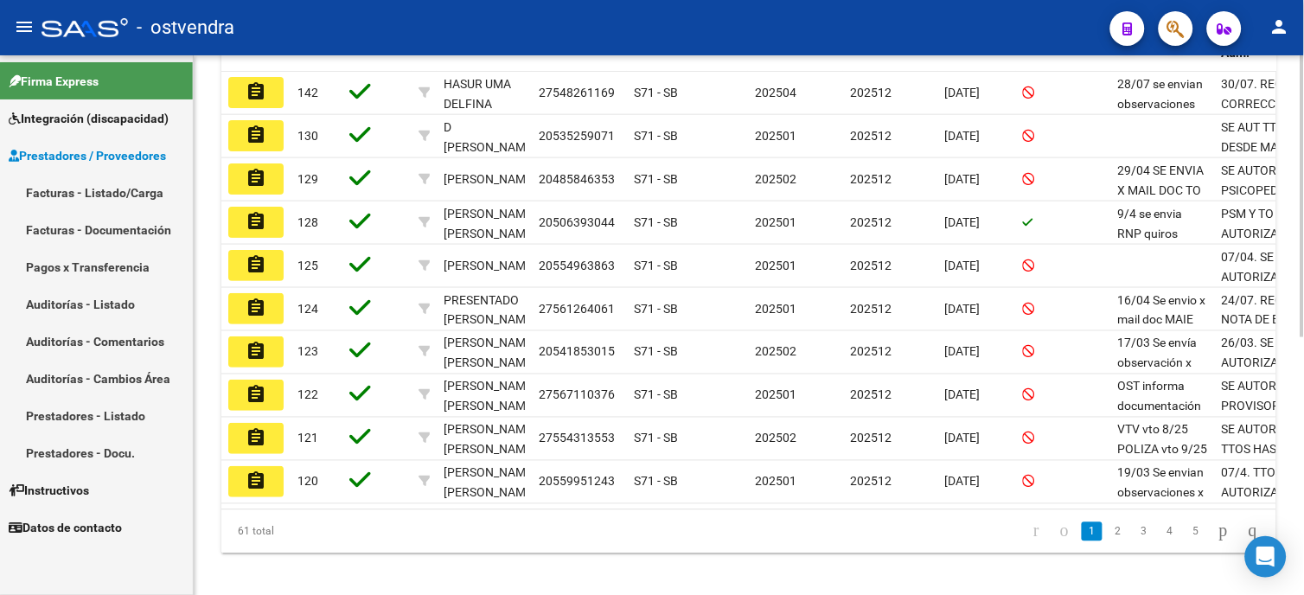
scroll to position [454, 0]
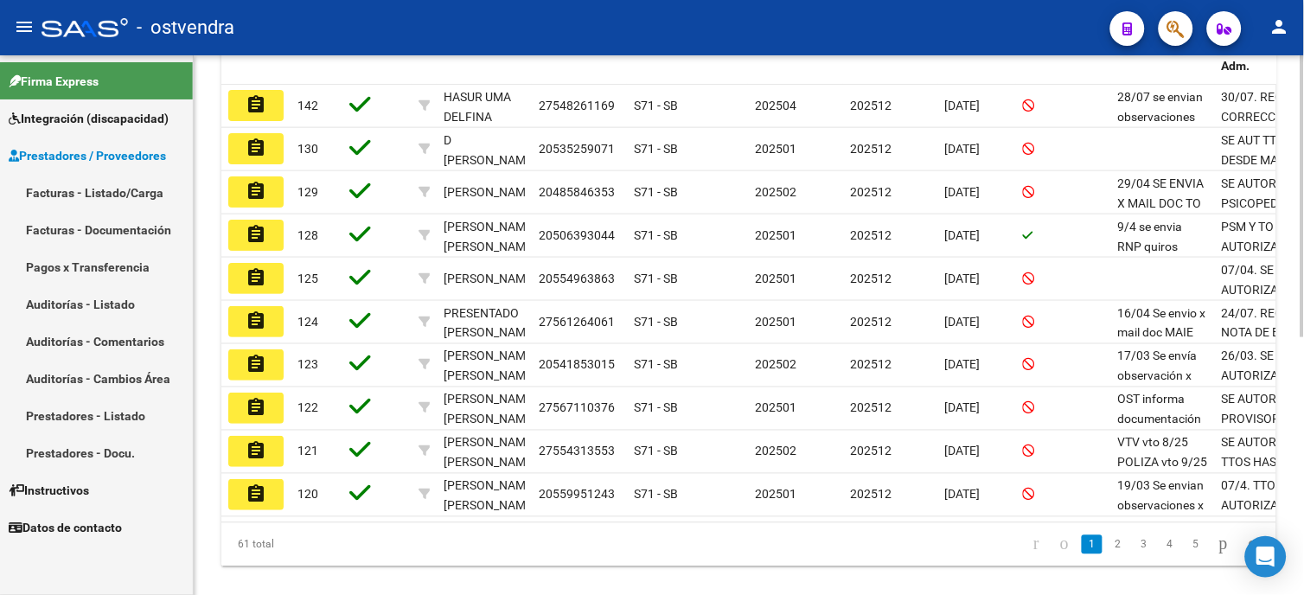
click at [1303, 391] on html "menu - ostvendra person Firma Express Integración (discapacidad) Certificado Di…" at bounding box center [652, 297] width 1304 height 595
click at [1108, 554] on link "2" at bounding box center [1118, 544] width 21 height 19
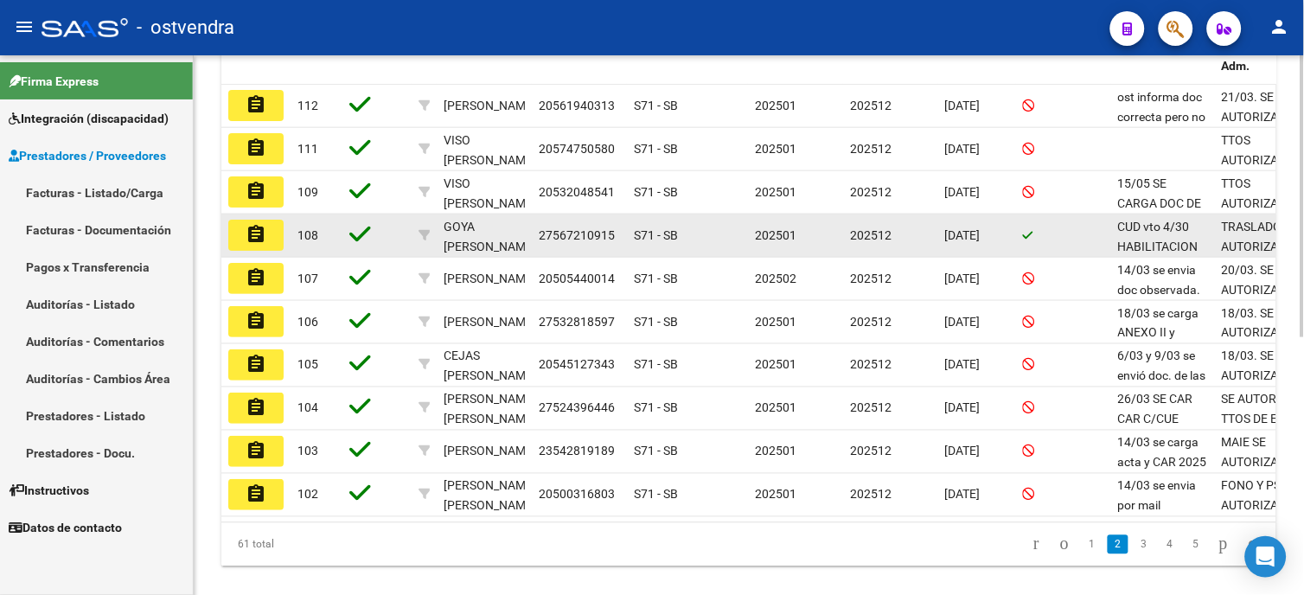
click at [265, 242] on mat-icon "assignment" at bounding box center [256, 234] width 21 height 21
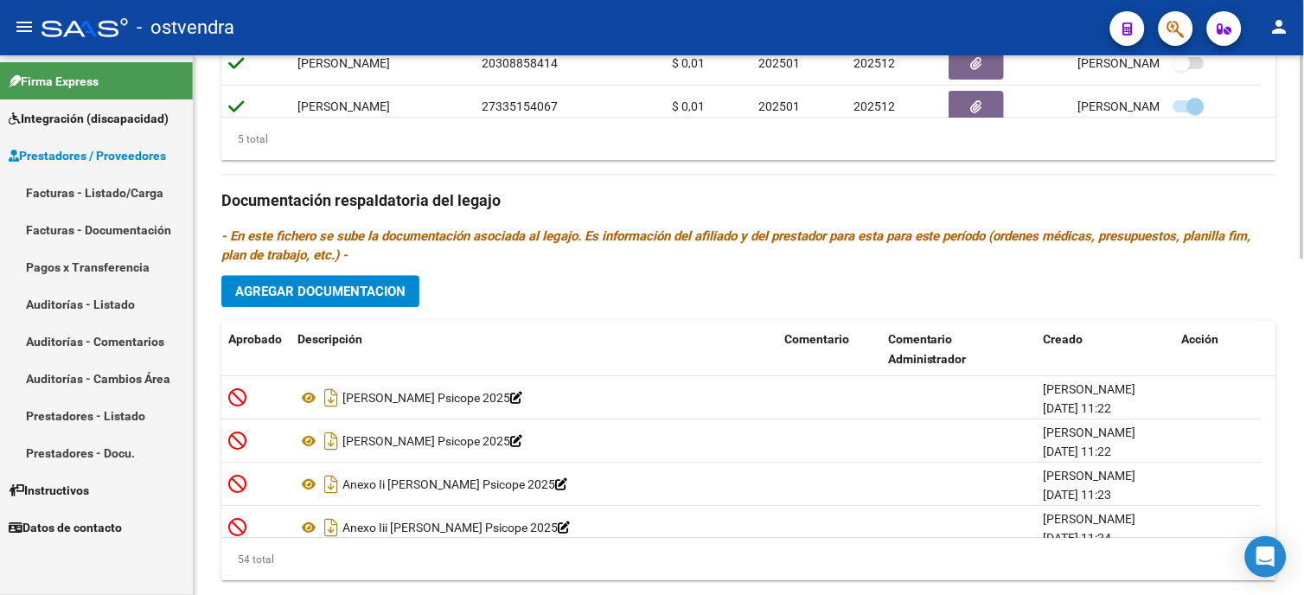
scroll to position [887, 0]
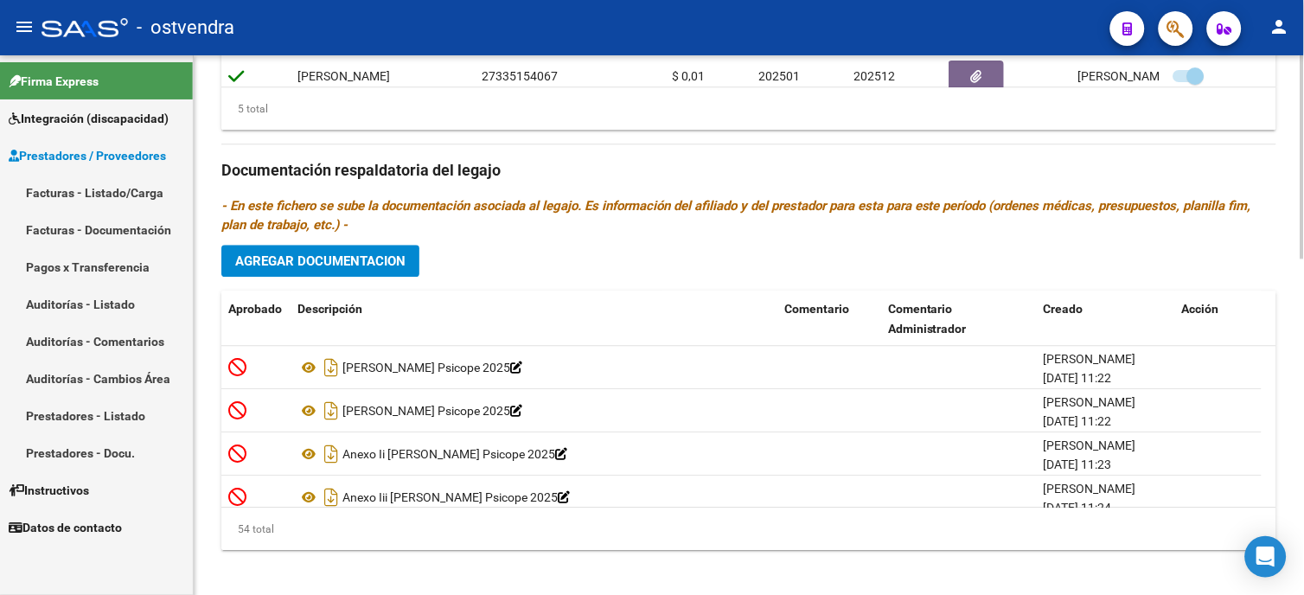
click at [1303, 514] on html "menu - ostvendra person Firma Express Integración (discapacidad) Certificado Di…" at bounding box center [652, 297] width 1304 height 595
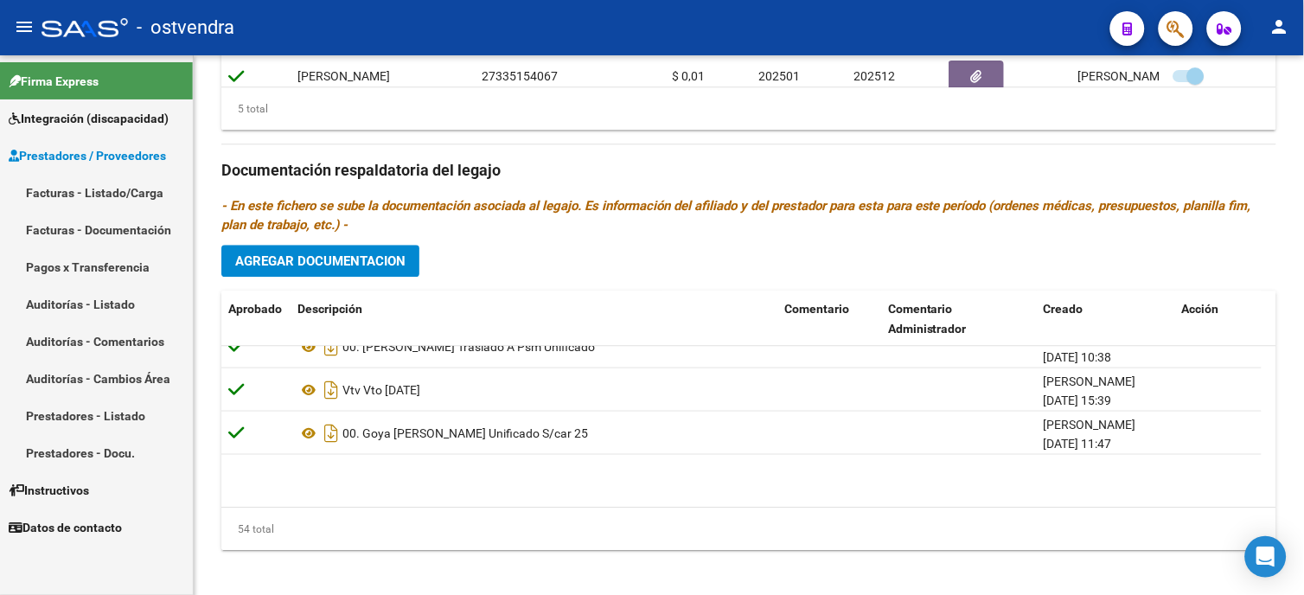
scroll to position [1992, 0]
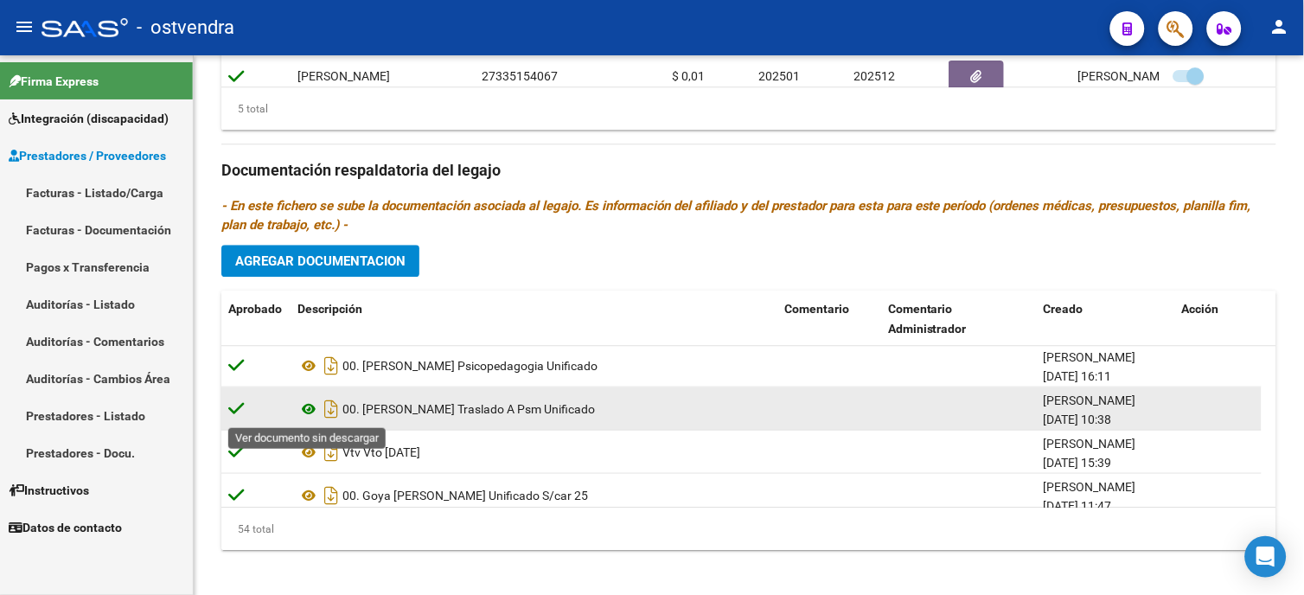
click at [309, 412] on icon at bounding box center [309, 408] width 22 height 21
click at [308, 408] on icon at bounding box center [309, 408] width 22 height 21
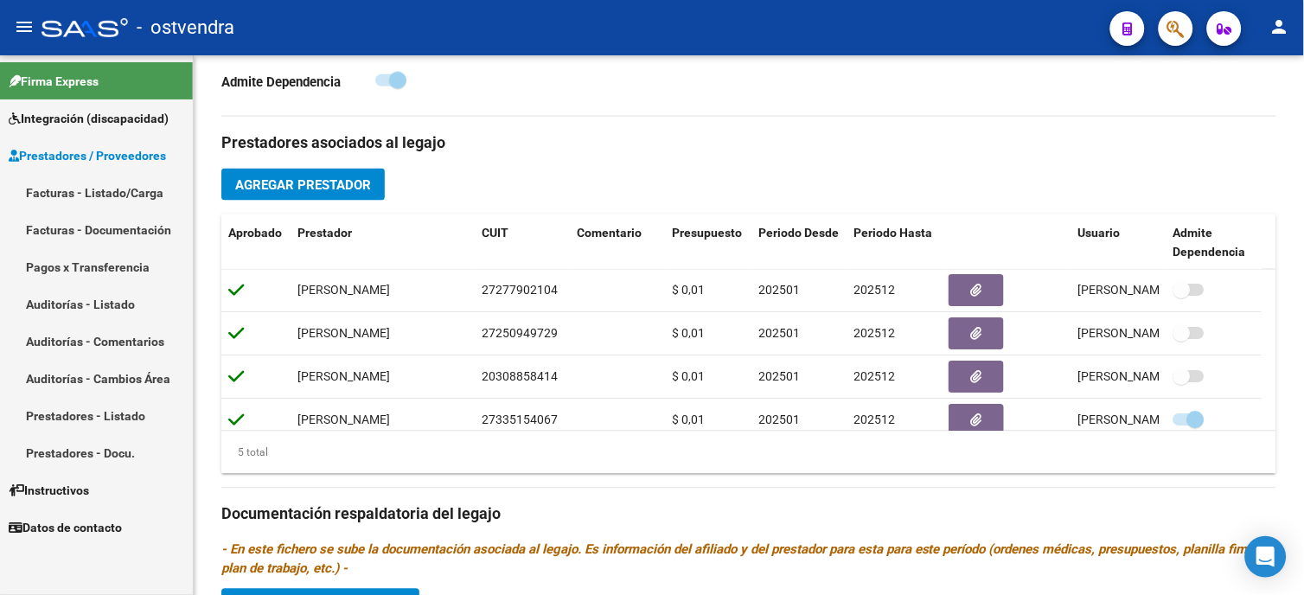
scroll to position [407, 0]
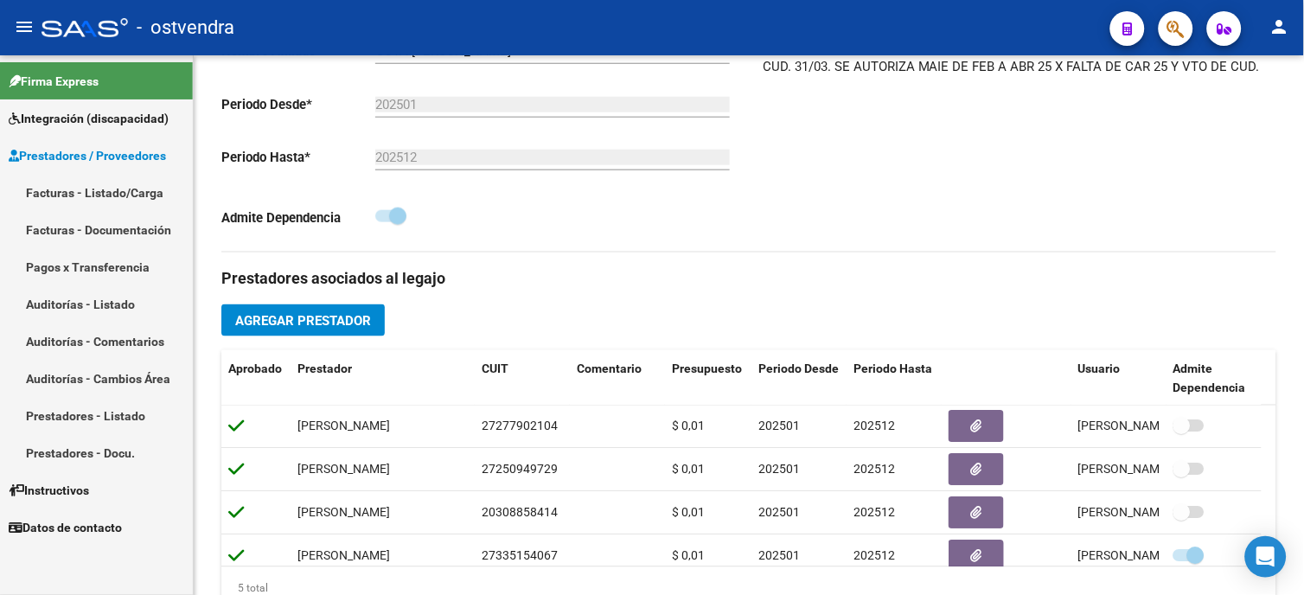
click at [134, 122] on span "Integración (discapacidad)" at bounding box center [89, 118] width 160 height 19
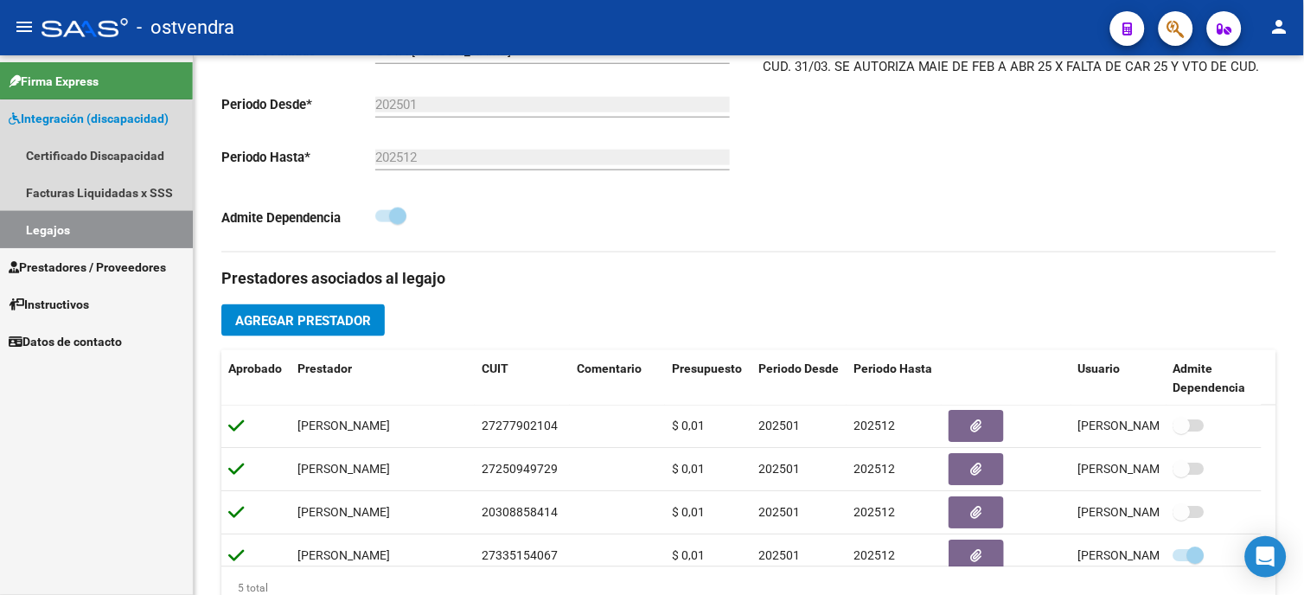
click at [96, 228] on link "Legajos" at bounding box center [96, 229] width 193 height 37
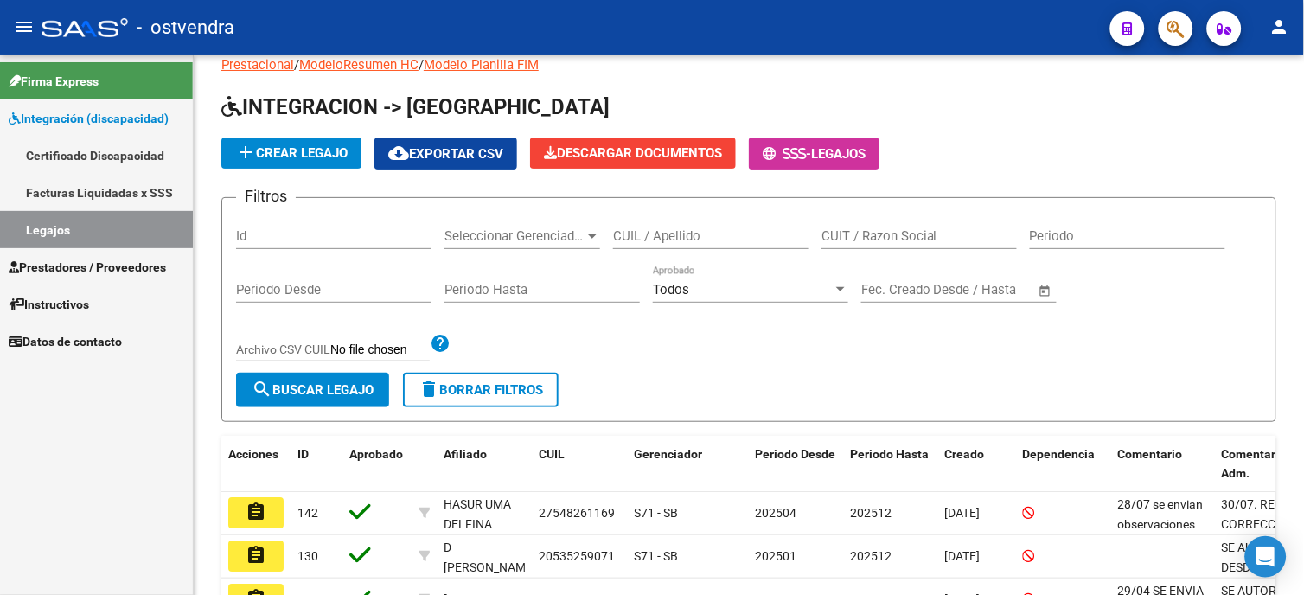
scroll to position [407, 0]
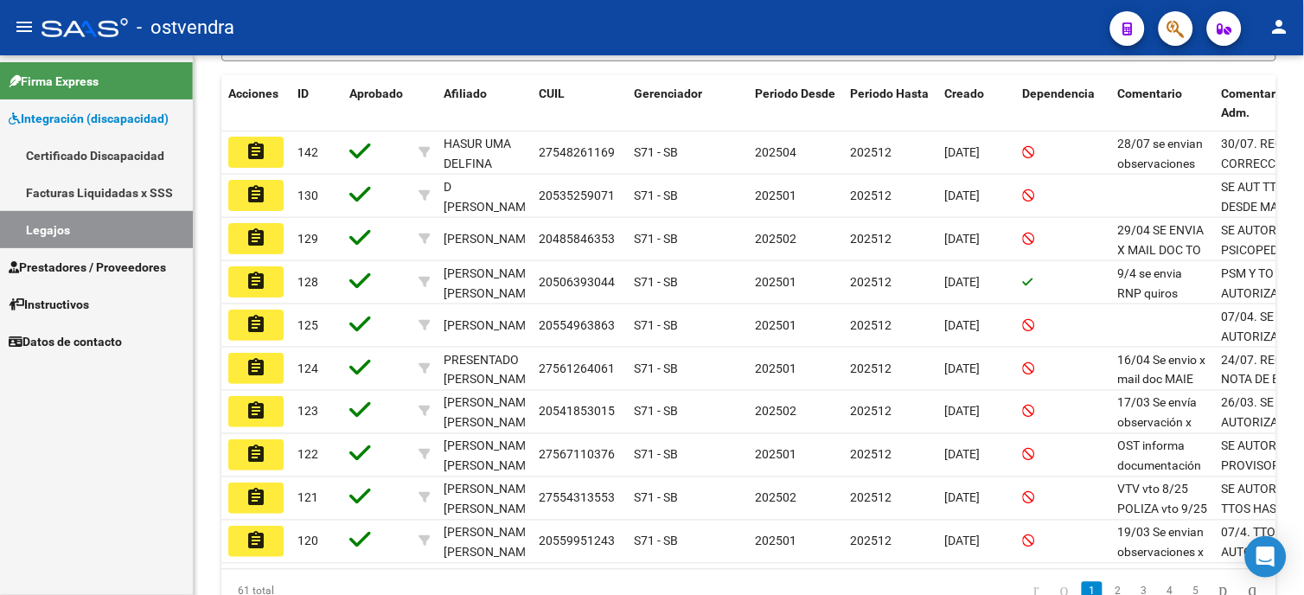
click at [117, 116] on span "Integración (discapacidad)" at bounding box center [89, 118] width 160 height 19
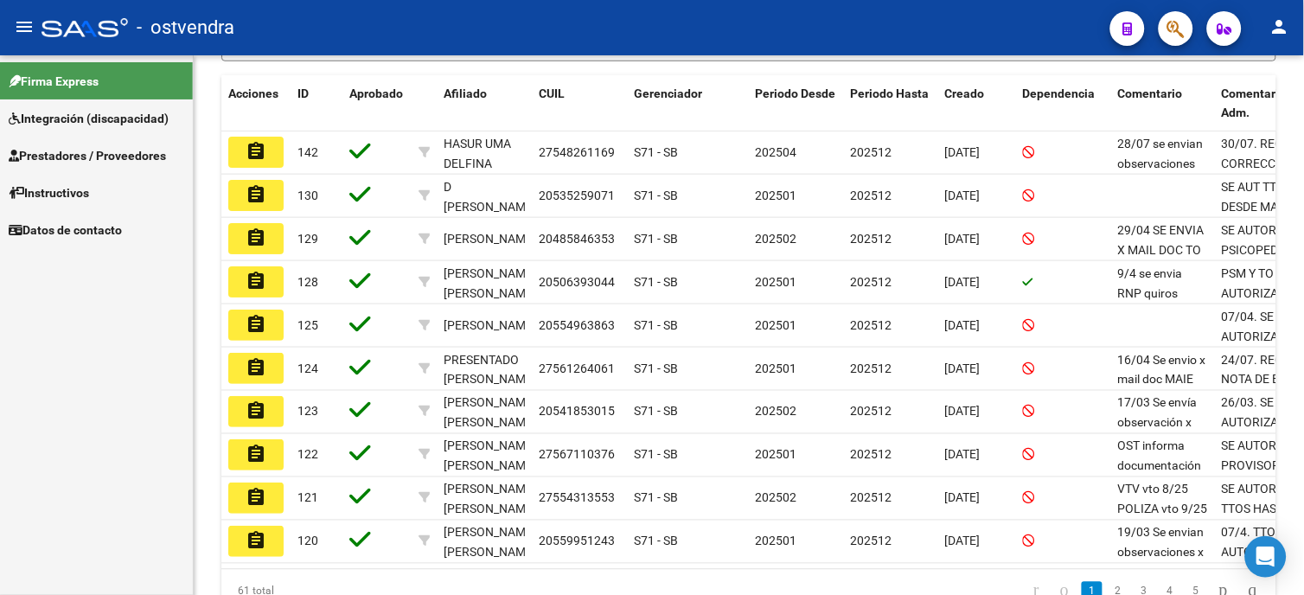
click at [121, 147] on span "Prestadores / Proveedores" at bounding box center [87, 155] width 157 height 19
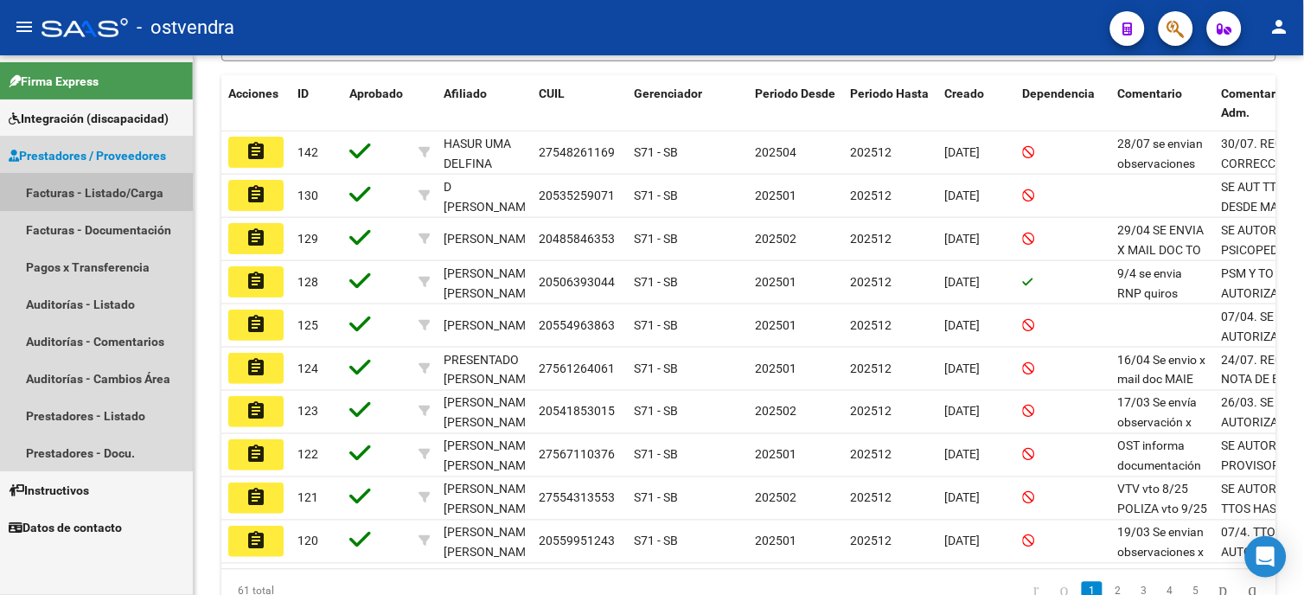
drag, startPoint x: 128, startPoint y: 187, endPoint x: 161, endPoint y: 177, distance: 34.2
click at [127, 188] on link "Facturas - Listado/Carga" at bounding box center [96, 192] width 193 height 37
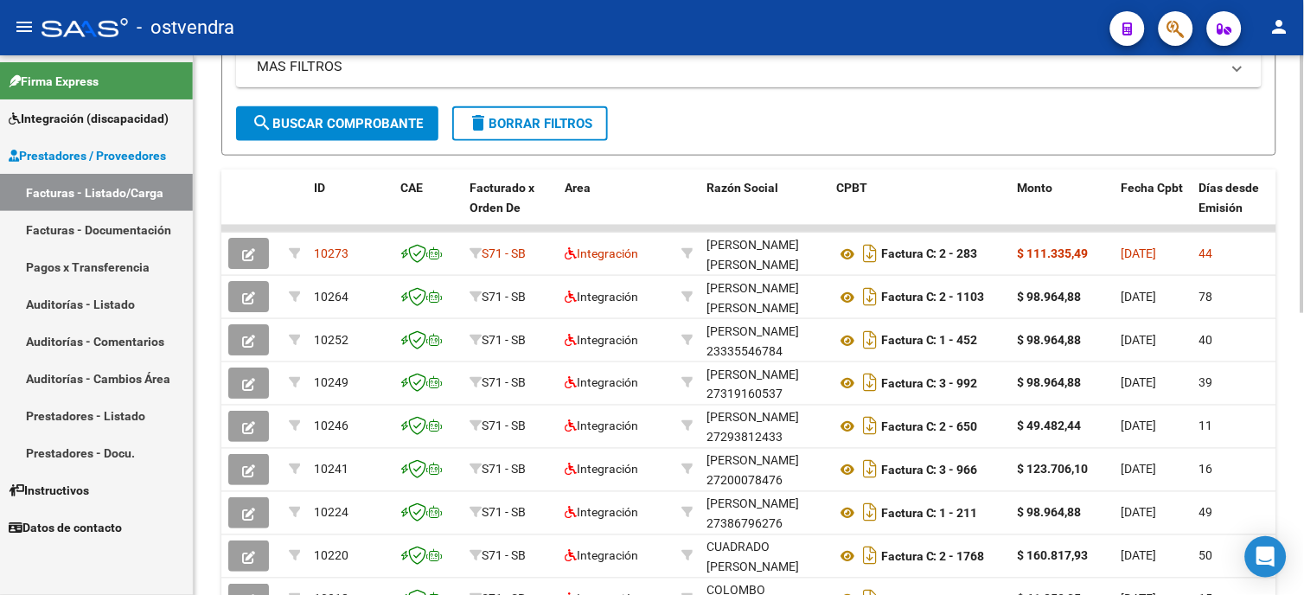
scroll to position [503, 0]
